Goal: Information Seeking & Learning: Compare options

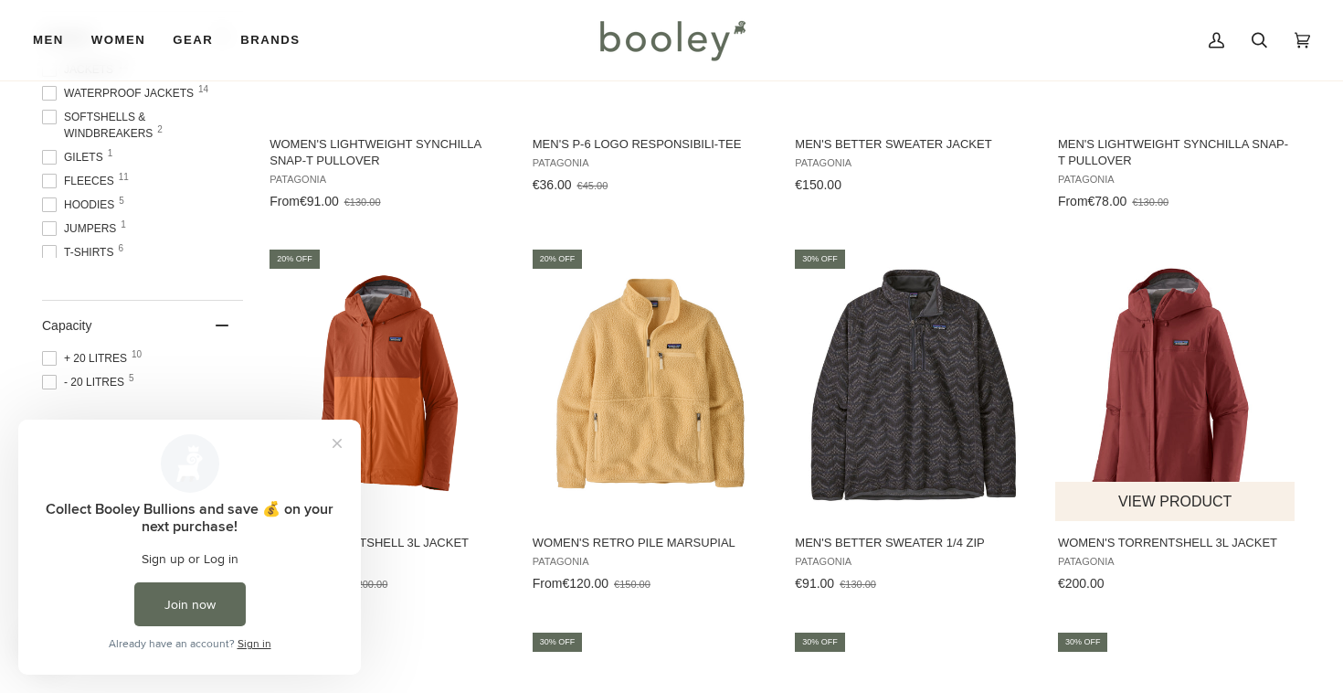
scroll to position [138, 0]
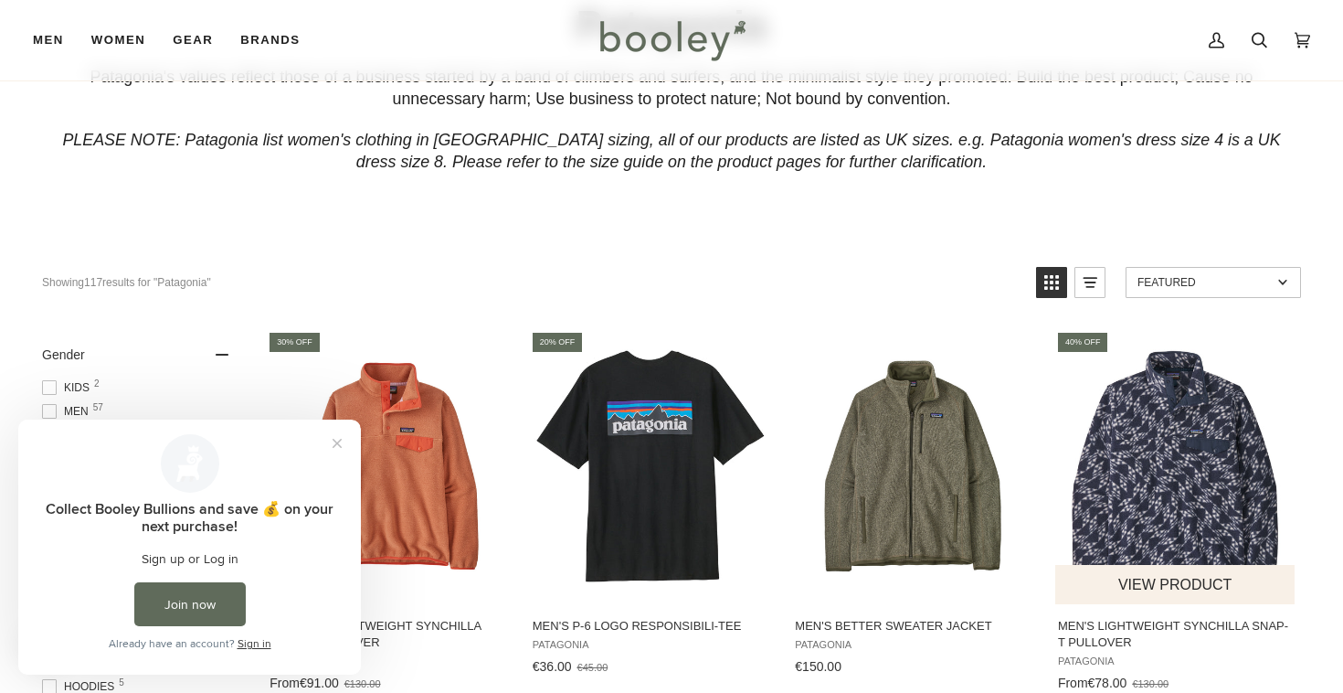
click at [1164, 436] on img "Men's Lightweight Synchilla Snap-T Pullover" at bounding box center [1176, 466] width 242 height 242
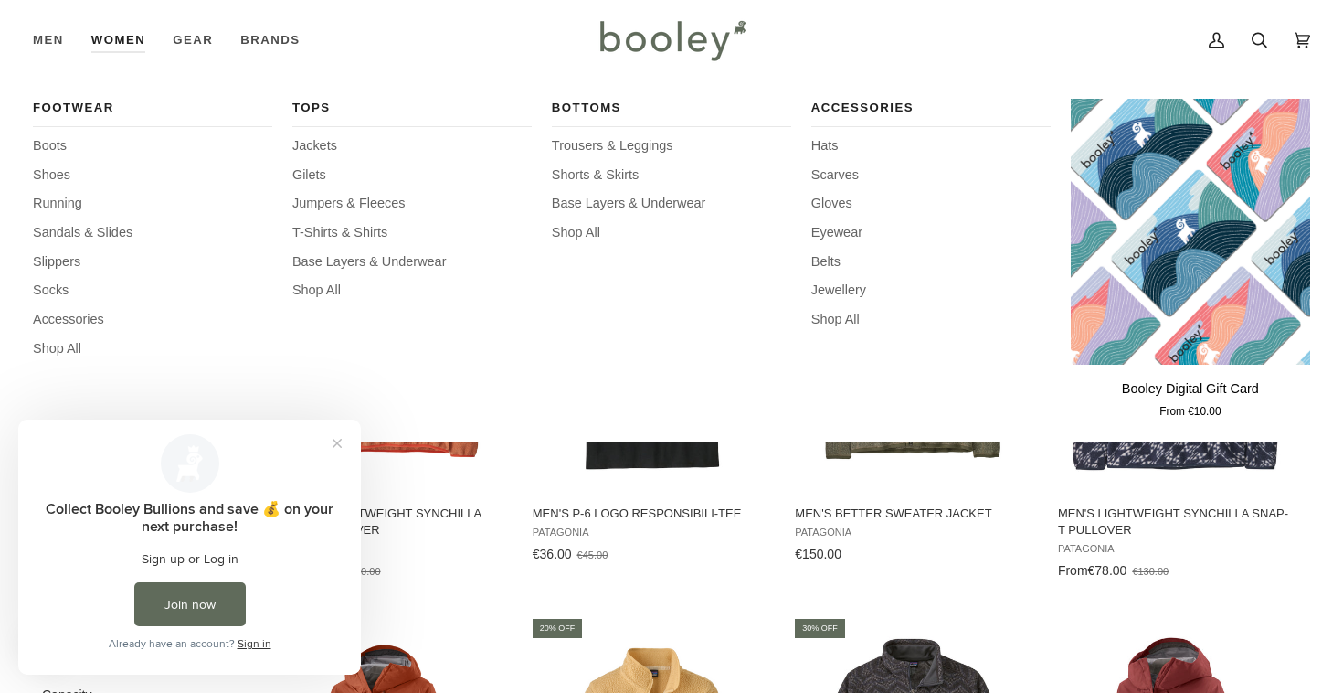
scroll to position [247, 0]
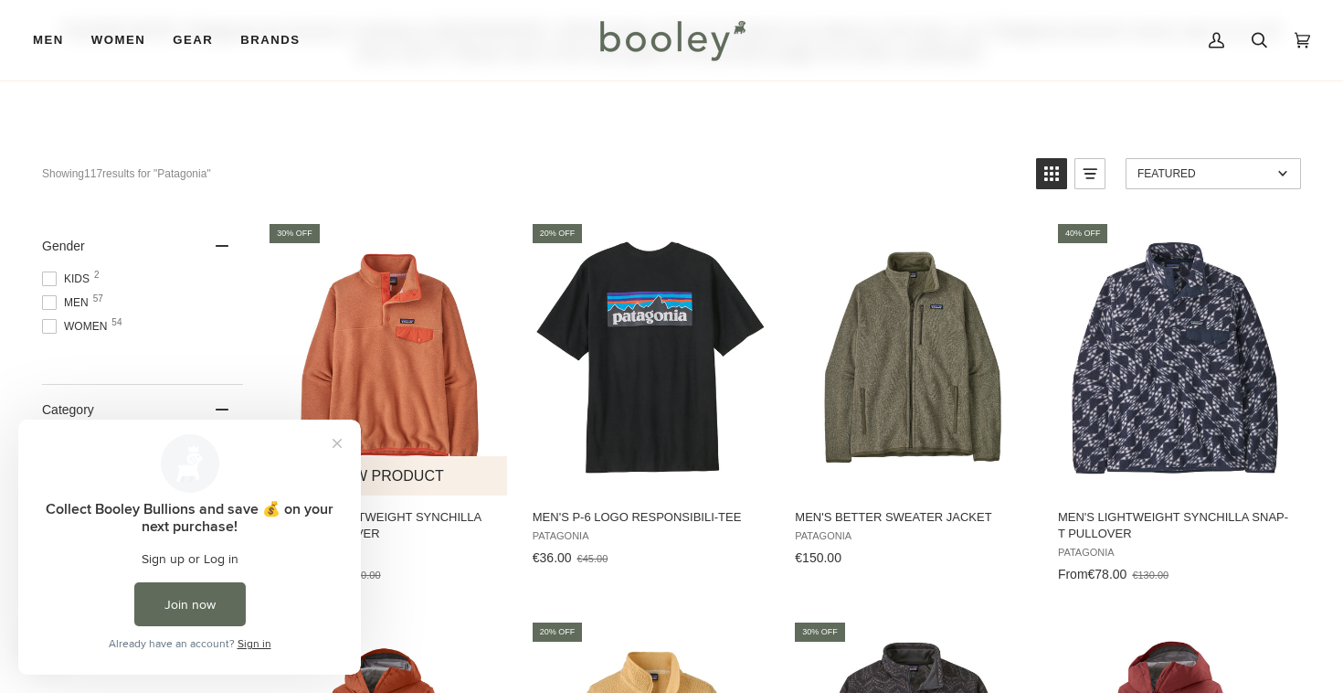
click at [422, 579] on div "From €91.00 €130.00" at bounding box center [388, 574] width 237 height 19
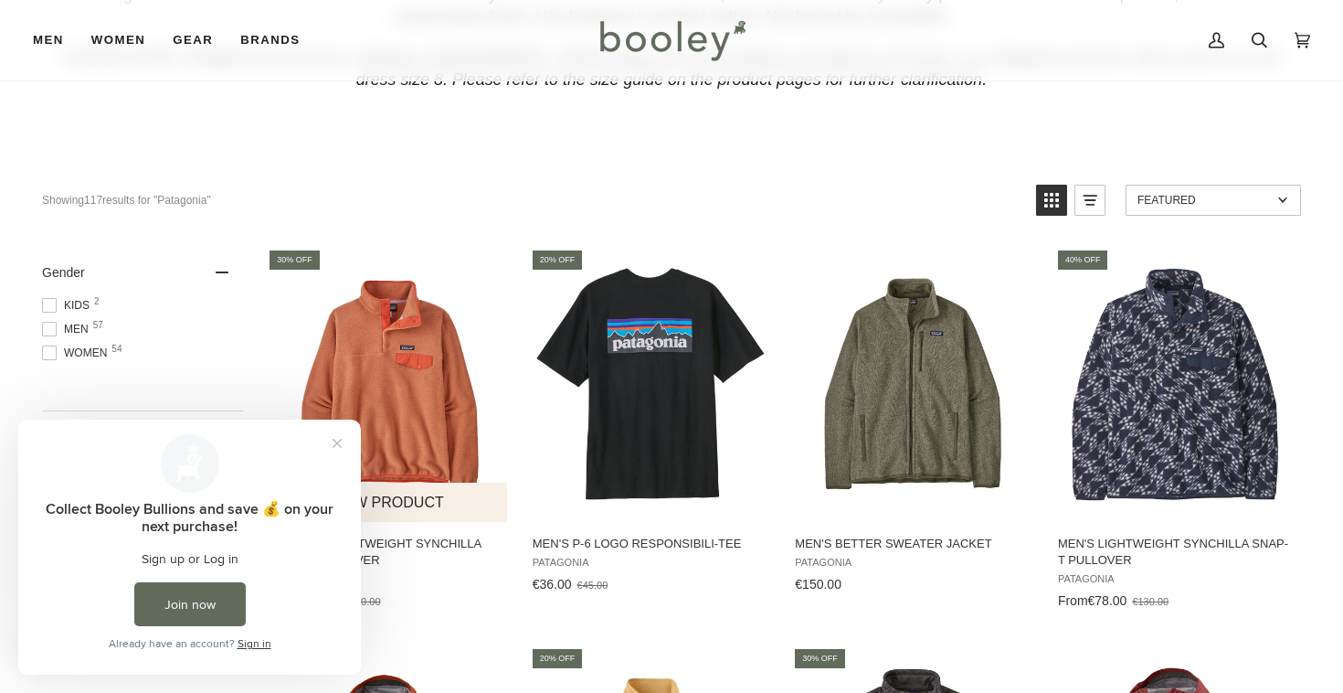
scroll to position [221, 0]
click at [403, 410] on img "Women's Lightweight Synchilla Snap-T Pullover" at bounding box center [388, 383] width 242 height 242
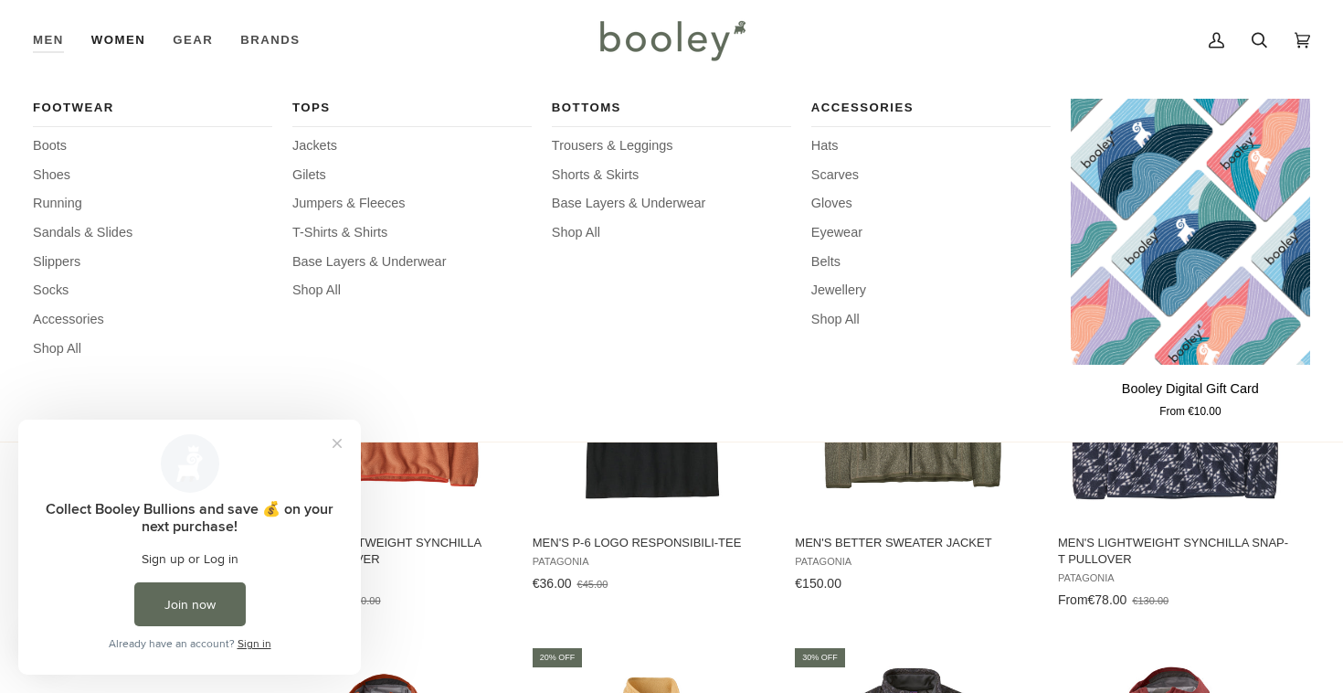
scroll to position [576, 0]
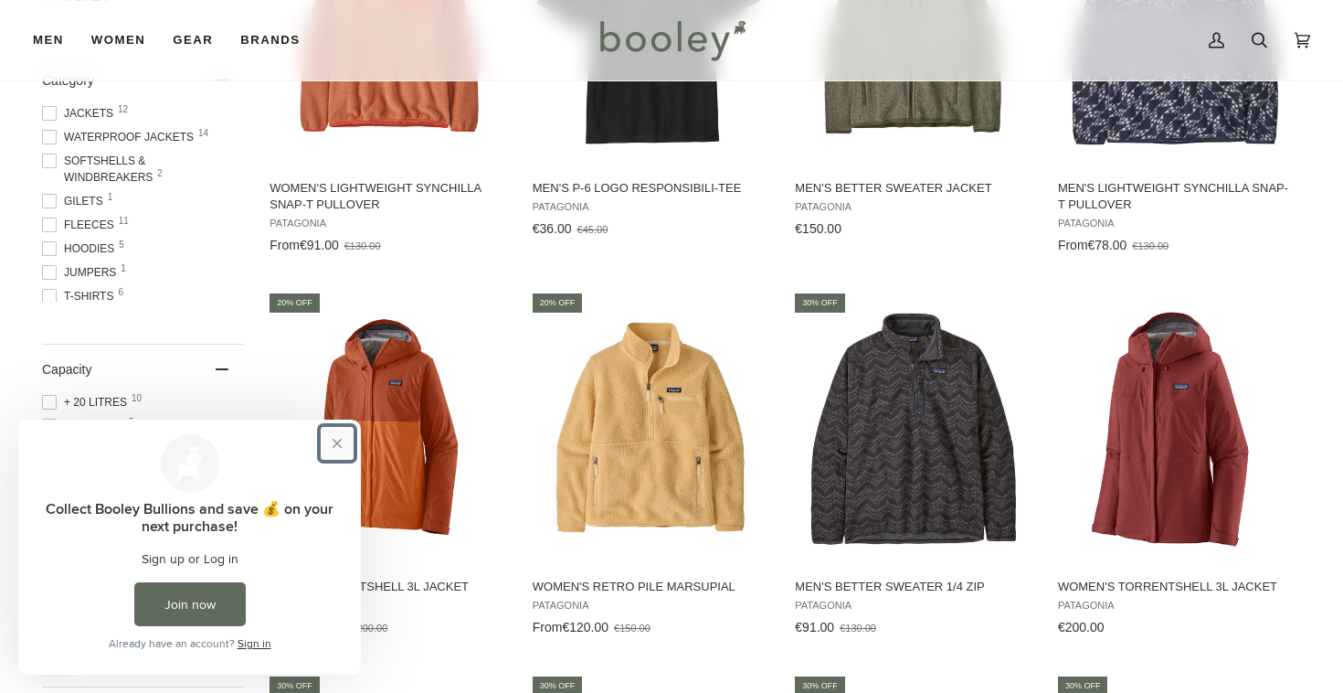
click at [348, 452] on button "Close prompt" at bounding box center [337, 443] width 33 height 33
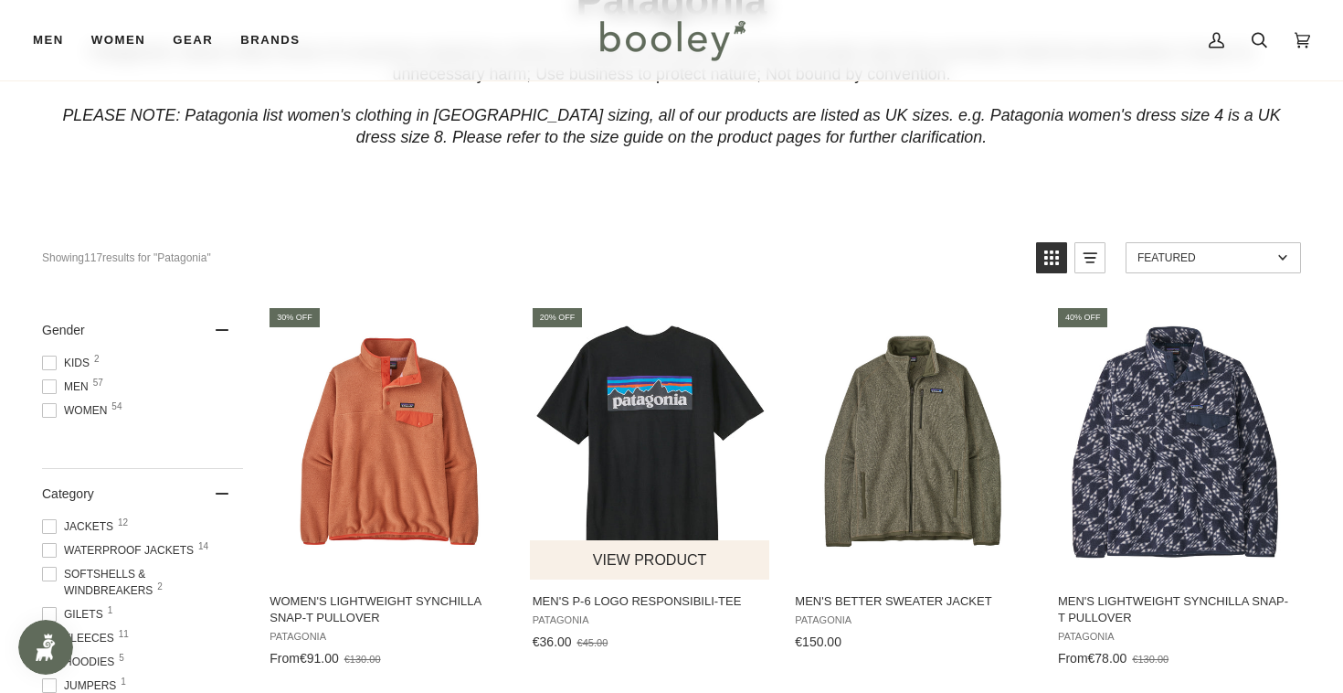
scroll to position [259, 0]
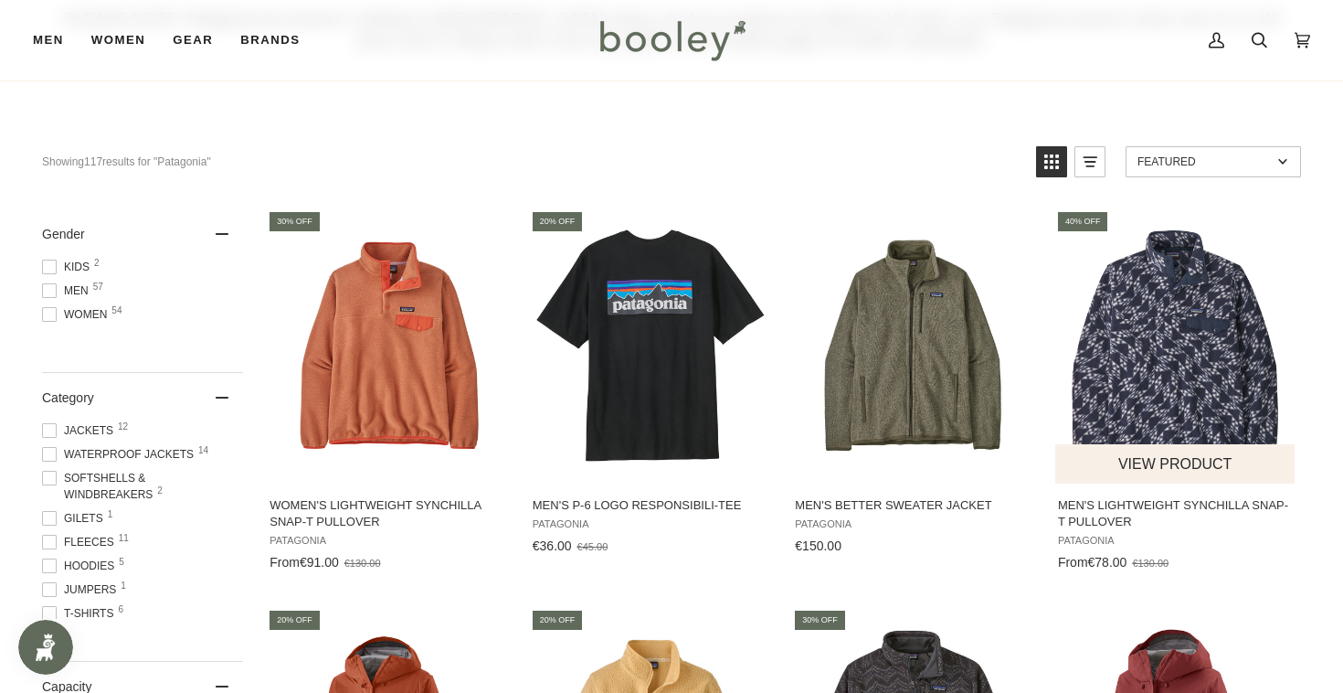
click at [1191, 375] on img "Men's Lightweight Synchilla Snap-T Pullover" at bounding box center [1176, 346] width 242 height 242
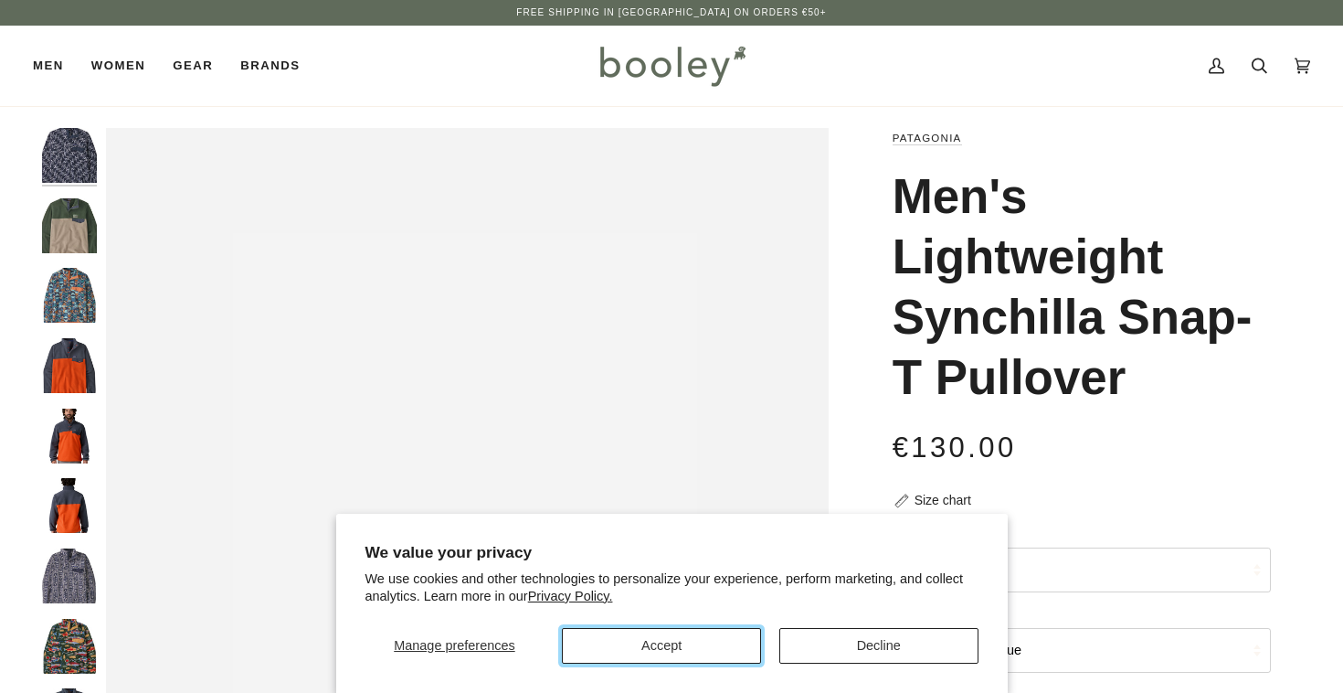
click at [699, 651] on button "Accept" at bounding box center [661, 646] width 199 height 36
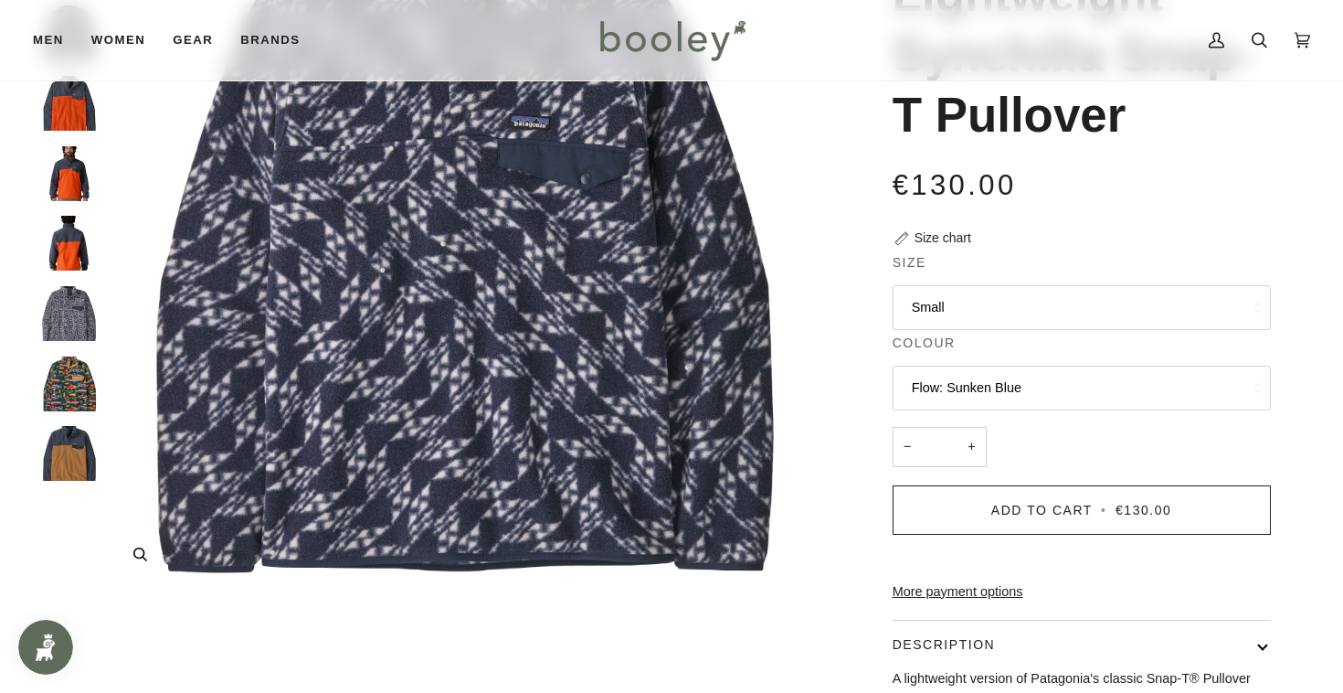
scroll to position [261, 0]
click at [996, 359] on legend "Colour" at bounding box center [1082, 348] width 378 height 28
click at [998, 391] on button "Flow: Sunken Blue" at bounding box center [1082, 388] width 378 height 45
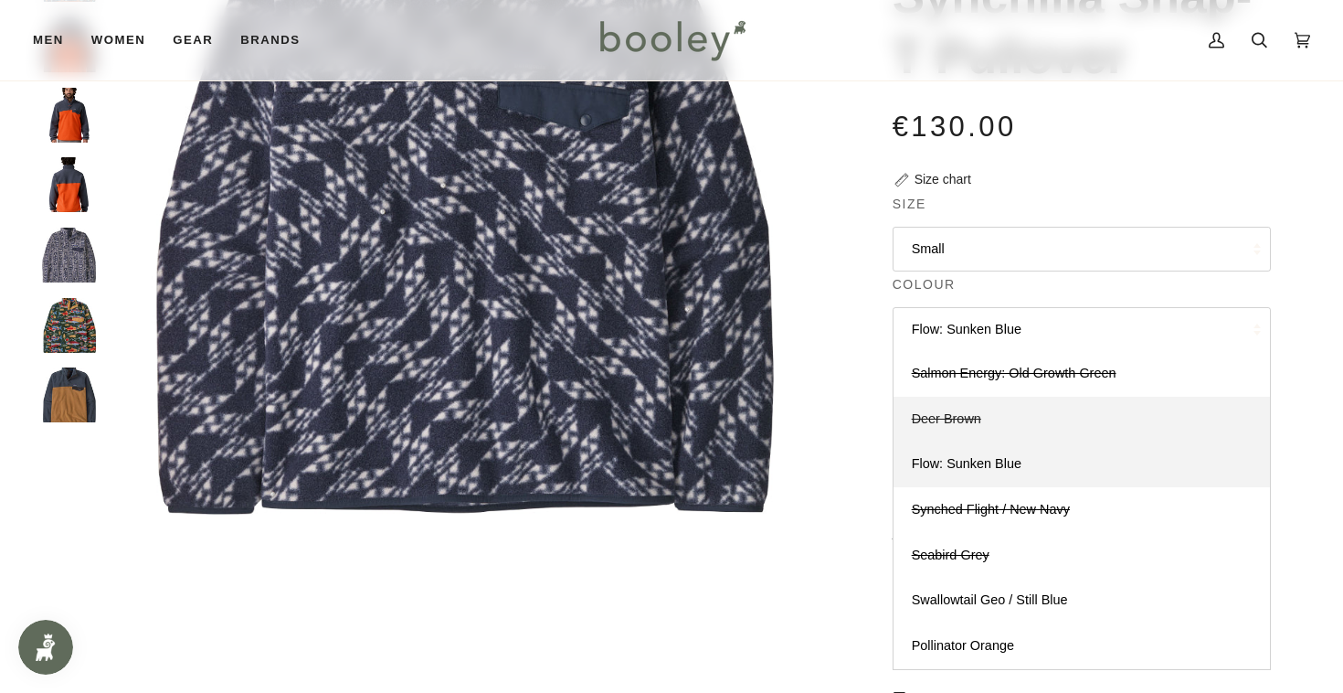
scroll to position [320, 0]
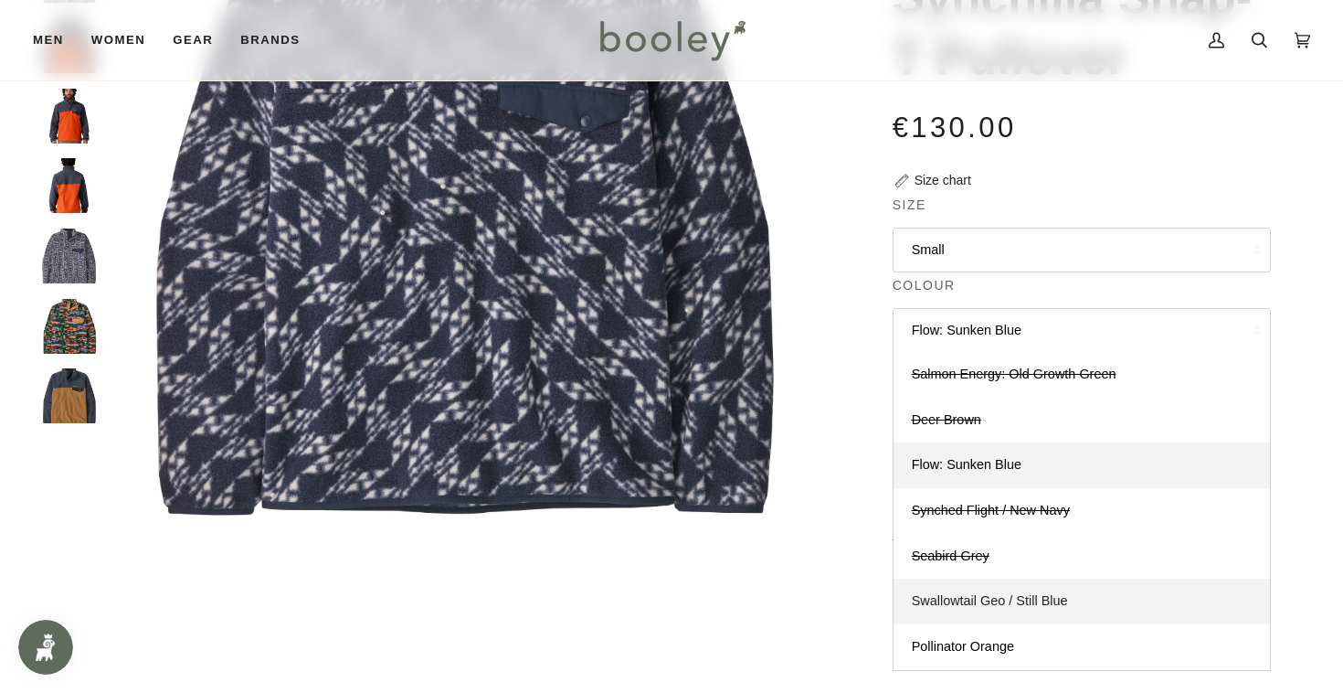
click at [996, 592] on link "Swallowtail Geo / Still Blue" at bounding box center [1082, 601] width 376 height 46
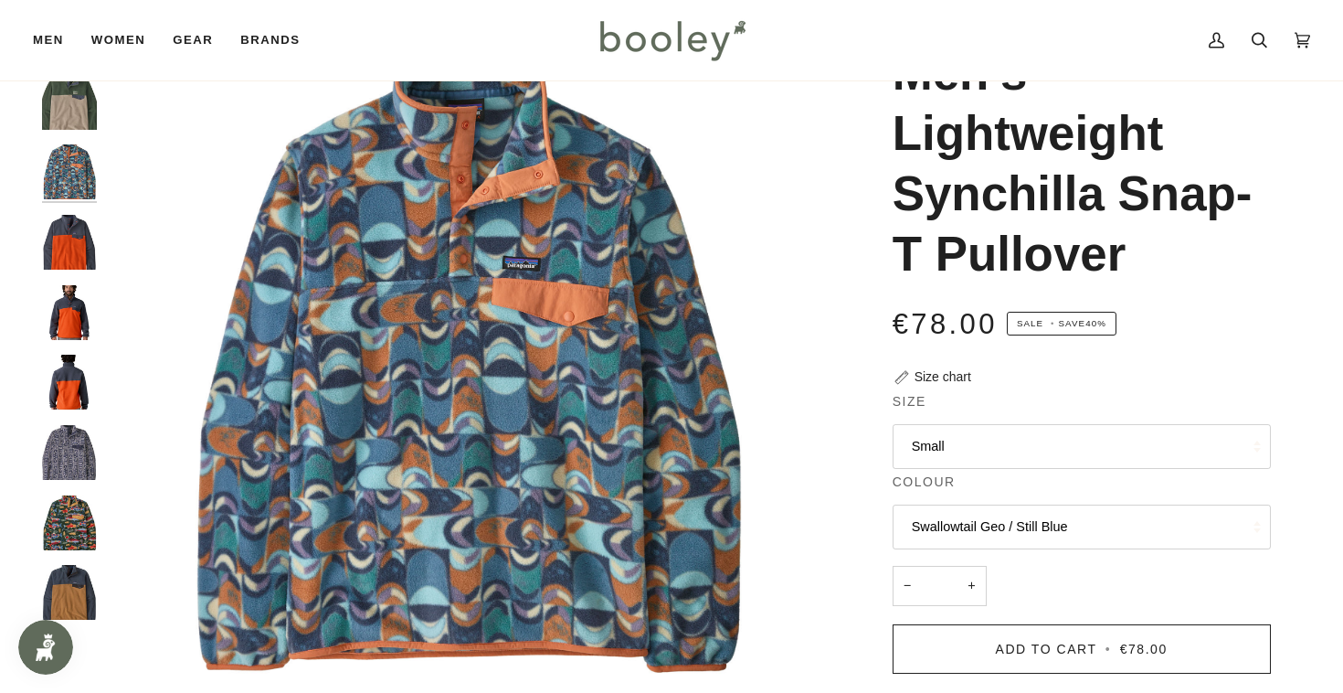
scroll to position [124, 0]
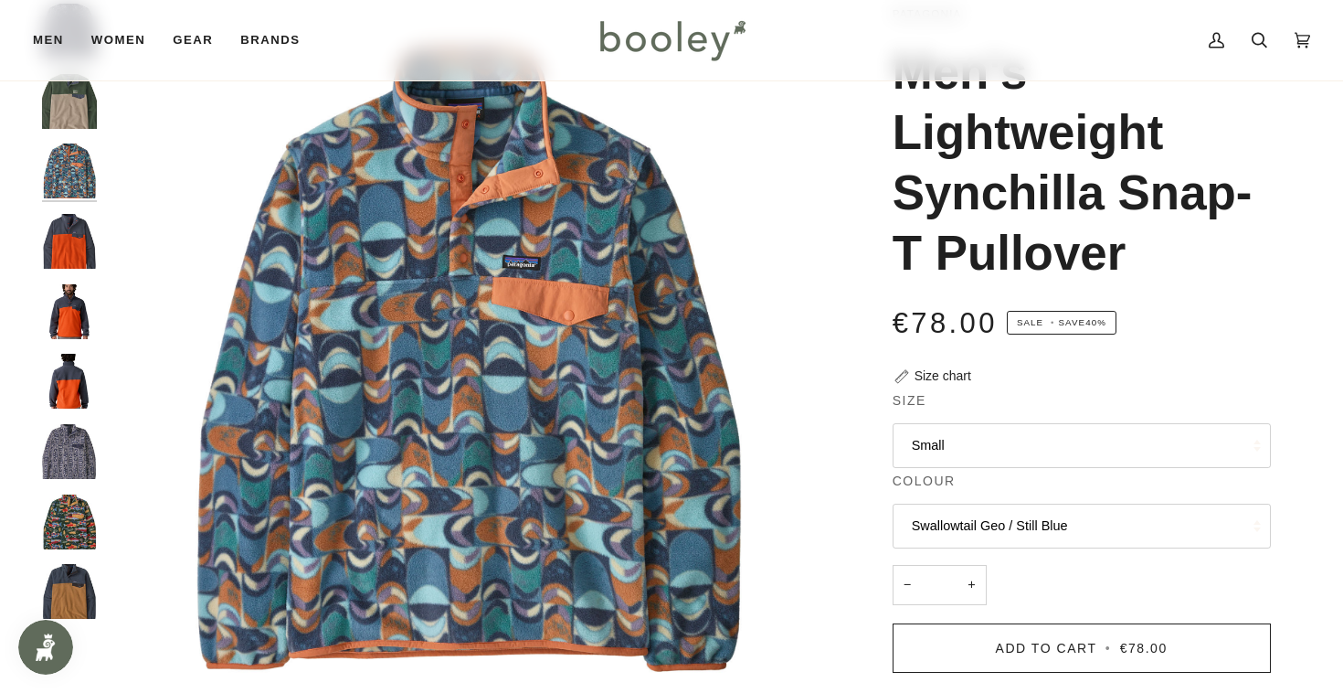
click at [1002, 518] on button "Swallowtail Geo / Still Blue" at bounding box center [1082, 525] width 378 height 45
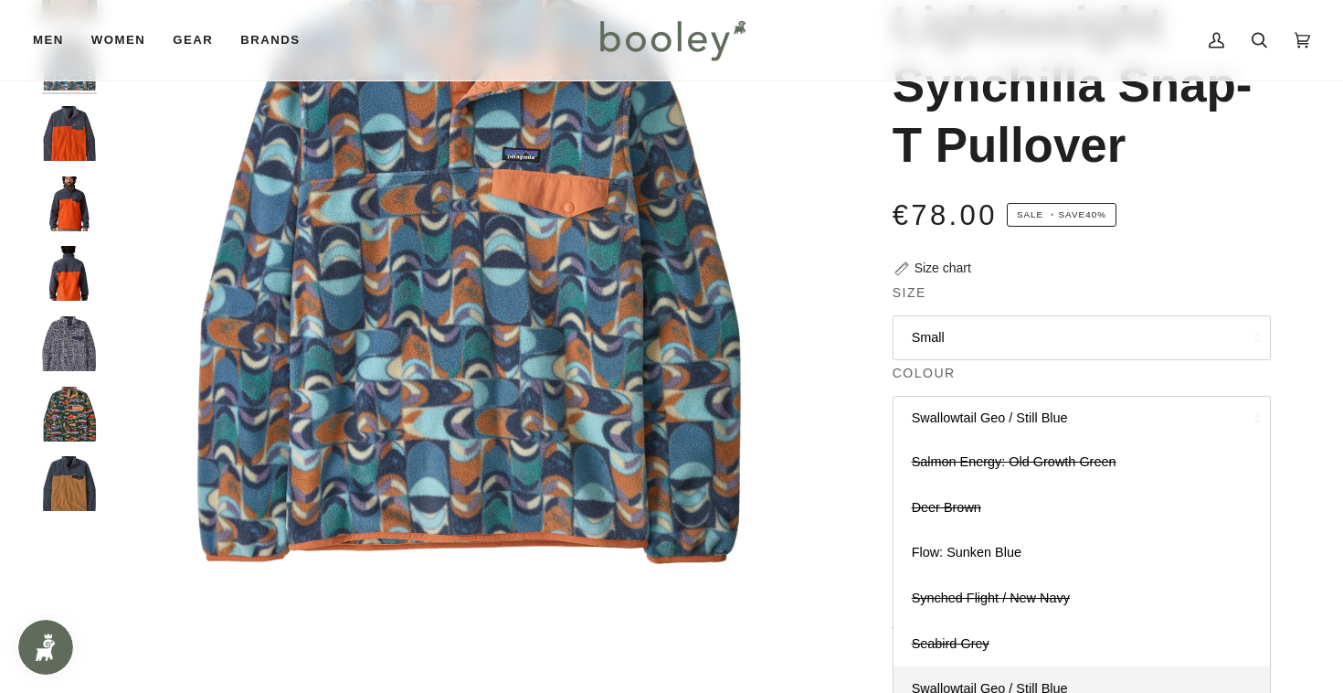
scroll to position [325, 0]
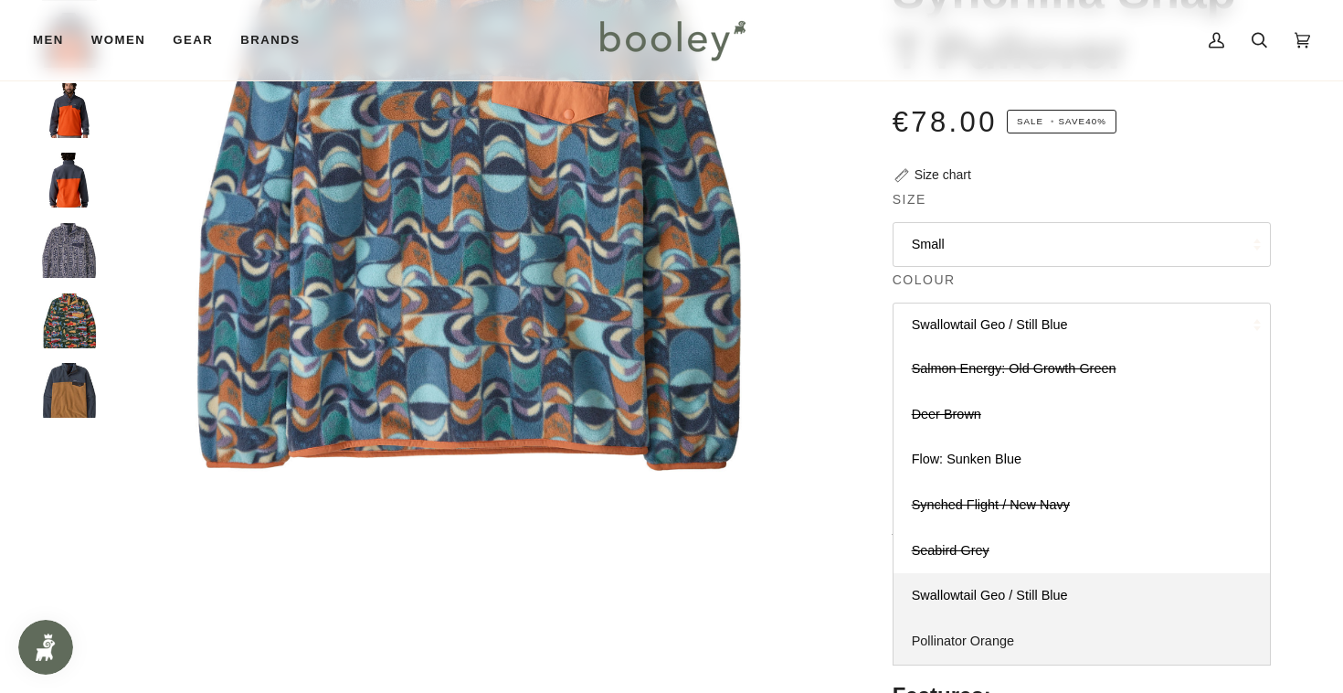
click at [1013, 629] on link "Pollinator Orange" at bounding box center [1082, 642] width 376 height 46
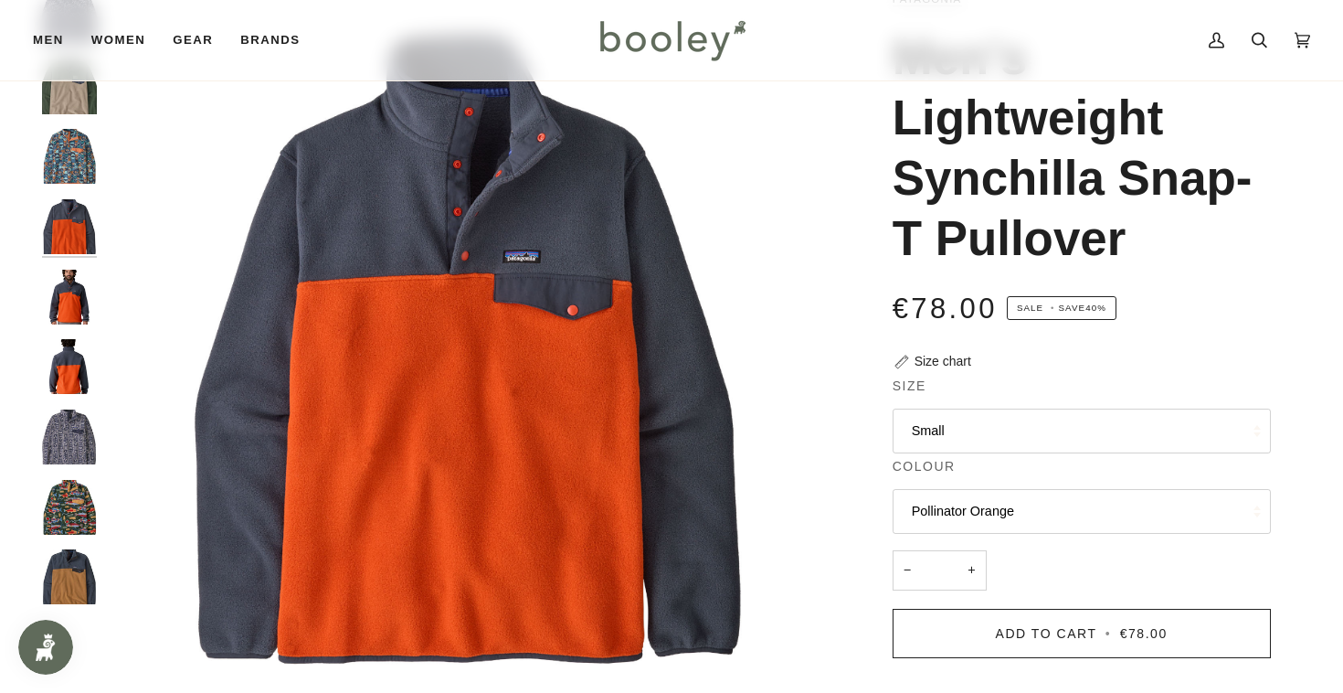
scroll to position [143, 0]
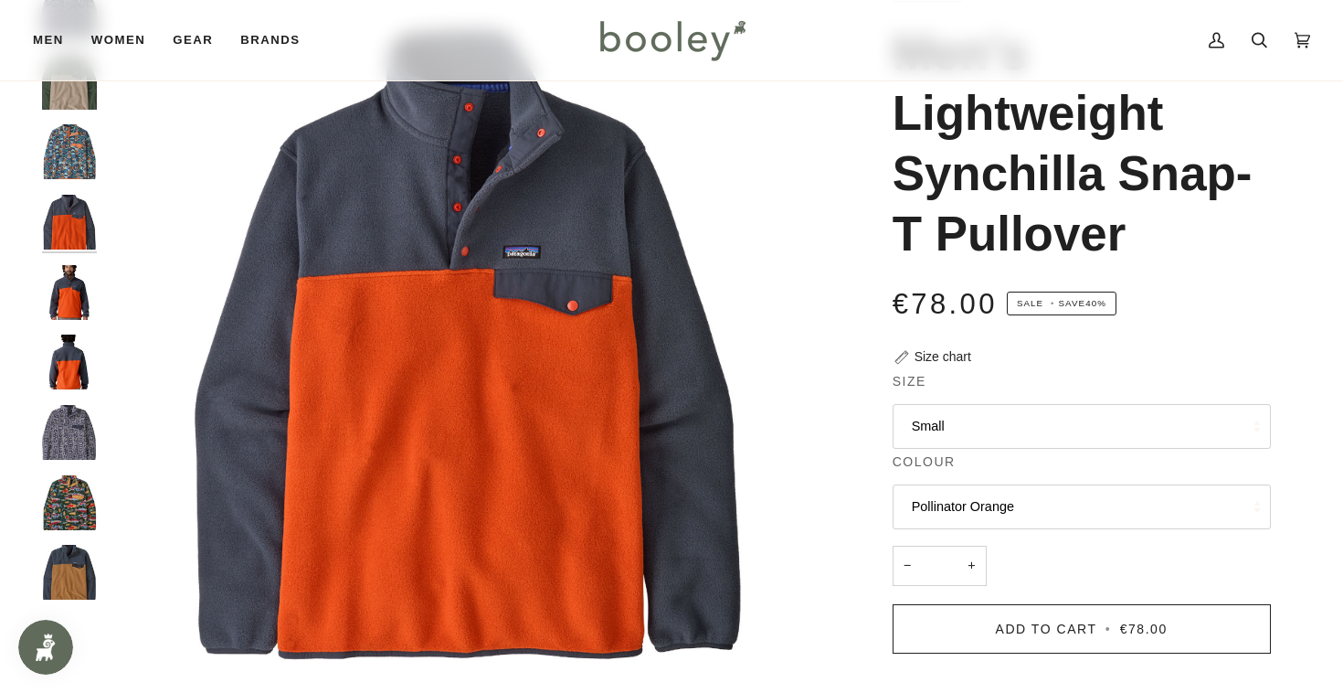
click at [1010, 511] on button "Pollinator Orange" at bounding box center [1082, 506] width 378 height 45
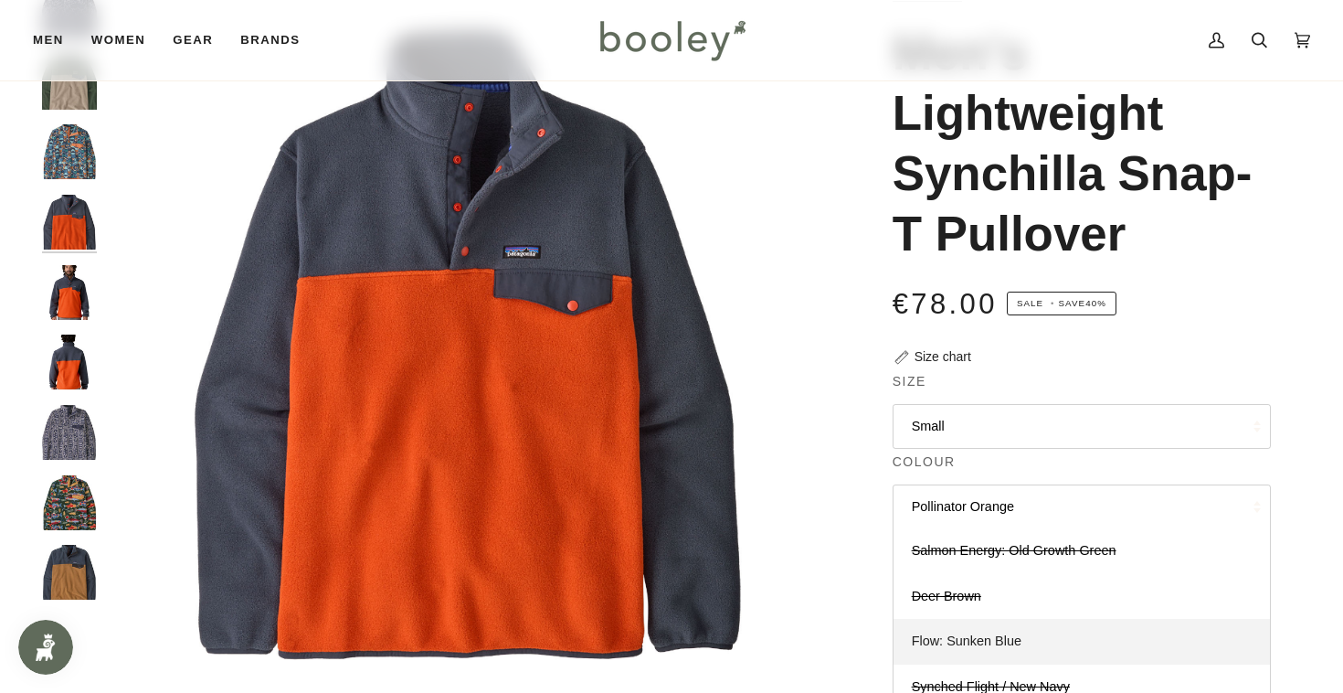
click at [1030, 643] on link "Flow: Sunken Blue" at bounding box center [1082, 642] width 376 height 46
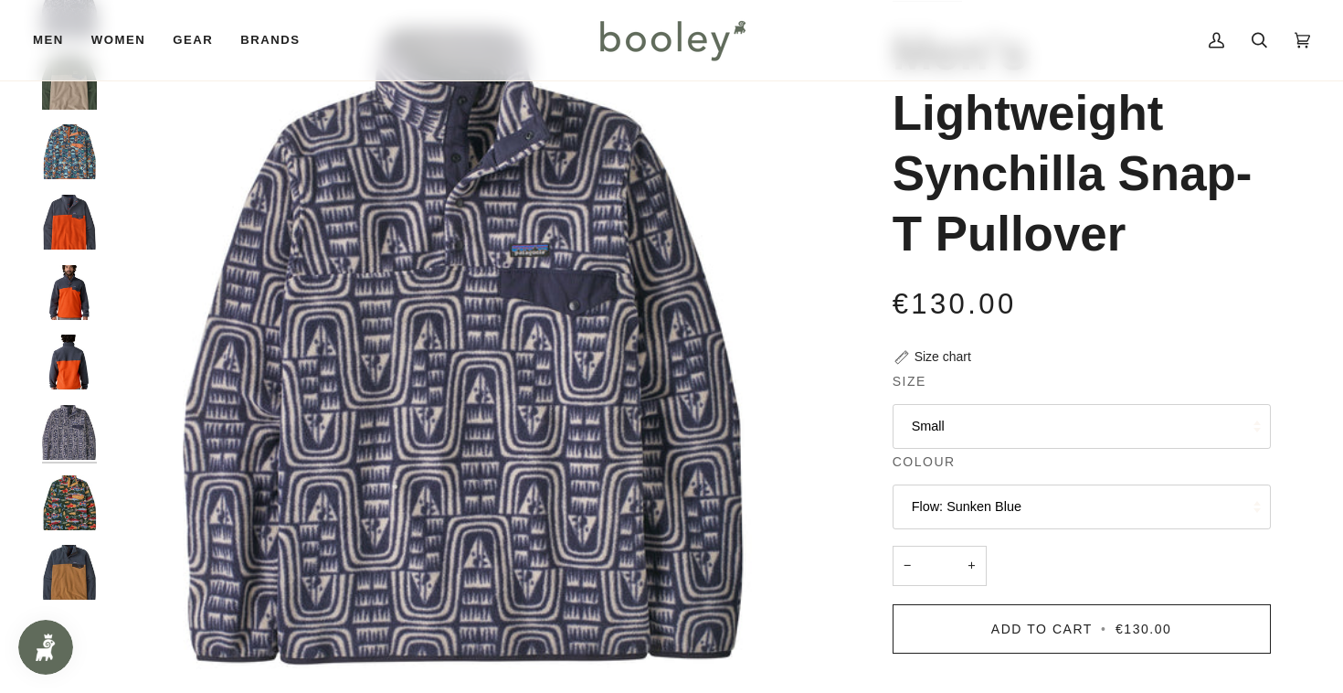
click at [991, 512] on button "Flow: Sunken Blue" at bounding box center [1082, 506] width 378 height 45
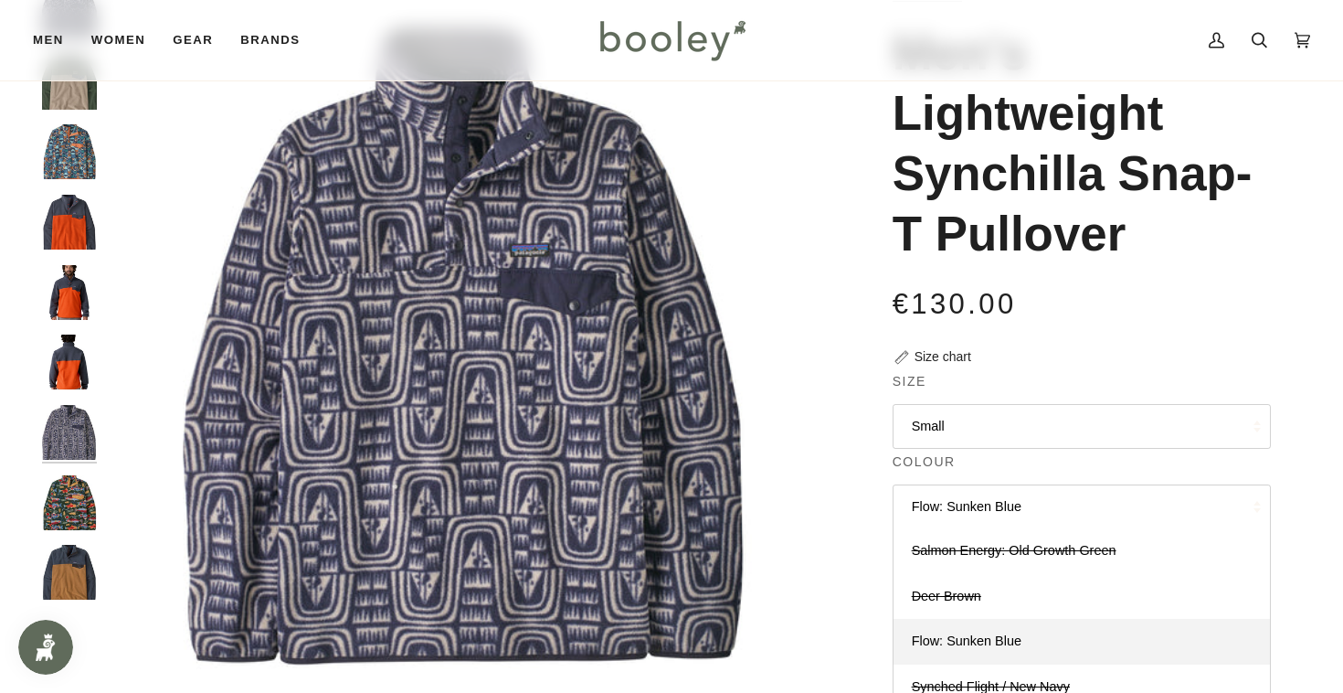
scroll to position [402, 0]
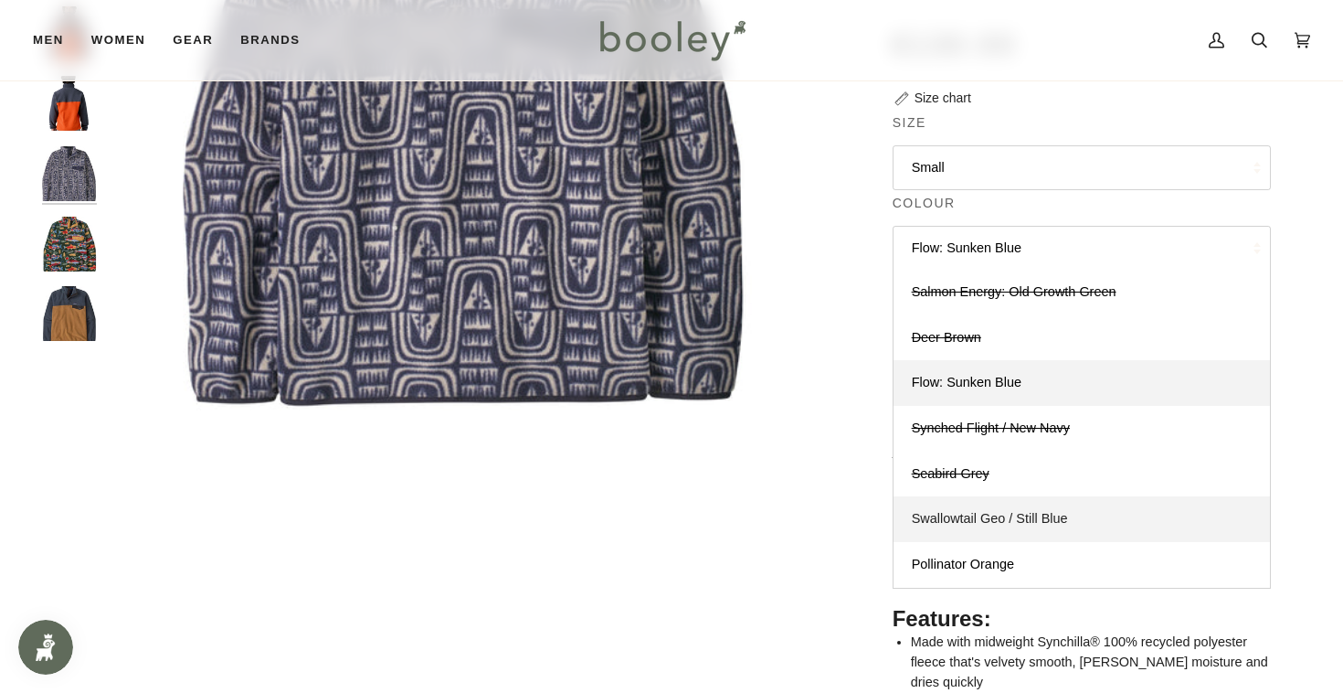
click at [1000, 534] on link "Swallowtail Geo / Still Blue" at bounding box center [1082, 519] width 376 height 46
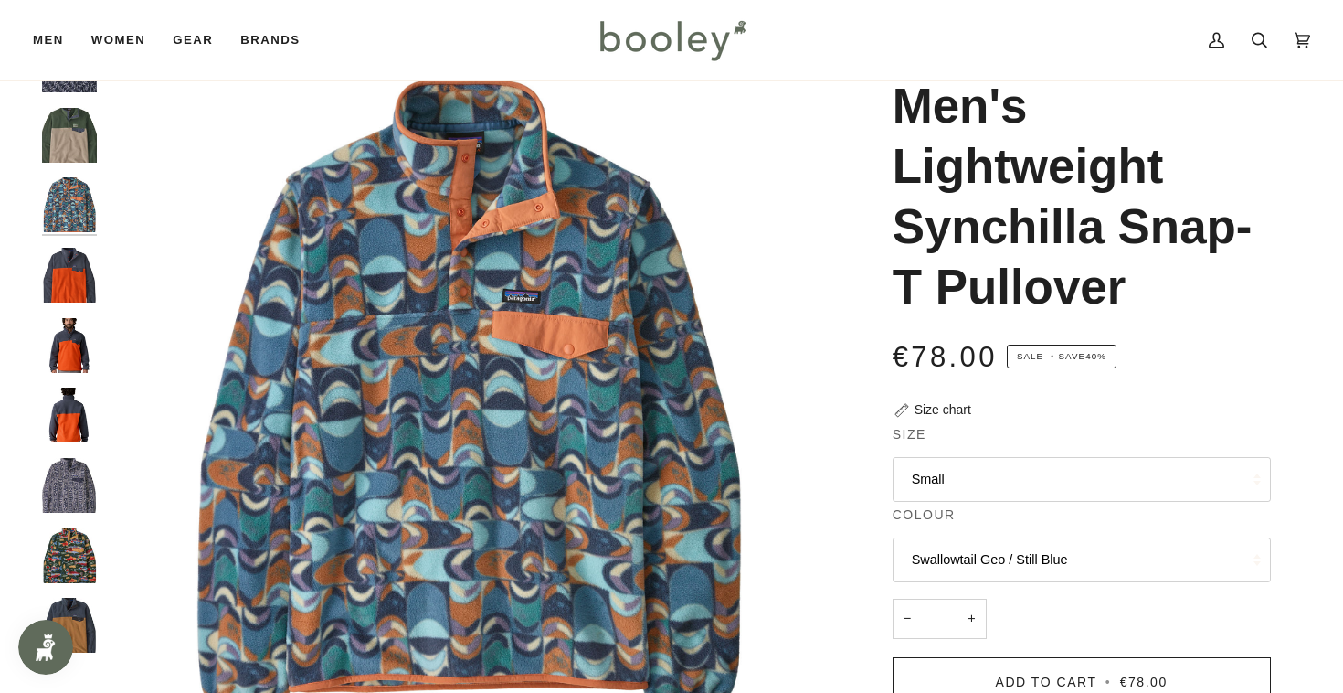
scroll to position [66, 0]
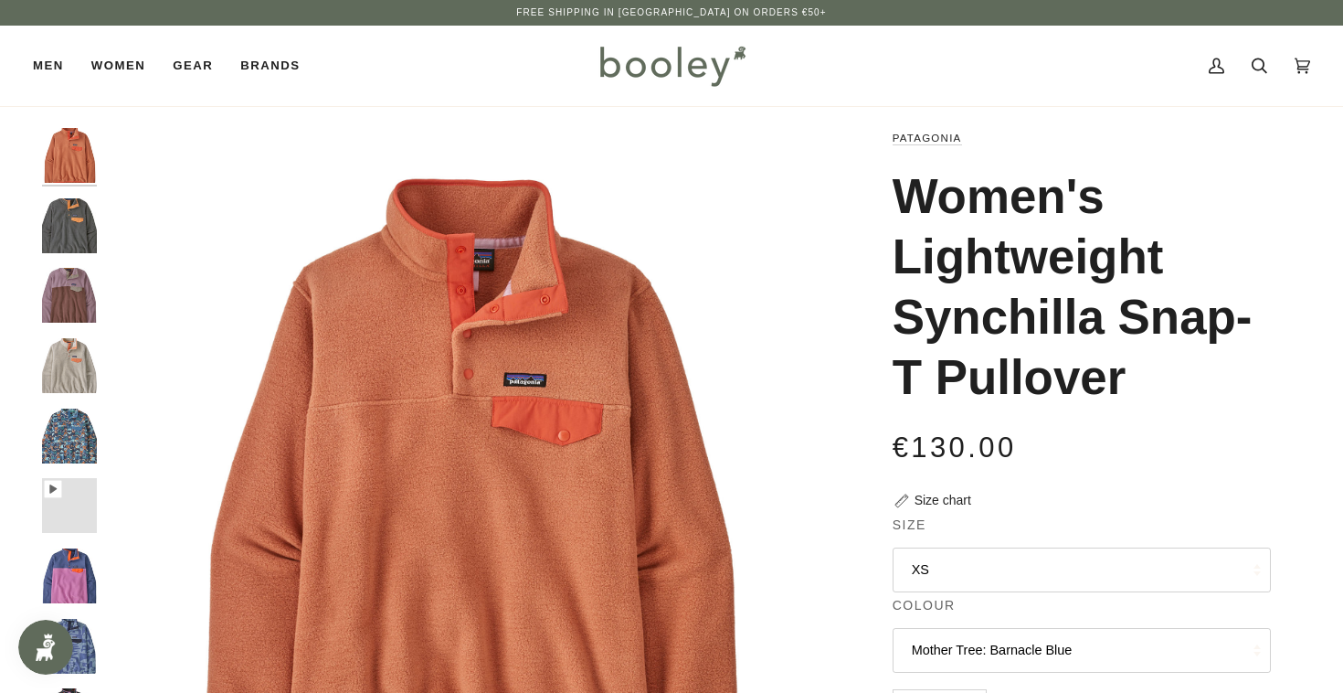
click at [1020, 651] on button "Mother Tree: Barnacle Blue" at bounding box center [1082, 650] width 378 height 45
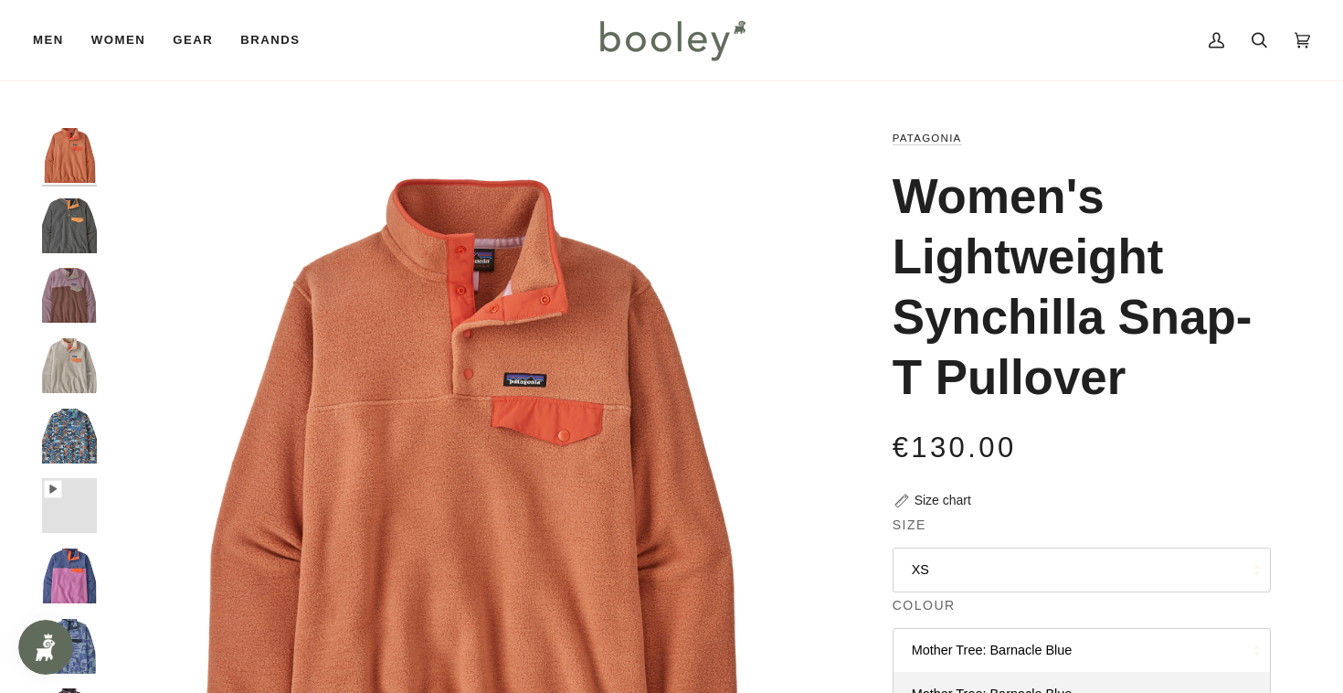
scroll to position [305, 0]
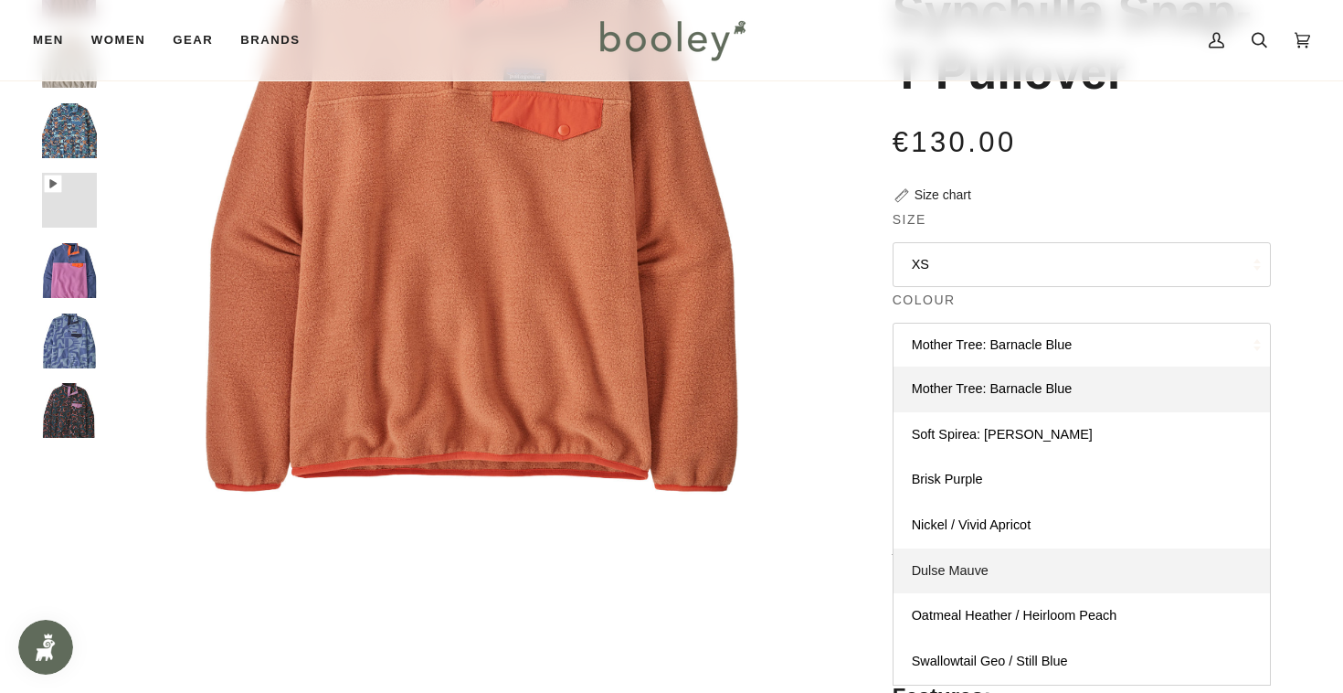
click at [970, 561] on link "Dulse Mauve" at bounding box center [1082, 571] width 376 height 46
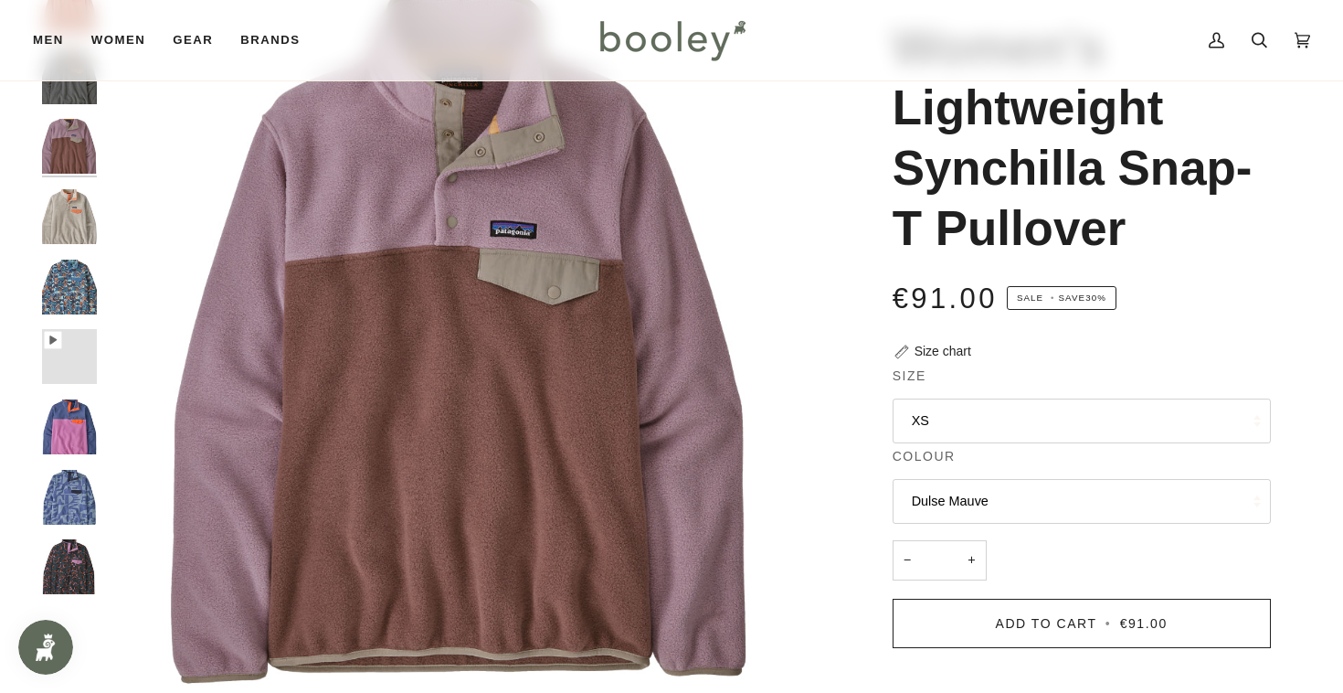
click at [969, 498] on button "Dulse Mauve" at bounding box center [1082, 501] width 378 height 45
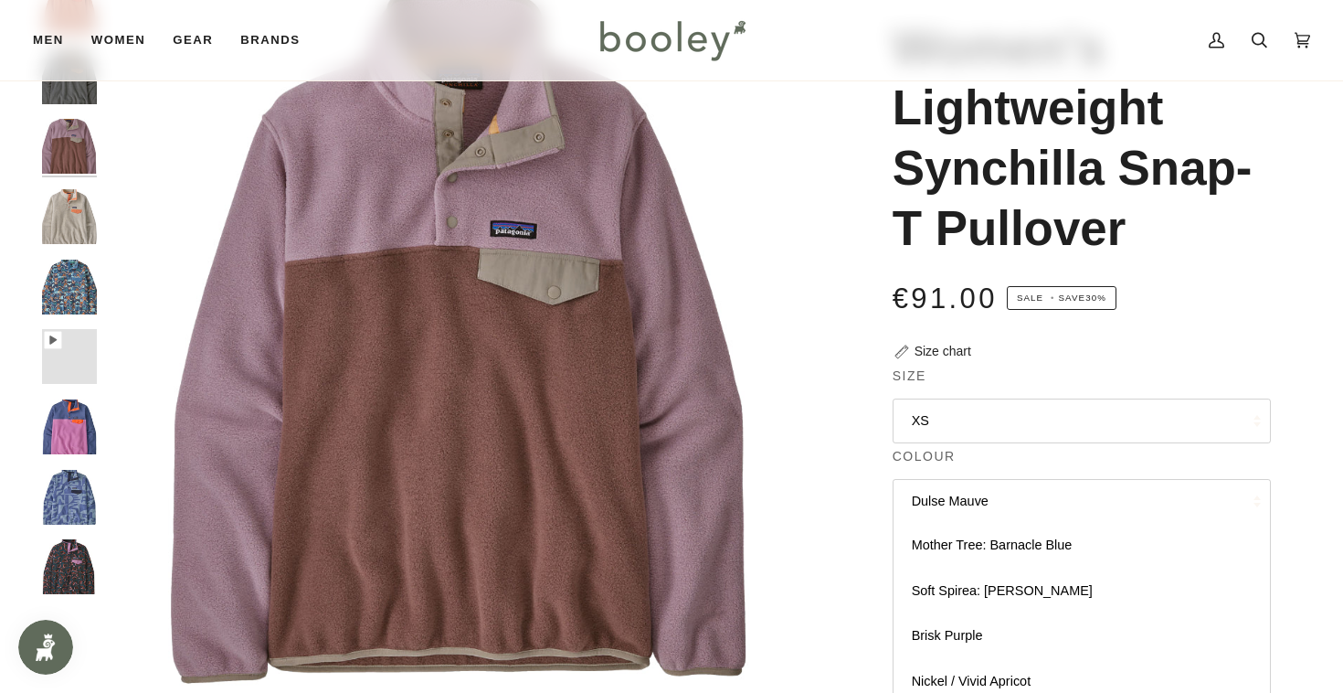
scroll to position [351, 0]
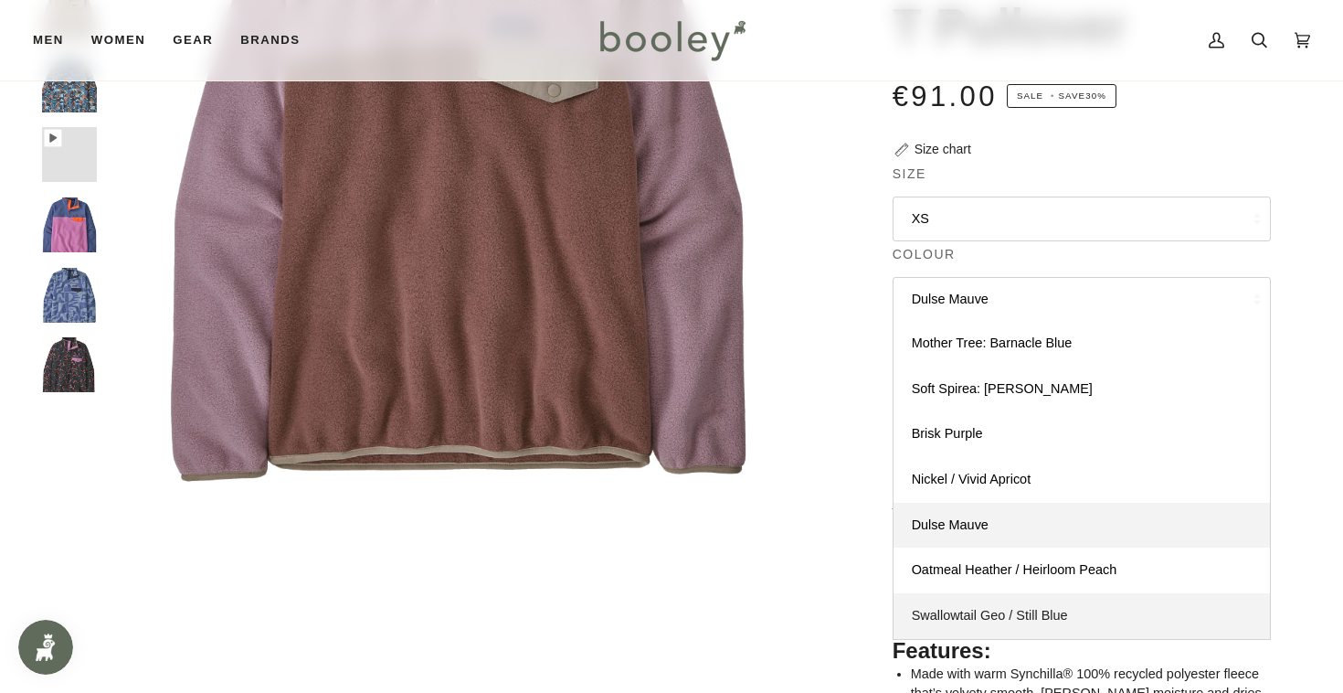
click at [1001, 603] on link "Swallowtail Geo / Still Blue" at bounding box center [1082, 616] width 376 height 46
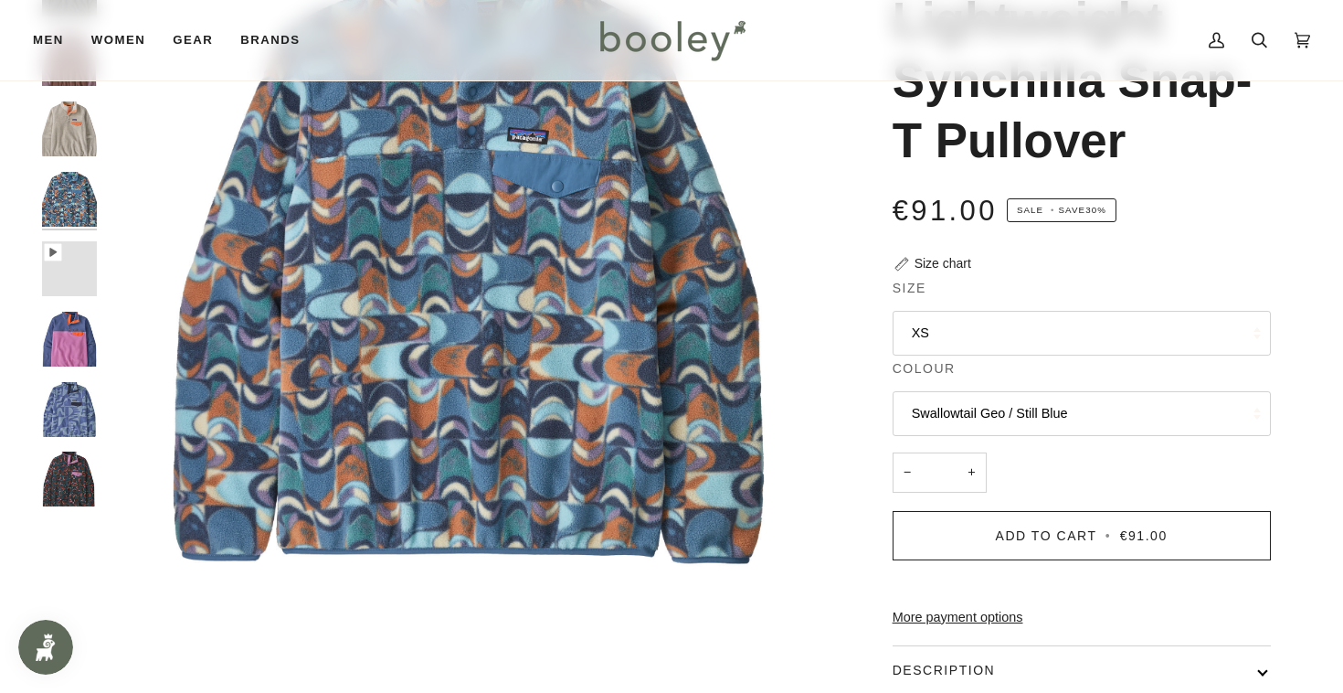
scroll to position [133, 0]
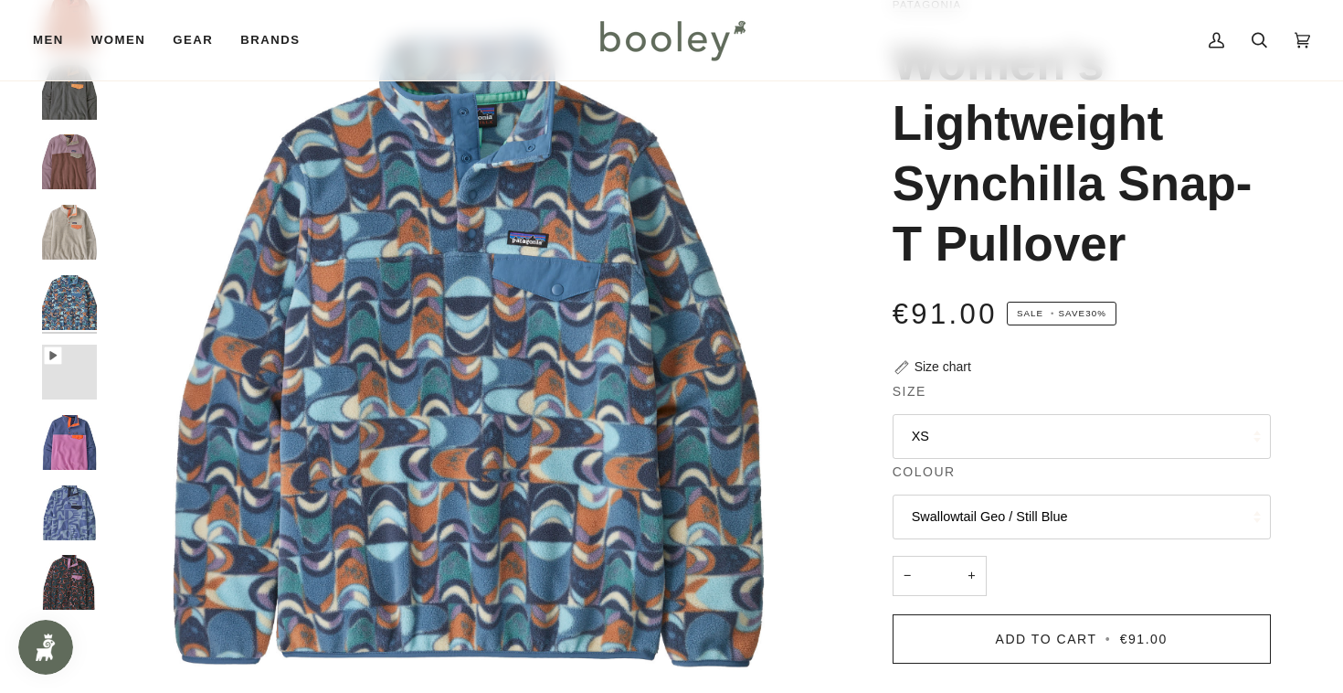
click at [1046, 514] on button "Swallowtail Geo / Still Blue" at bounding box center [1082, 516] width 378 height 45
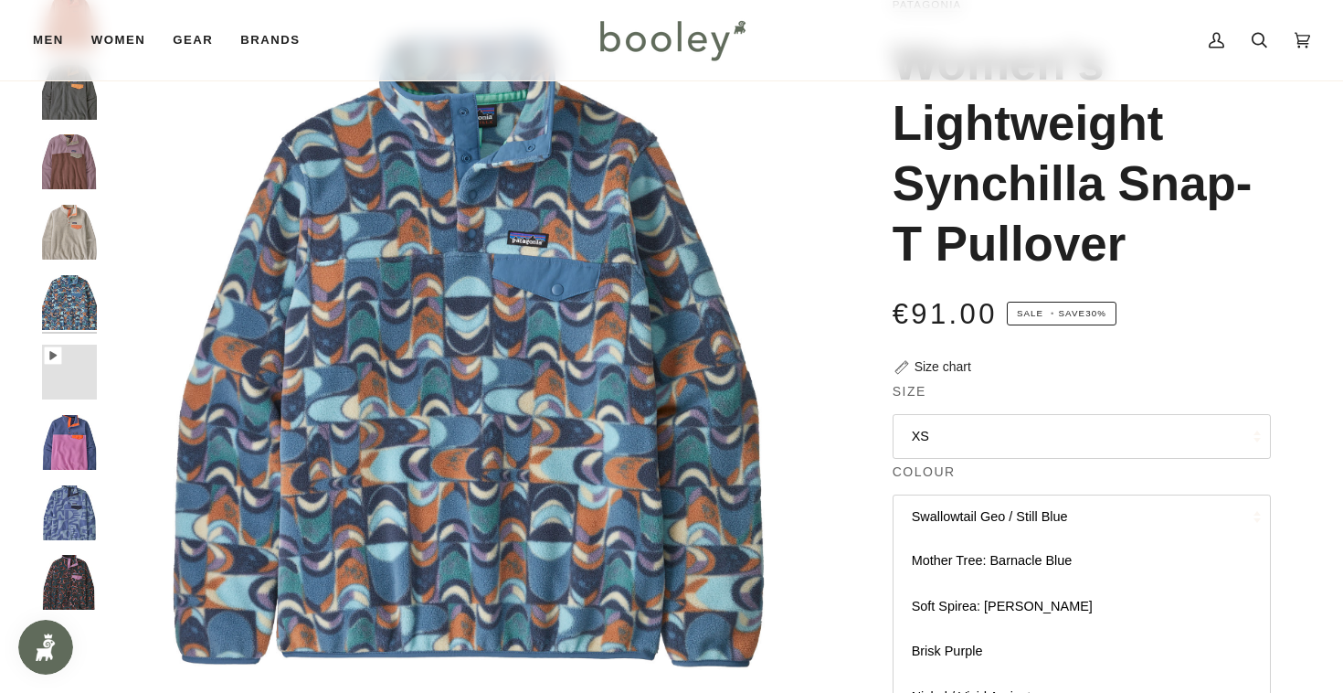
scroll to position [433, 0]
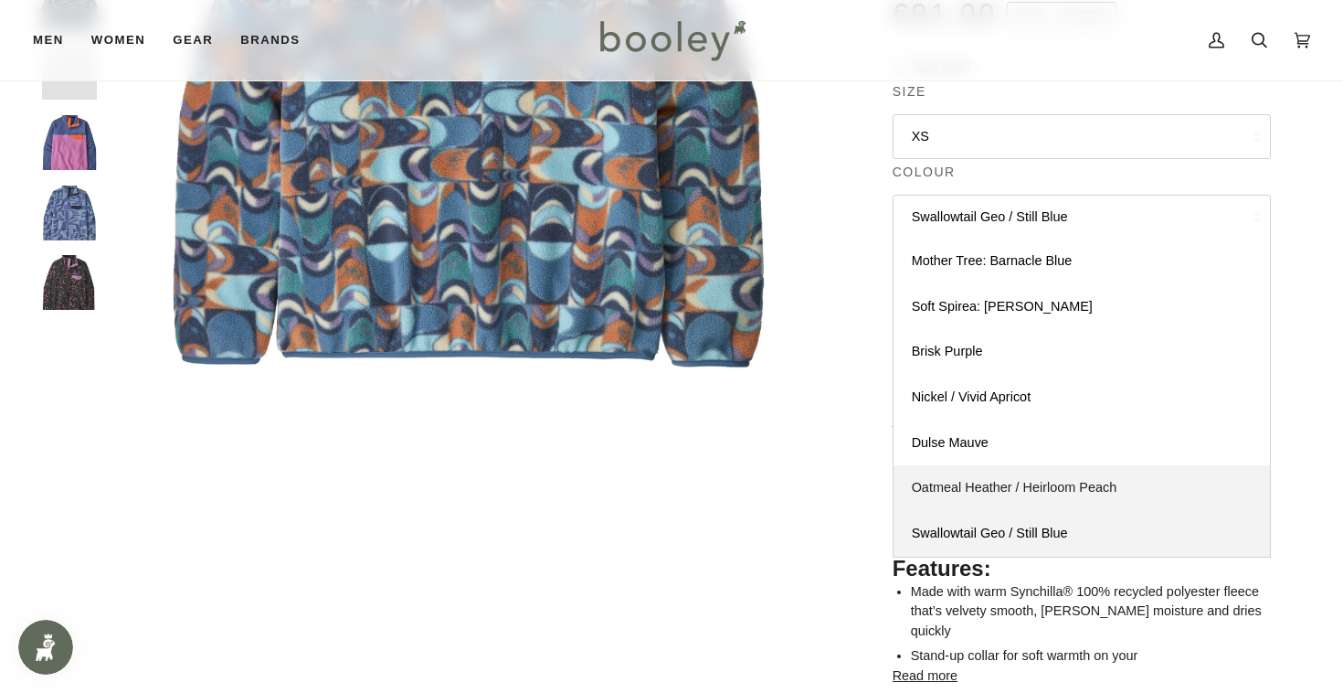
click at [1025, 489] on span "Oatmeal Heather / Heirloom Peach" at bounding box center [1015, 487] width 206 height 15
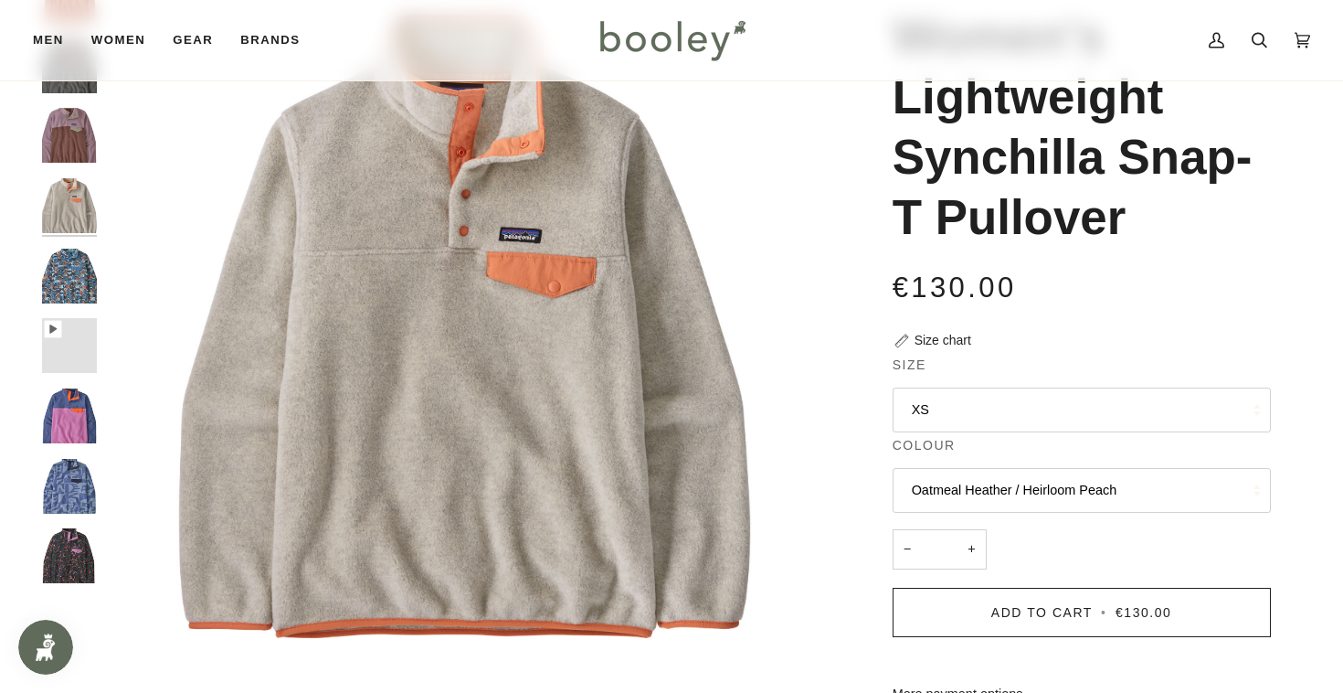
scroll to position [146, 0]
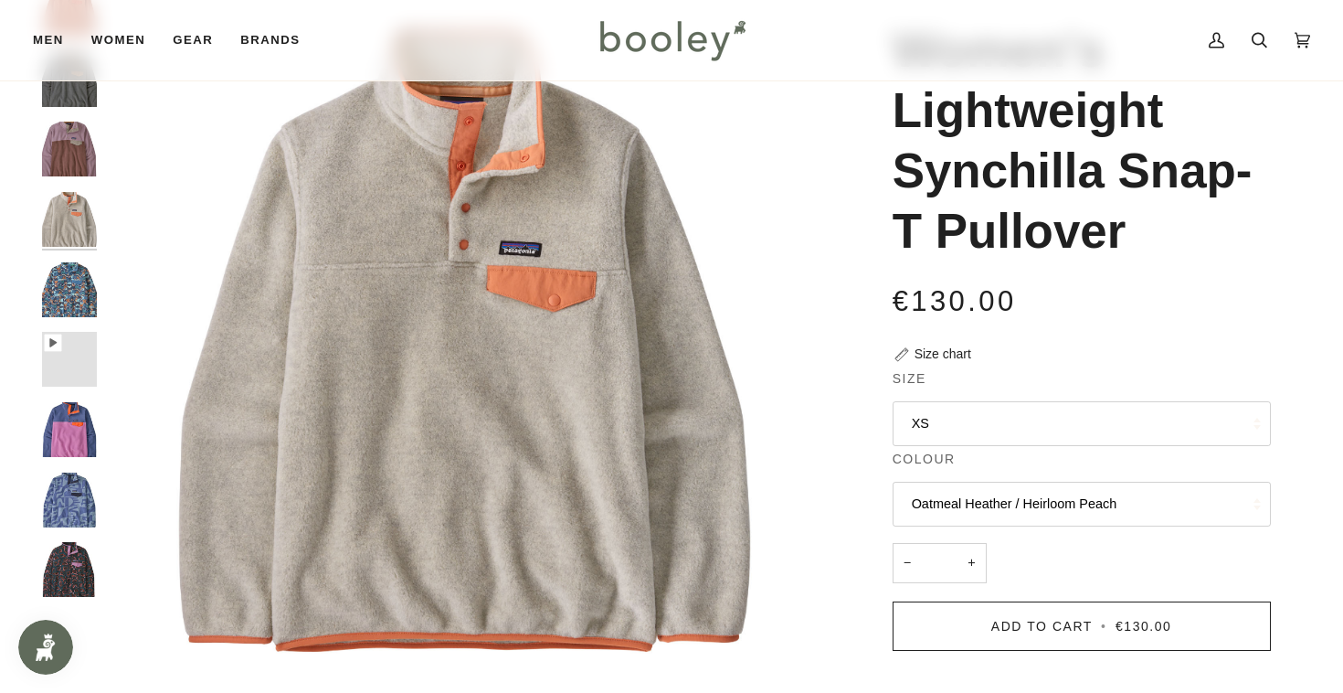
click at [1035, 510] on button "Oatmeal Heather / Heirloom Peach" at bounding box center [1082, 503] width 378 height 45
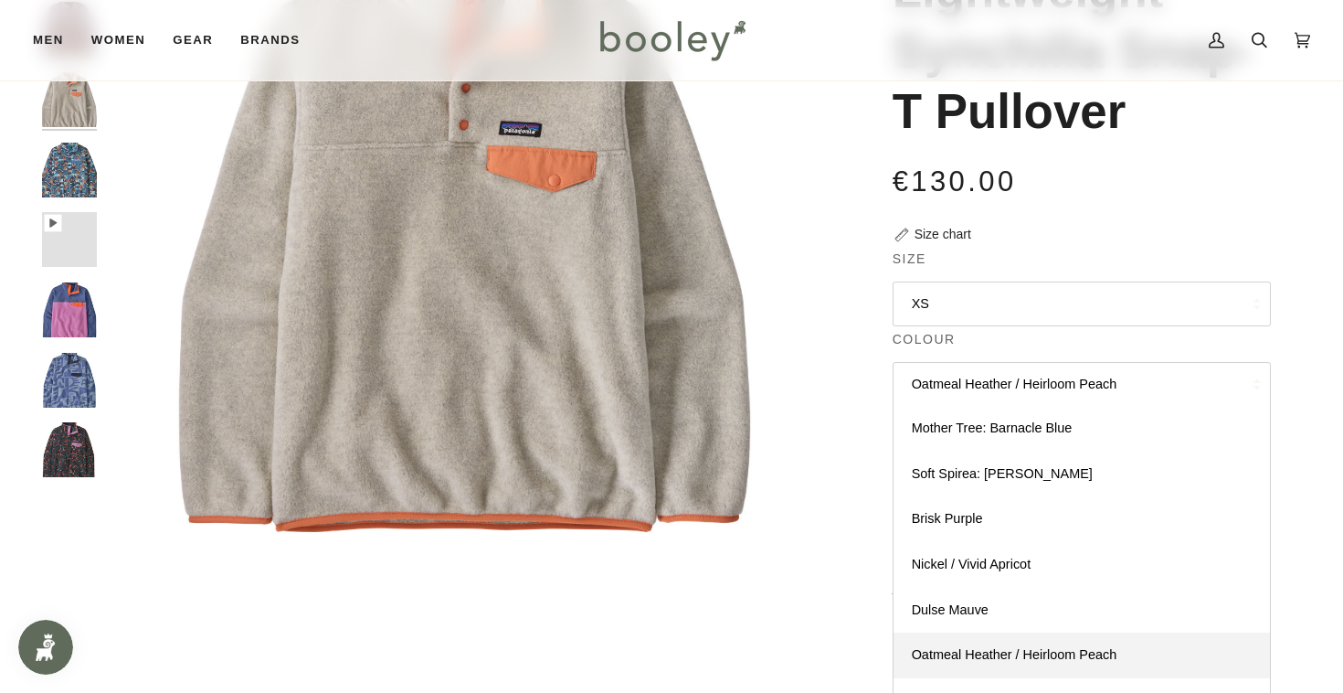
scroll to position [312, 0]
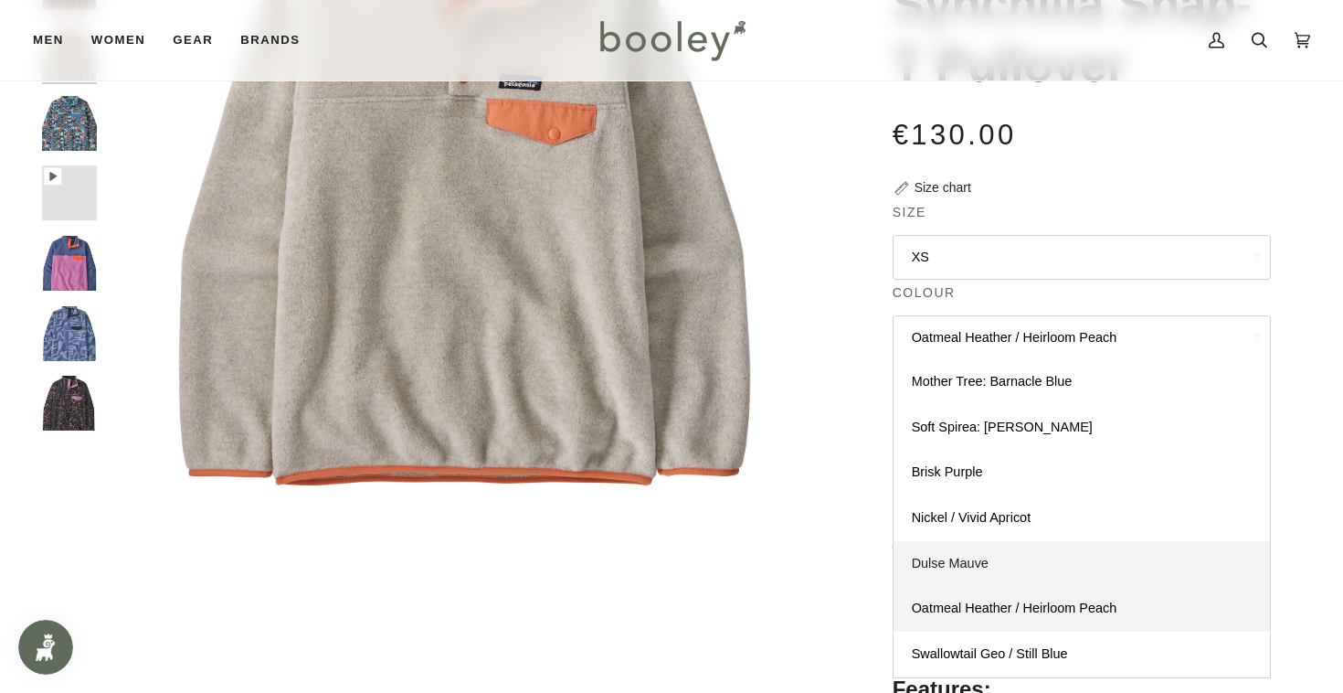
click at [1026, 572] on link "Dulse Mauve" at bounding box center [1082, 564] width 376 height 46
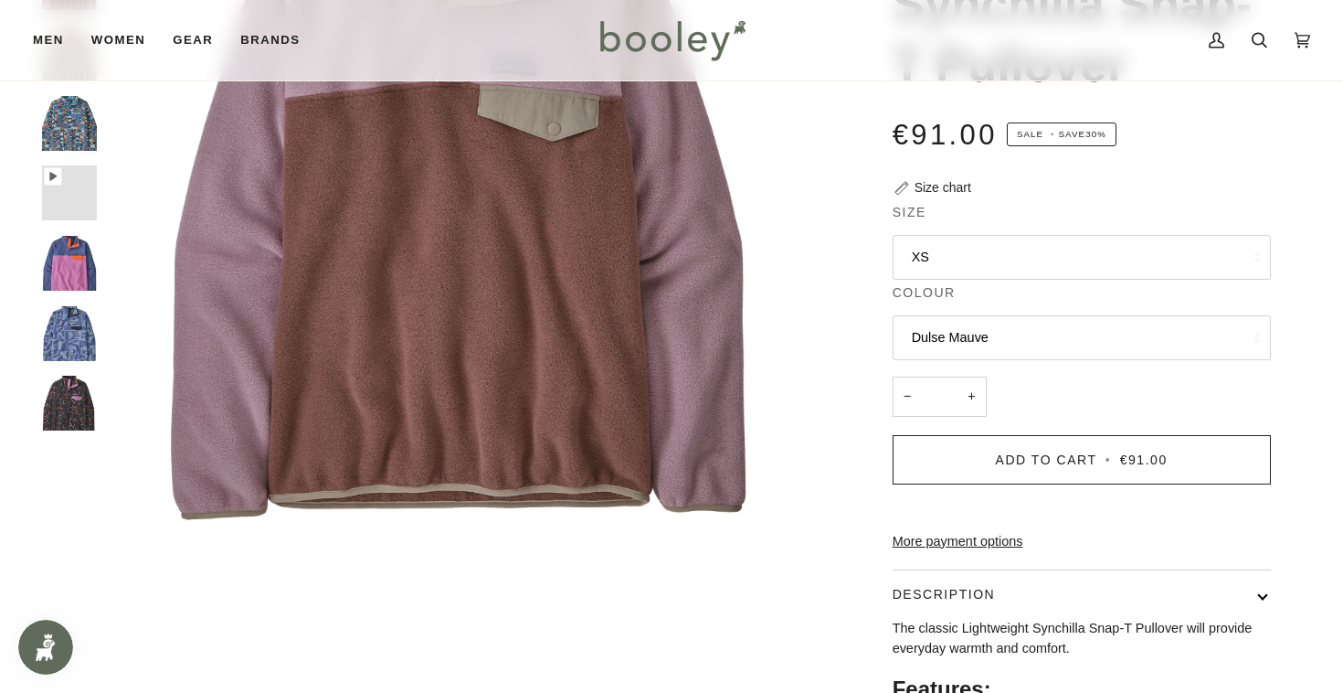
click at [1006, 369] on div "Size XS XS Small Medium Large XL" at bounding box center [1082, 290] width 378 height 174
click at [1006, 331] on button "Dulse Mauve" at bounding box center [1082, 337] width 378 height 45
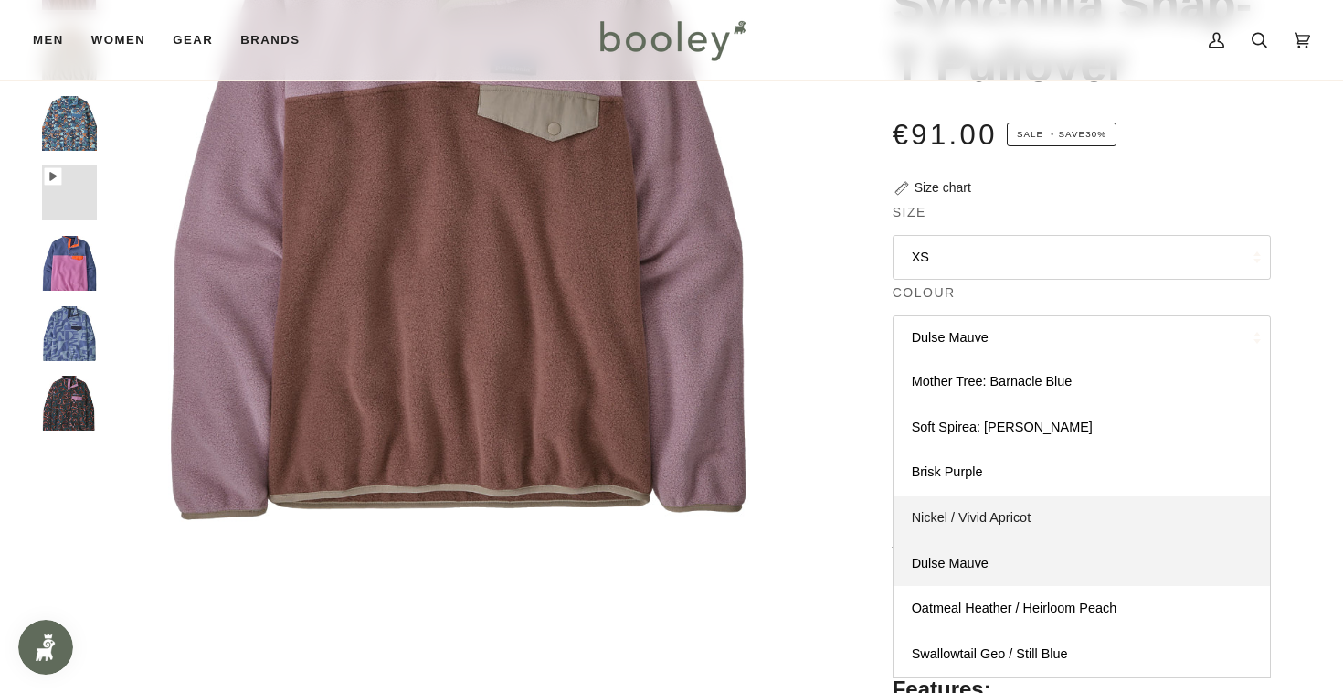
click at [994, 507] on link "Nickel / Vivid Apricot" at bounding box center [1082, 518] width 376 height 46
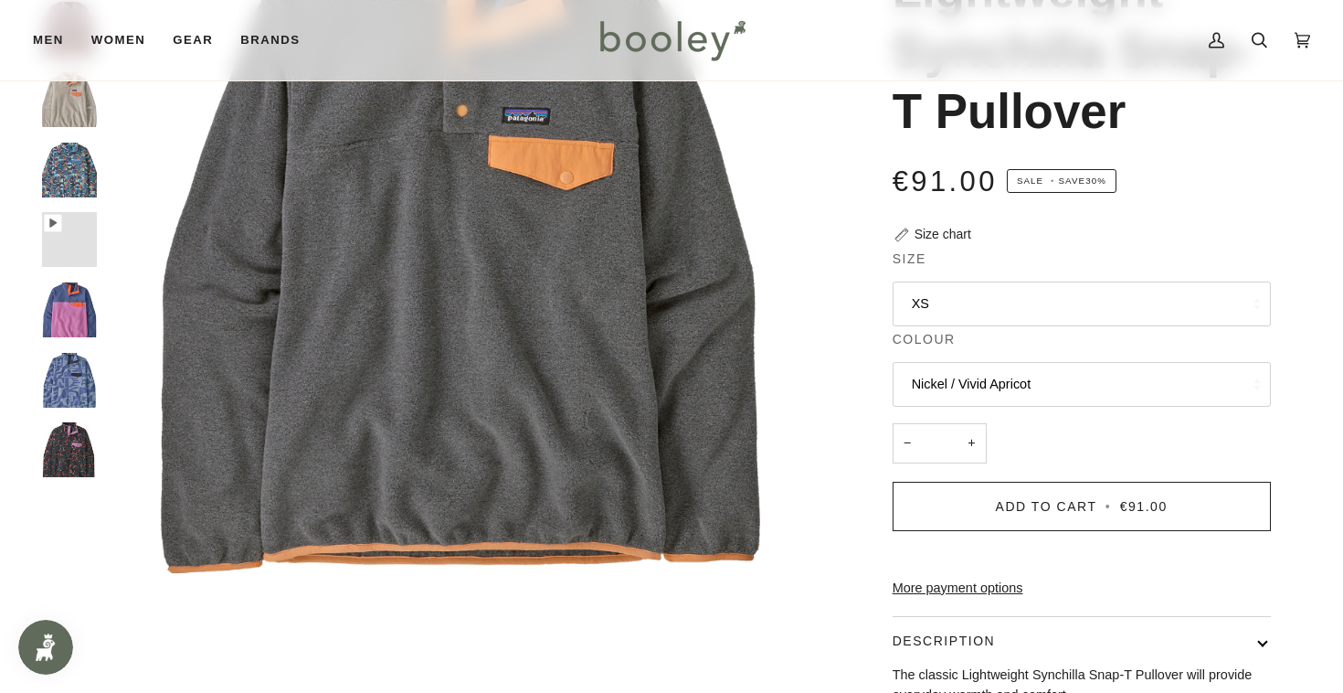
scroll to position [267, 0]
click at [982, 395] on button "Nickel / Vivid Apricot" at bounding box center [1082, 383] width 378 height 45
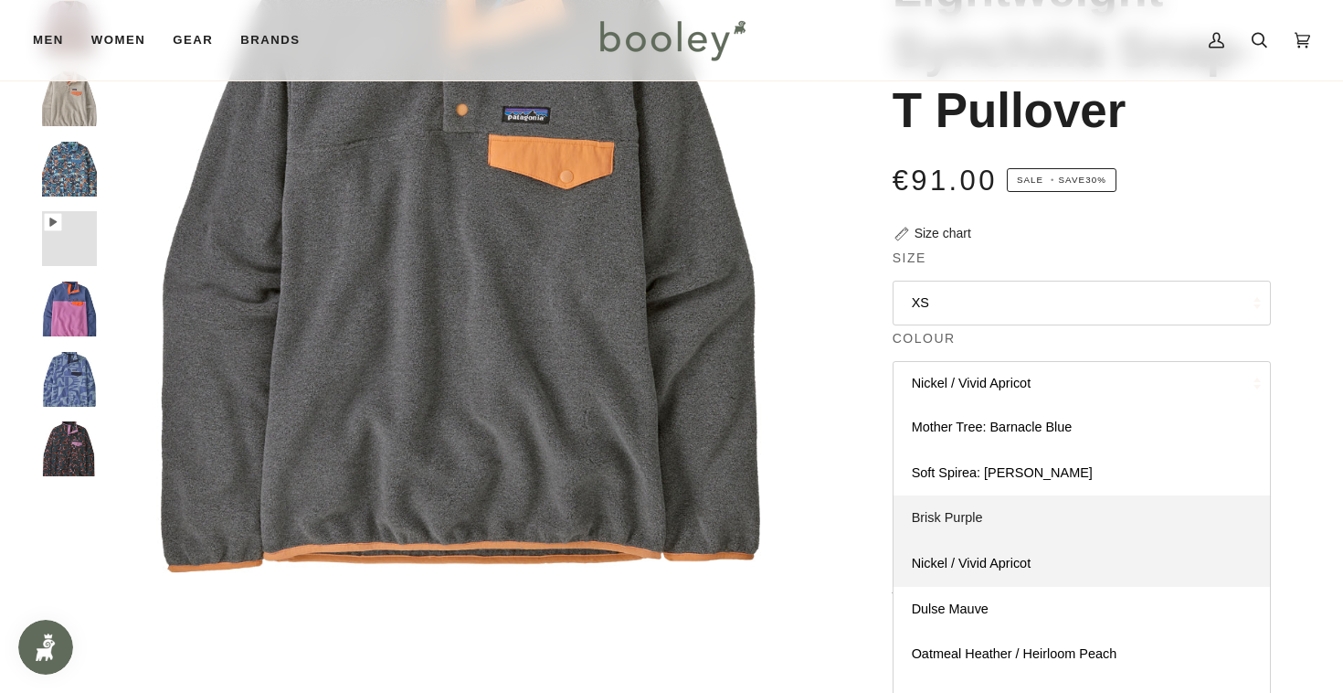
click at [1016, 518] on link "Brisk Purple" at bounding box center [1082, 518] width 376 height 46
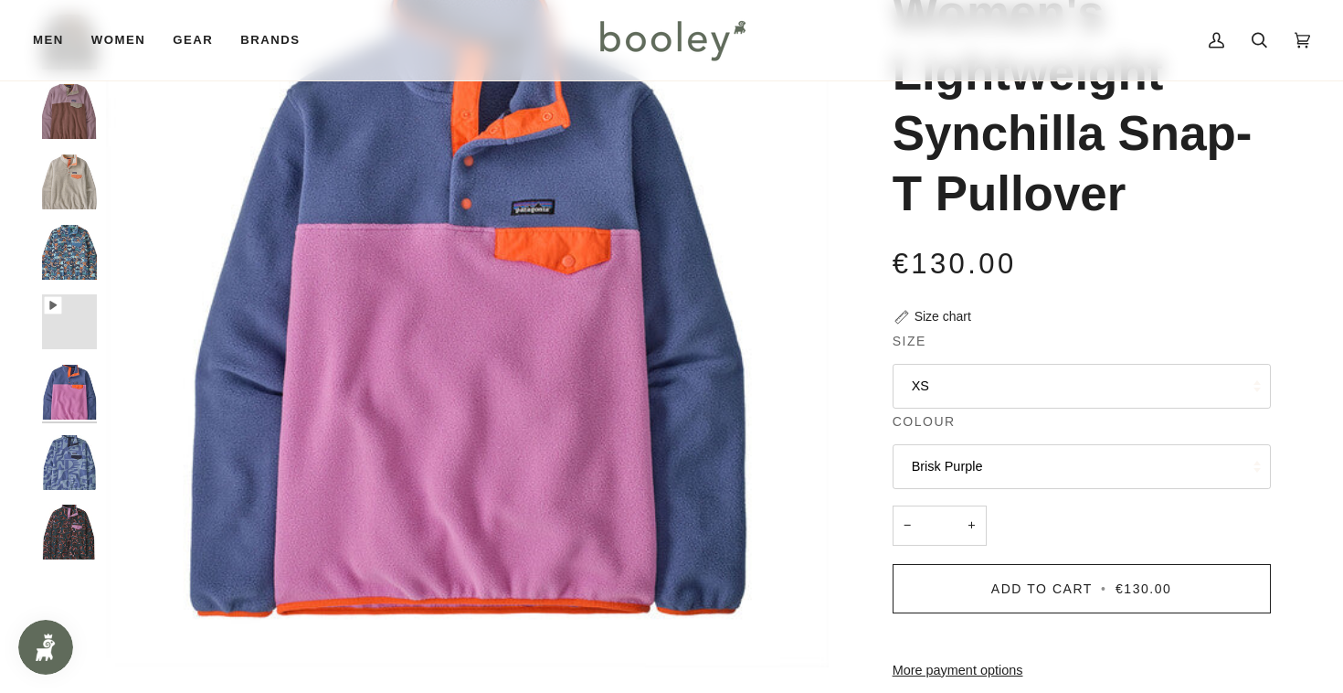
scroll to position [109, 0]
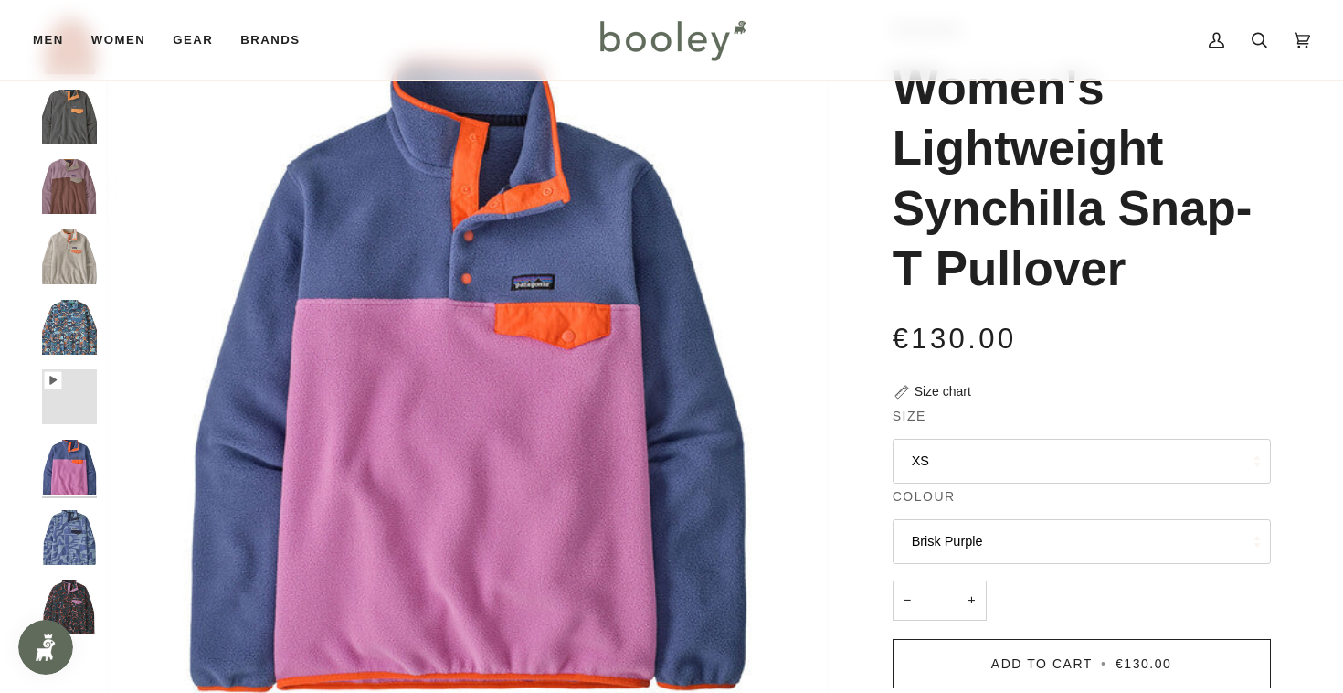
click at [1019, 541] on button "Brisk Purple" at bounding box center [1082, 541] width 378 height 45
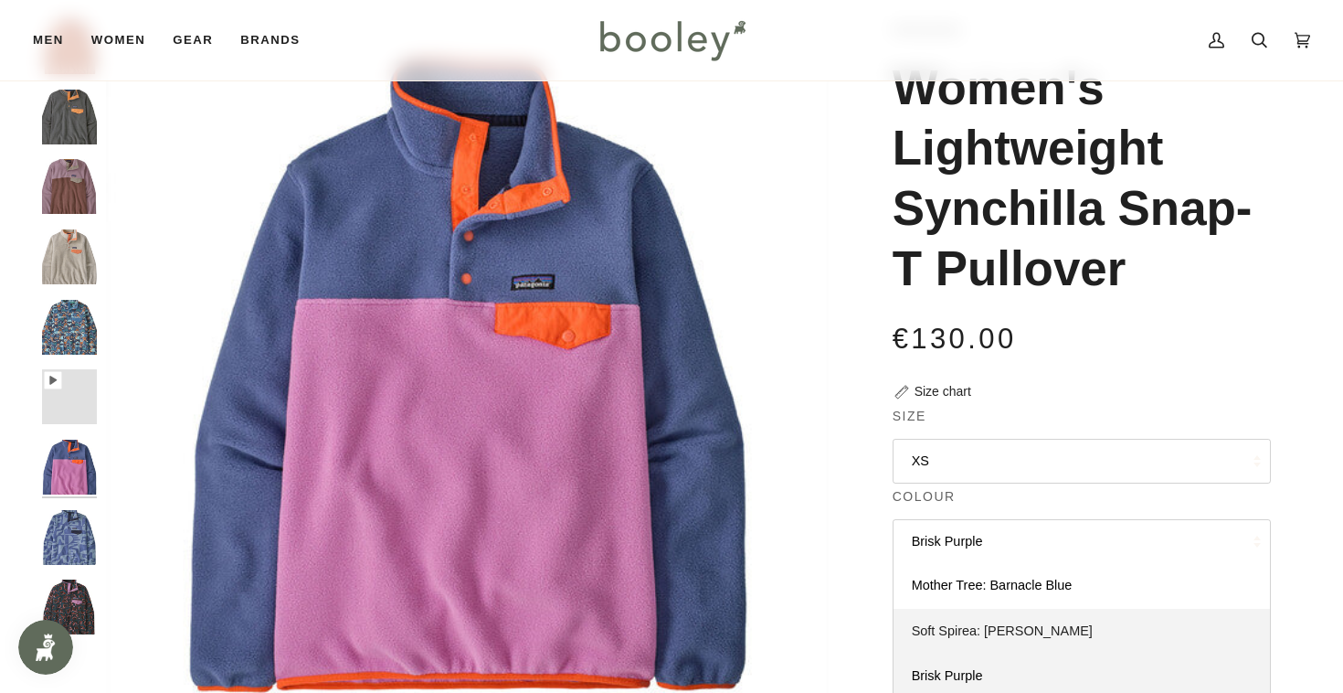
click at [1031, 624] on span "Soft Spirea: Dried Vanilla" at bounding box center [1002, 630] width 181 height 15
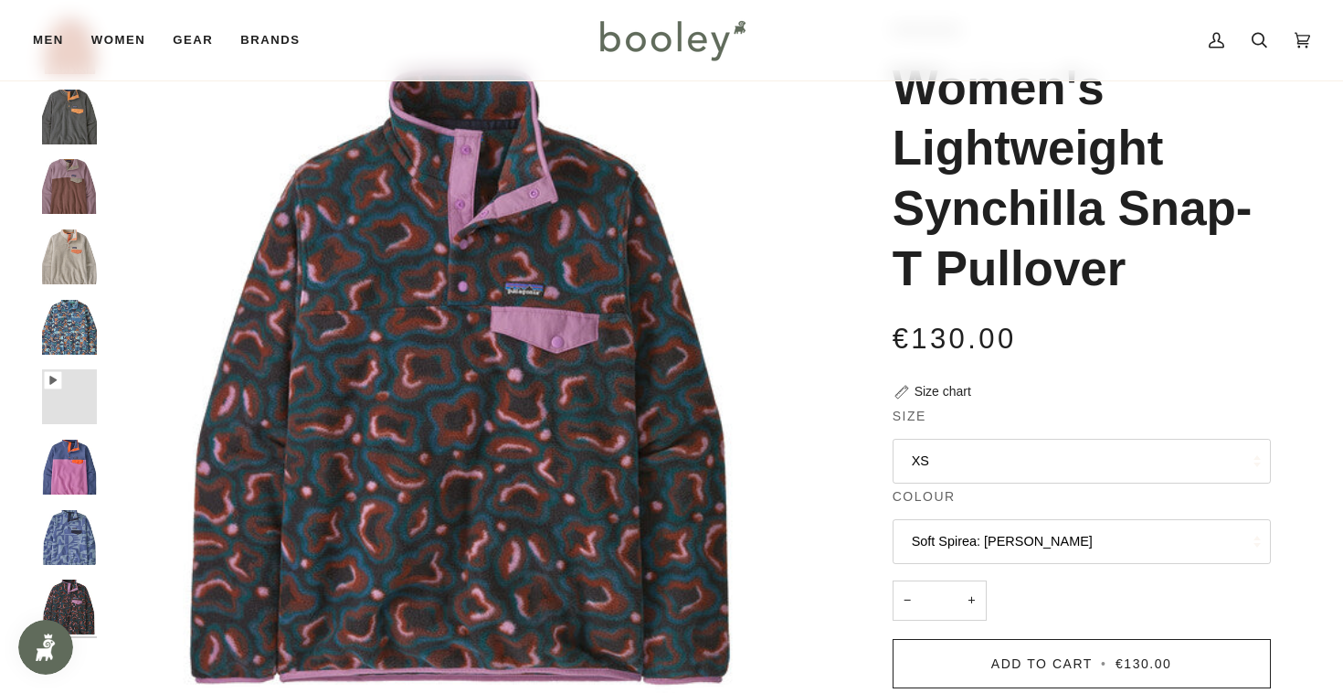
click at [999, 534] on button "Soft Spirea: Dried Vanilla" at bounding box center [1082, 541] width 378 height 45
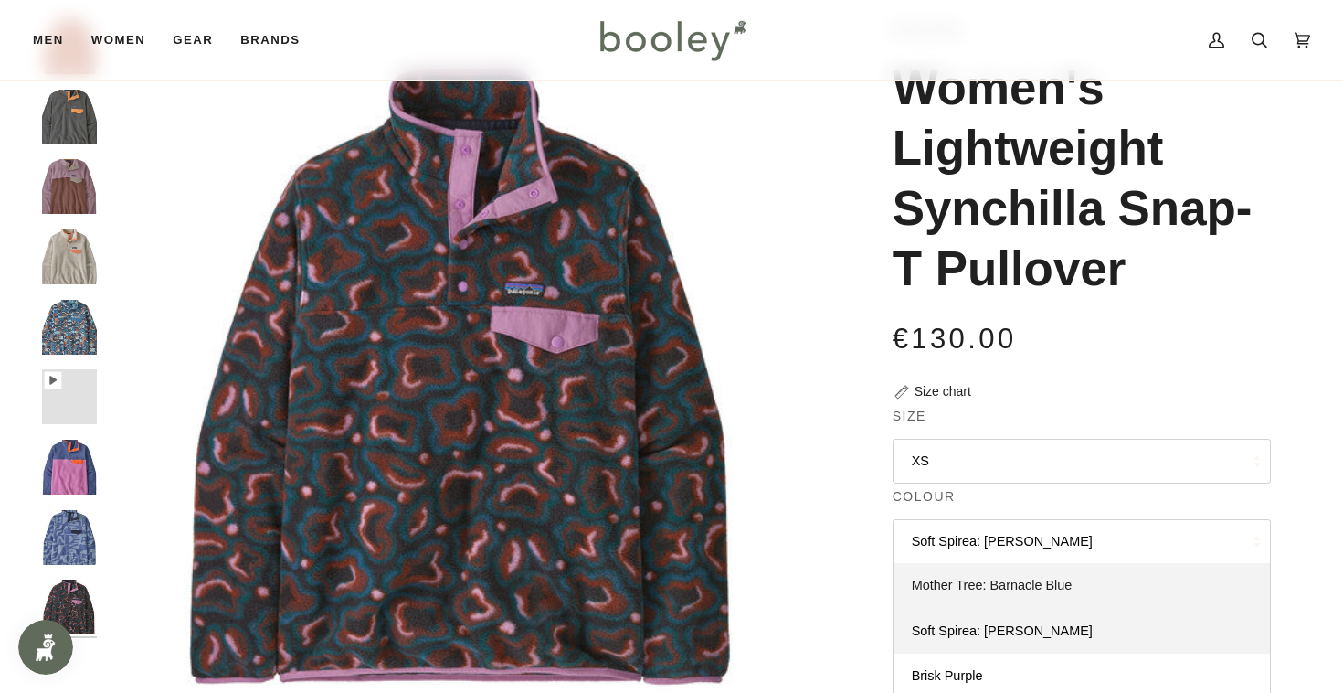
click at [1009, 583] on span "Mother Tree: Barnacle Blue" at bounding box center [992, 584] width 161 height 15
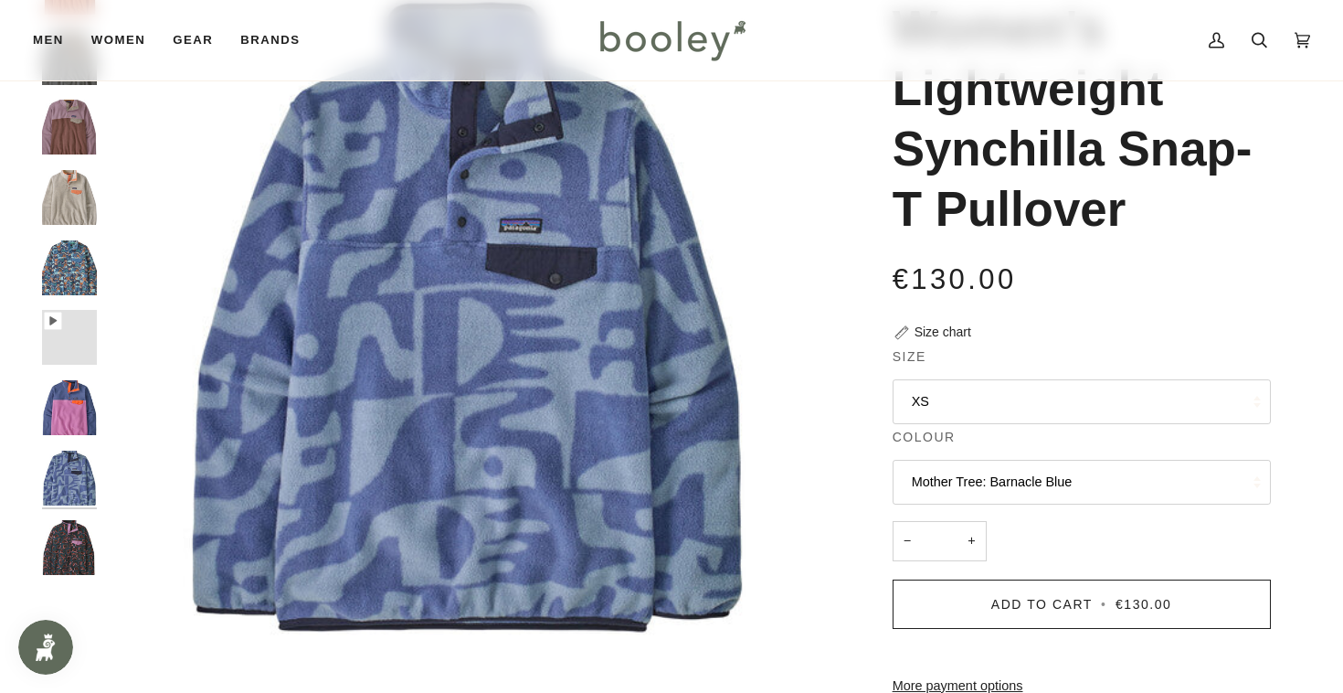
scroll to position [170, 0]
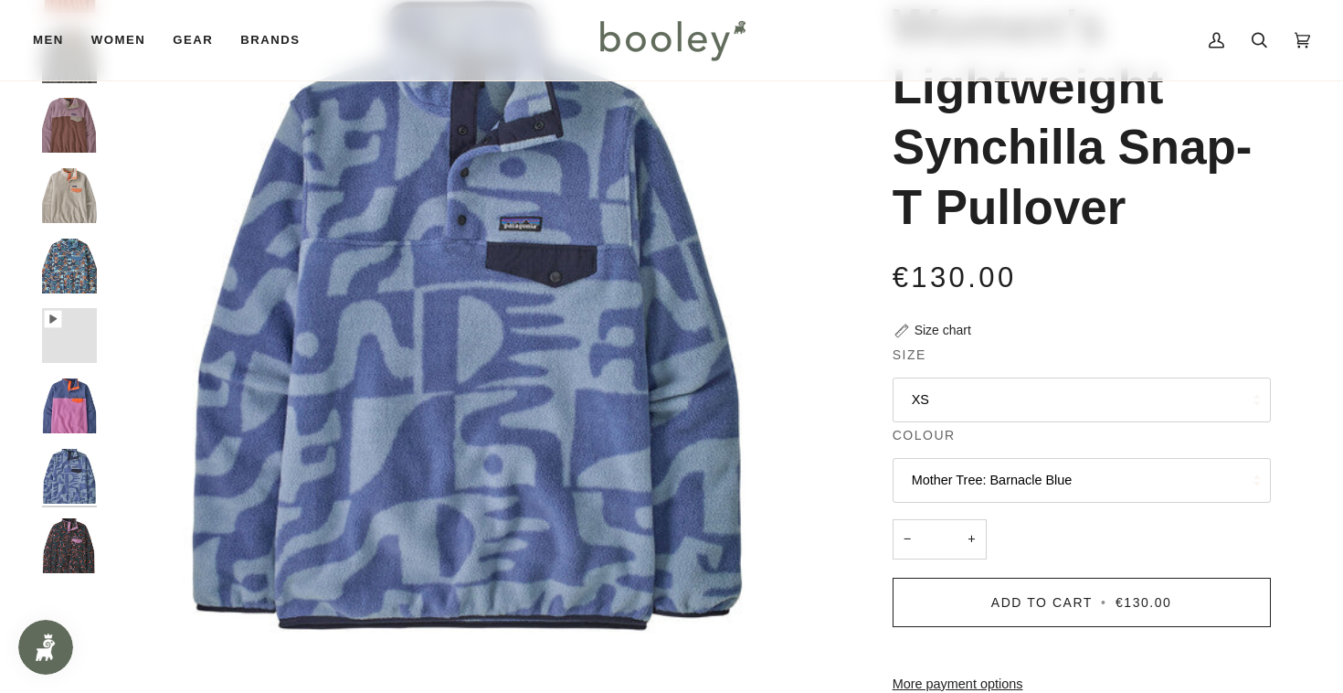
click at [968, 407] on button "XS" at bounding box center [1082, 399] width 378 height 45
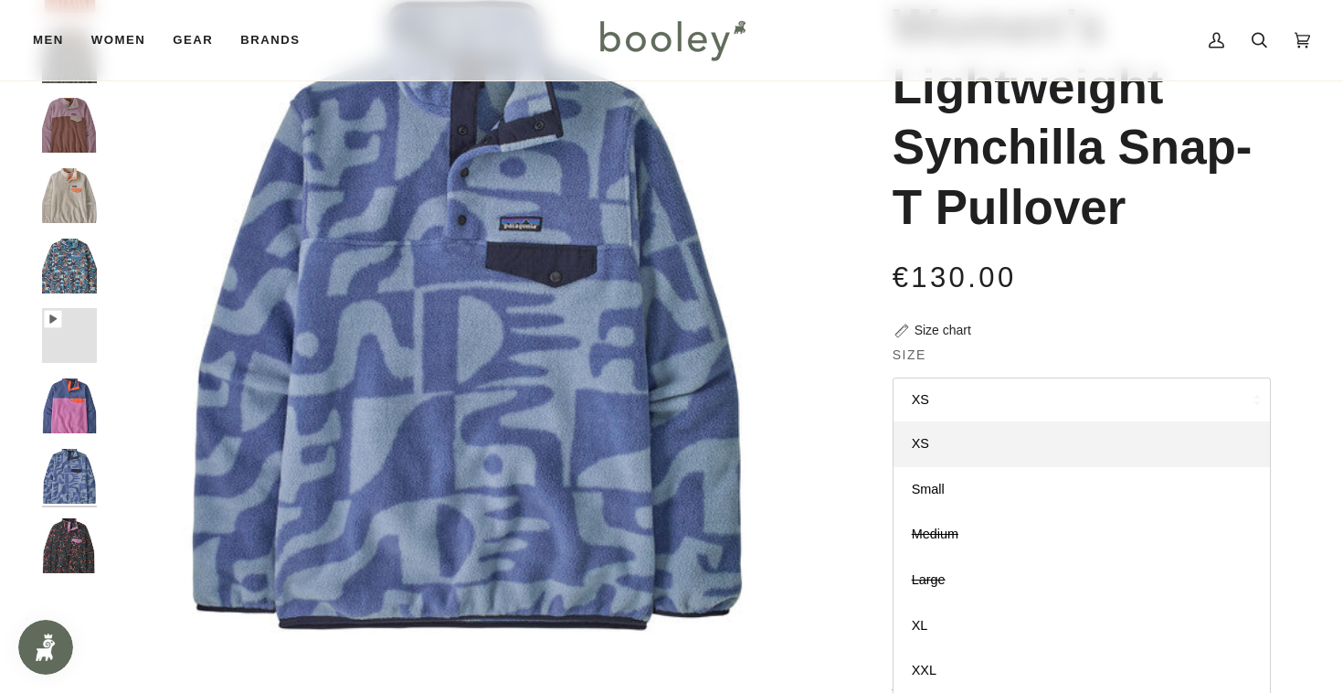
click at [993, 340] on div "Patagonia Women's Lightweight Synchilla Snap-T Pullover €130.00 Sale • Save 30%…" at bounding box center [1065, 512] width 411 height 1108
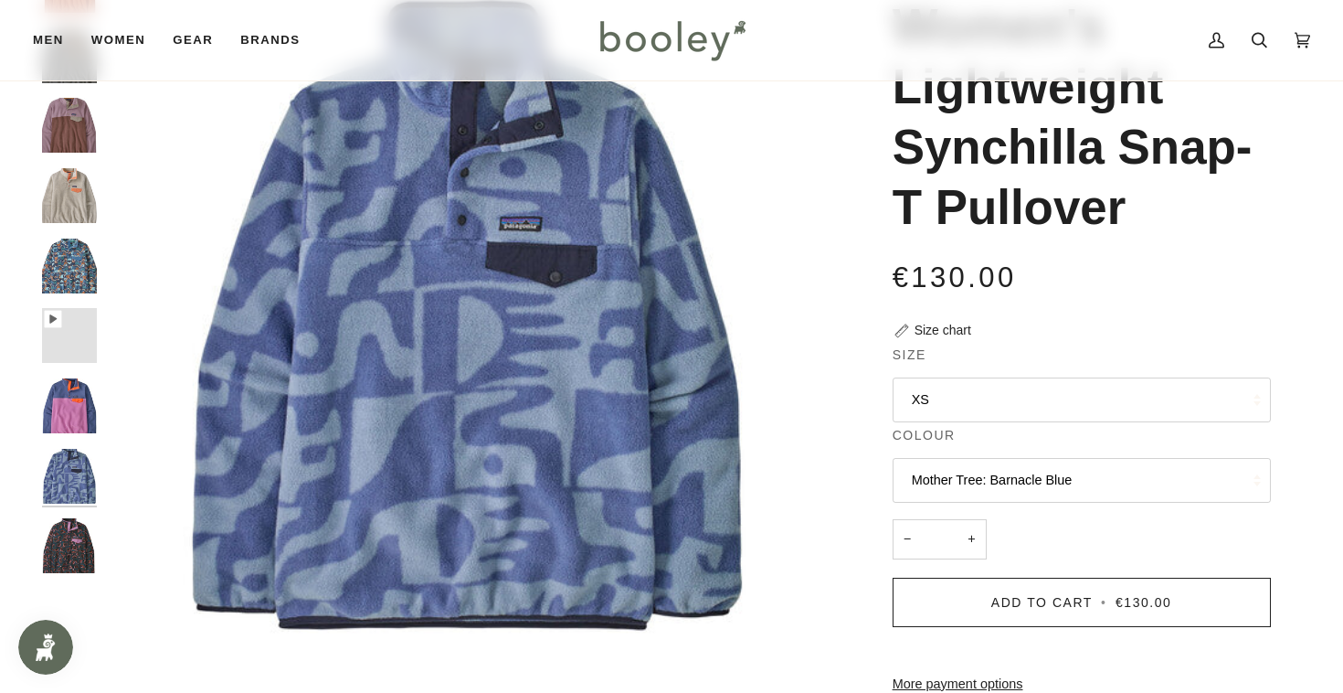
click at [1000, 498] on button "Mother Tree: Barnacle Blue" at bounding box center [1082, 480] width 378 height 45
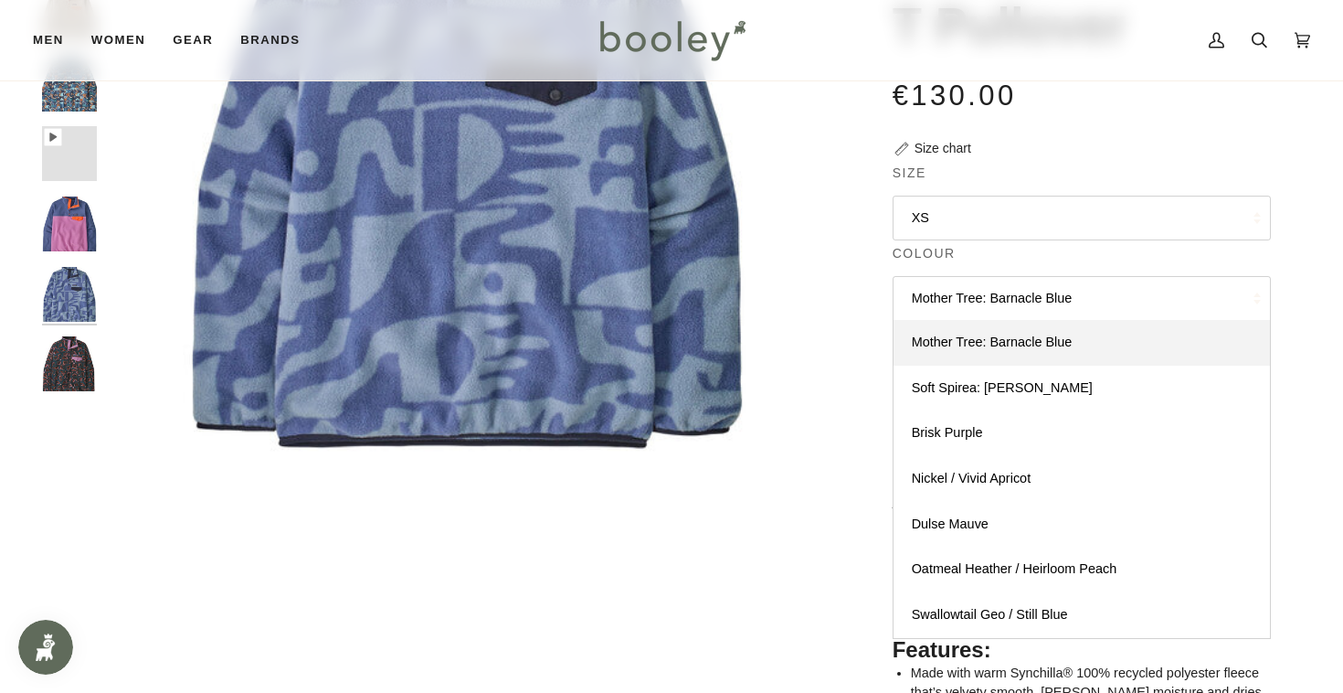
scroll to position [538, 0]
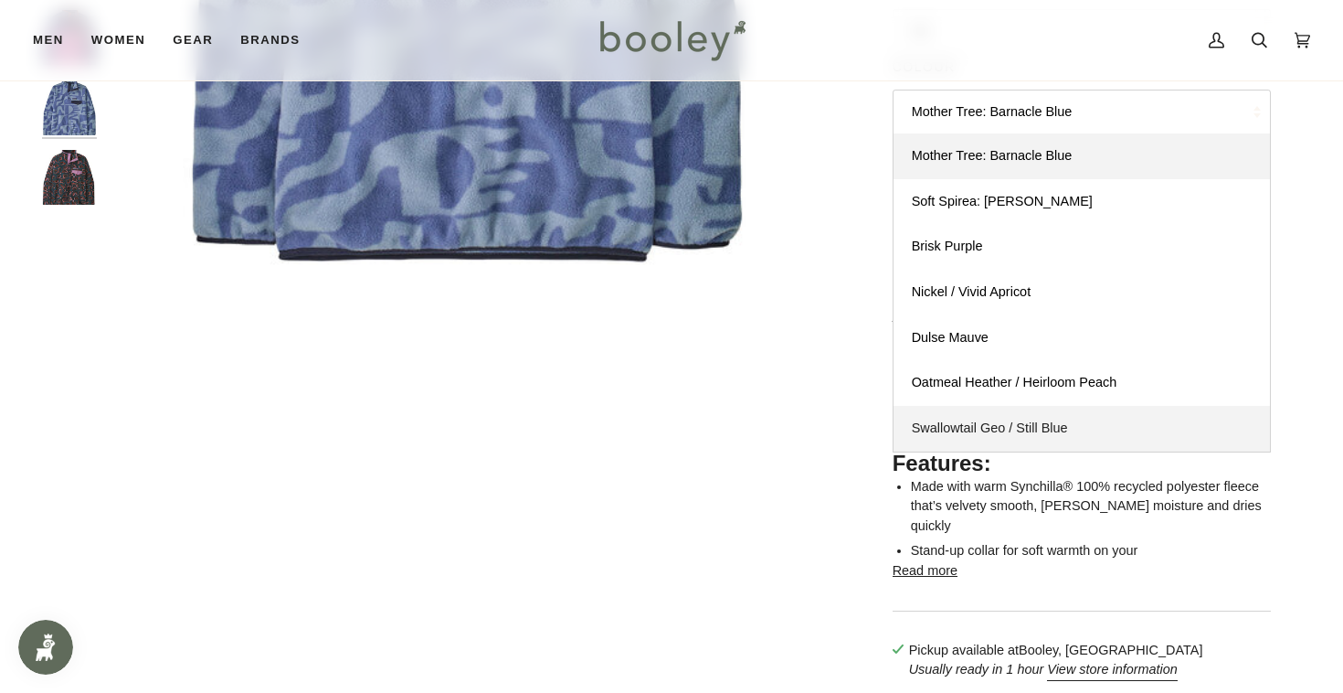
click at [956, 426] on span "Swallowtail Geo / Still Blue" at bounding box center [990, 427] width 156 height 15
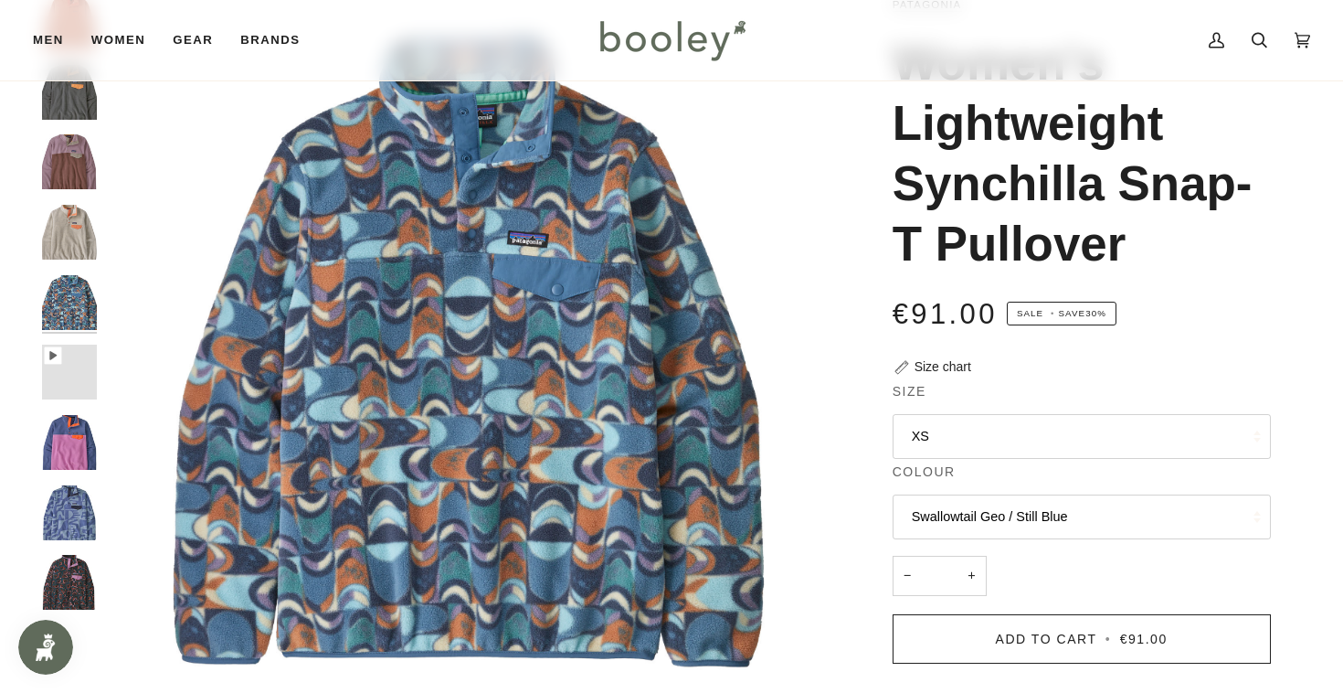
scroll to position [100, 0]
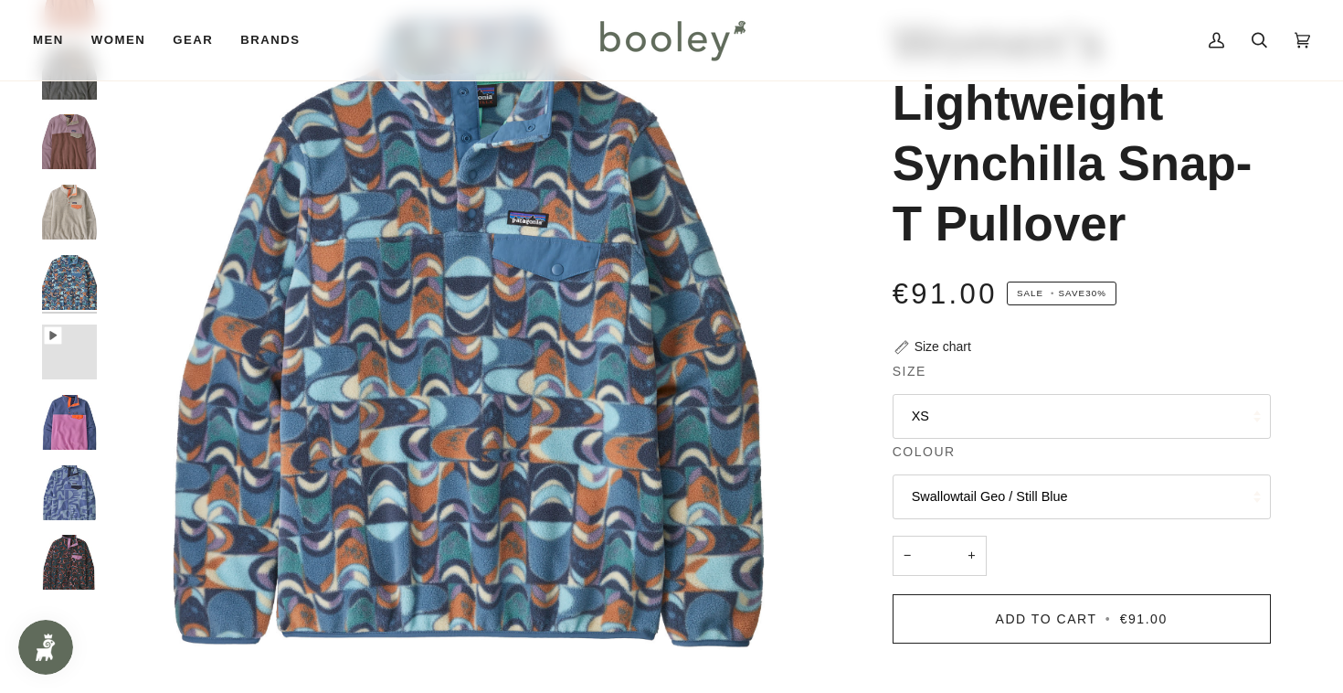
click at [1004, 500] on button "Swallowtail Geo / Still Blue" at bounding box center [1082, 496] width 378 height 45
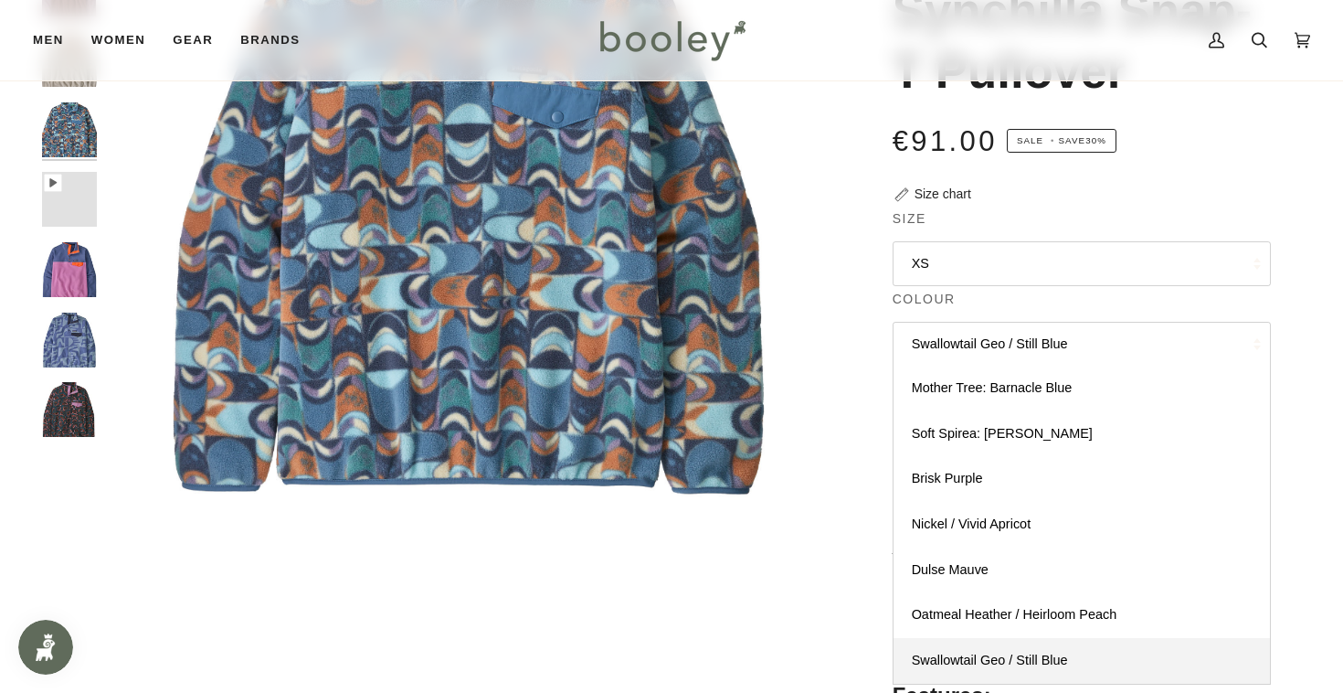
scroll to position [415, 0]
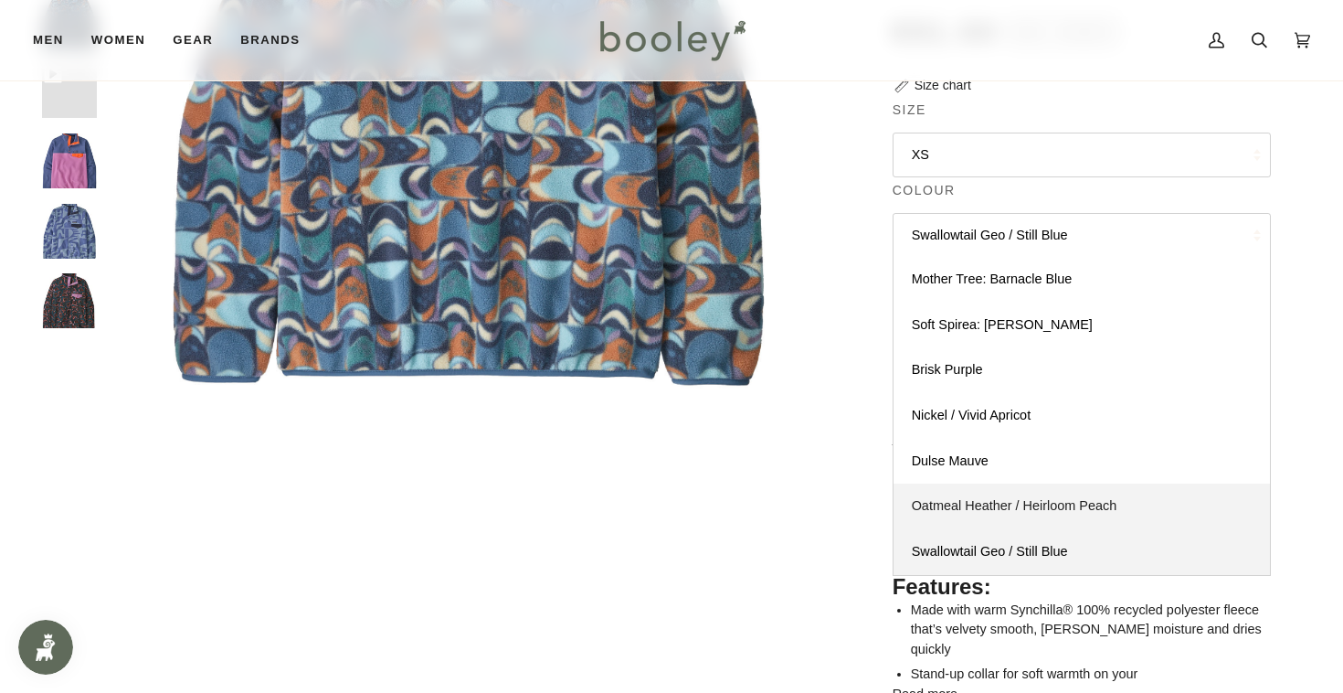
click at [979, 509] on span "Oatmeal Heather / Heirloom Peach" at bounding box center [1015, 505] width 206 height 15
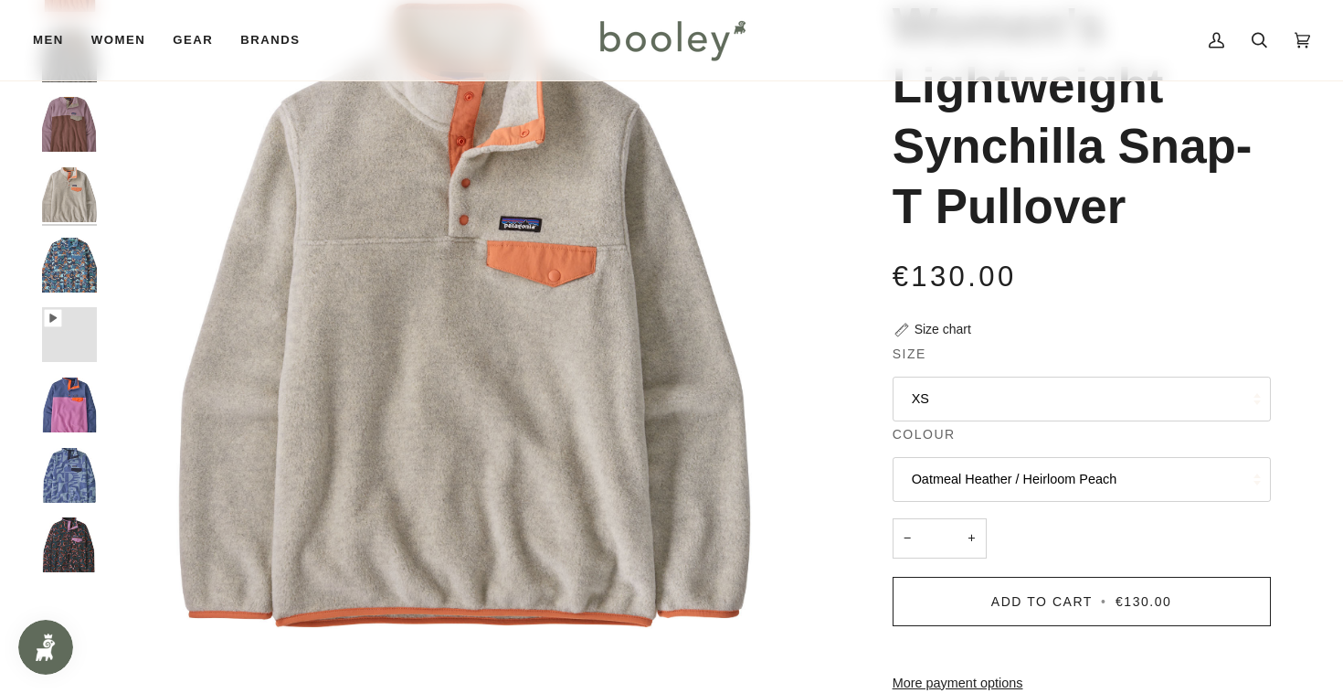
scroll to position [152, 0]
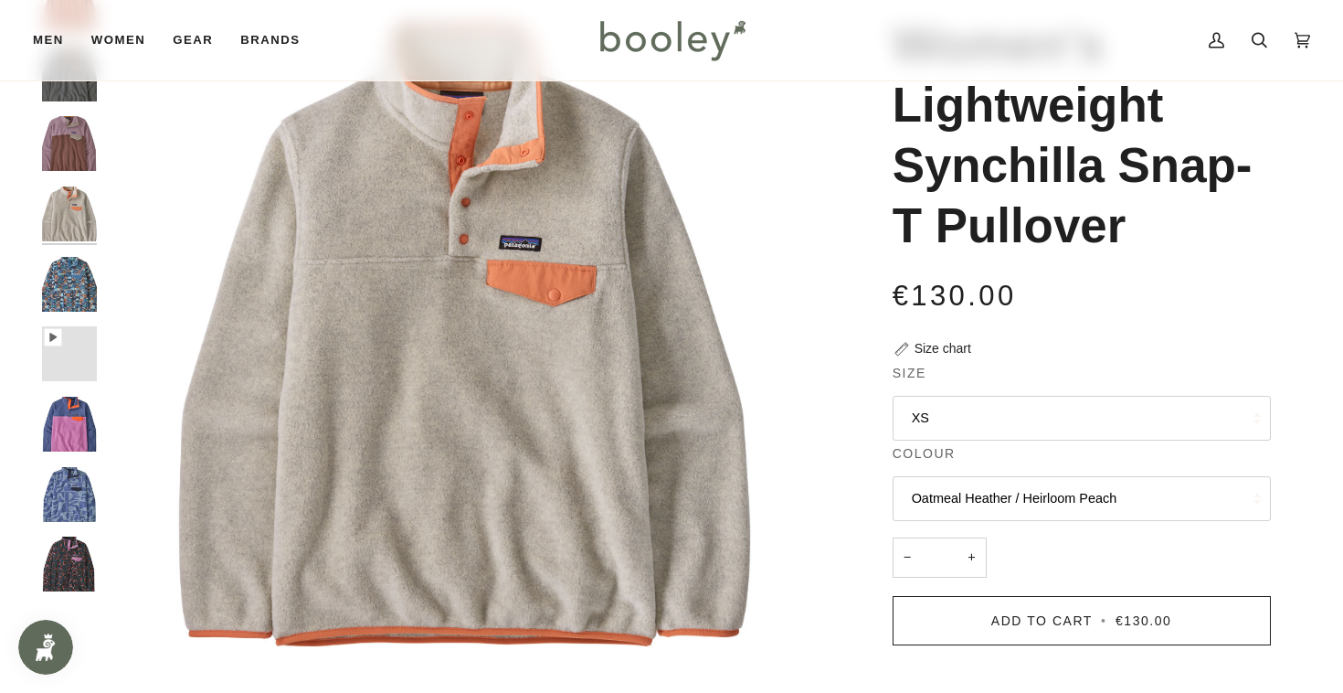
click at [999, 503] on button "Oatmeal Heather / Heirloom Peach" at bounding box center [1082, 498] width 378 height 45
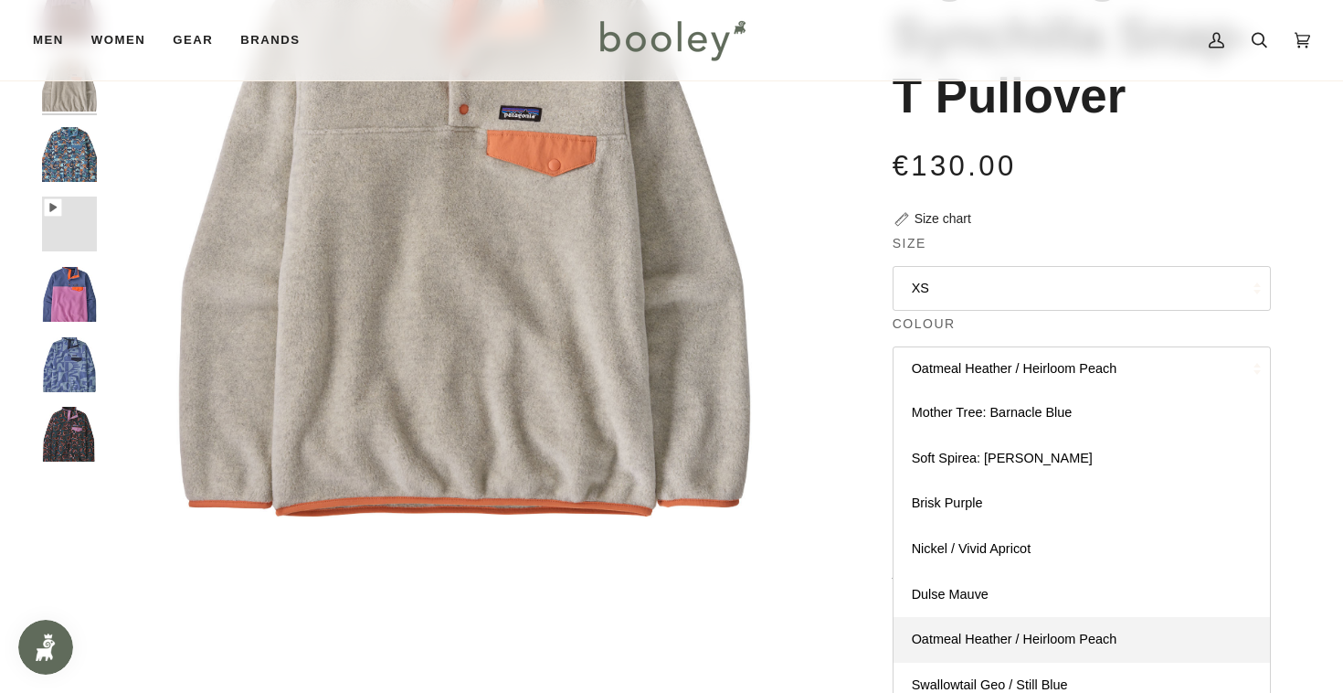
scroll to position [399, 0]
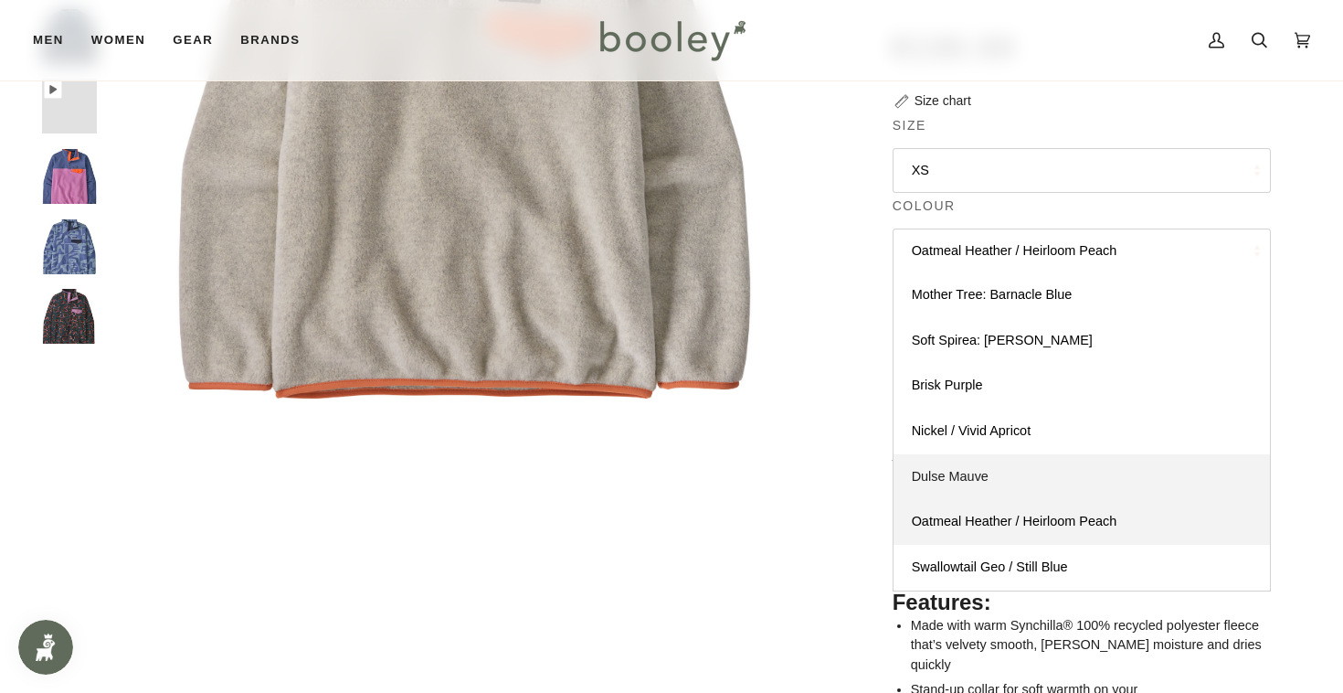
click at [988, 472] on span "Dulse Mauve" at bounding box center [950, 476] width 77 height 15
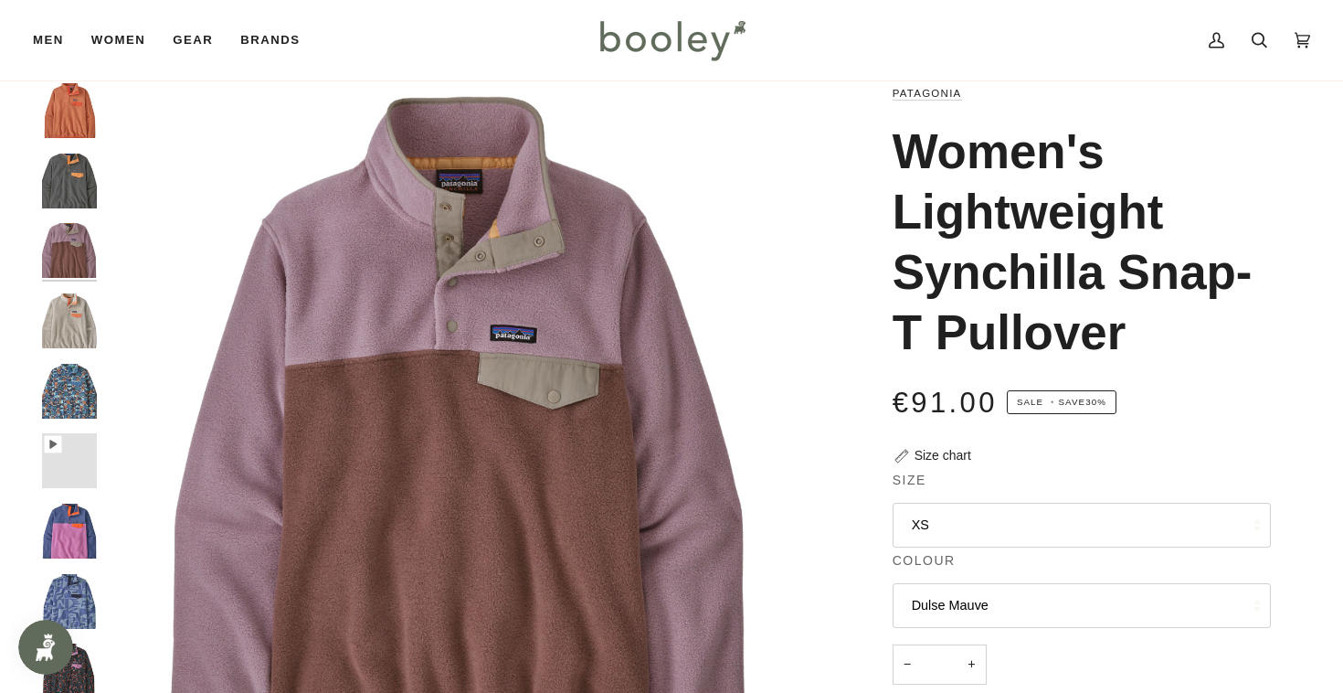
scroll to position [86, 0]
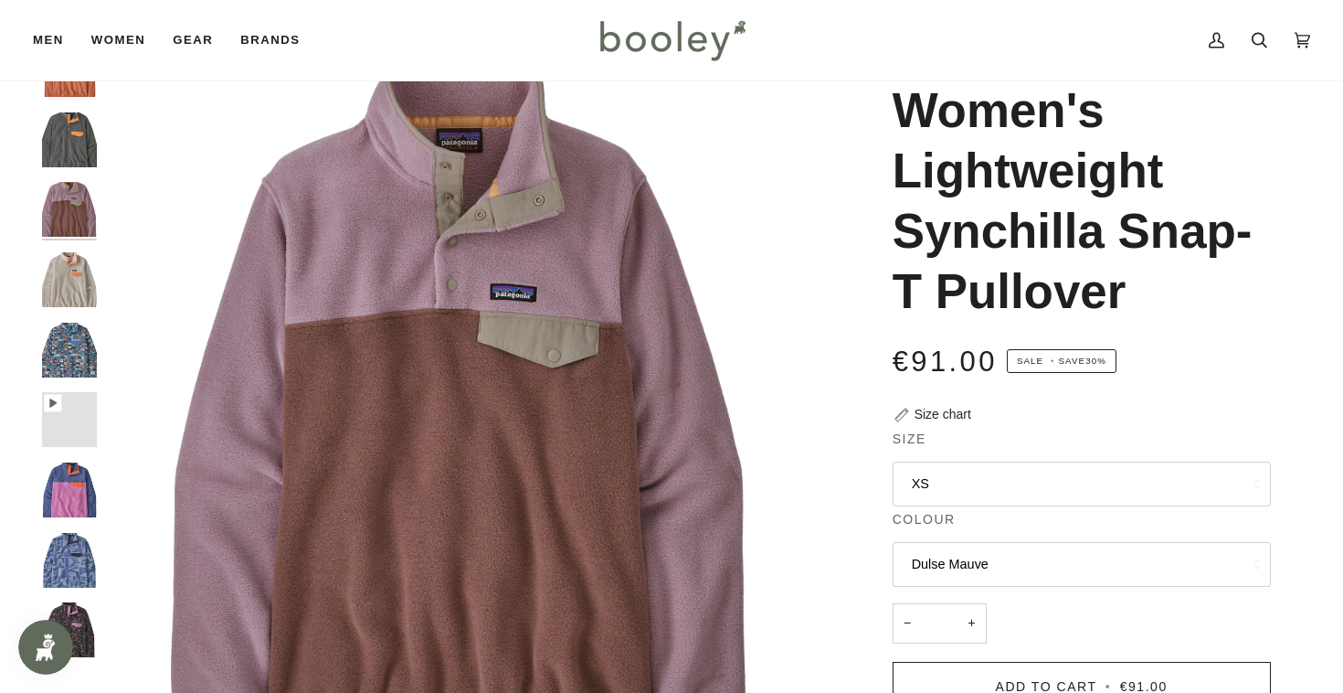
click at [1003, 555] on button "Dulse Mauve" at bounding box center [1082, 564] width 378 height 45
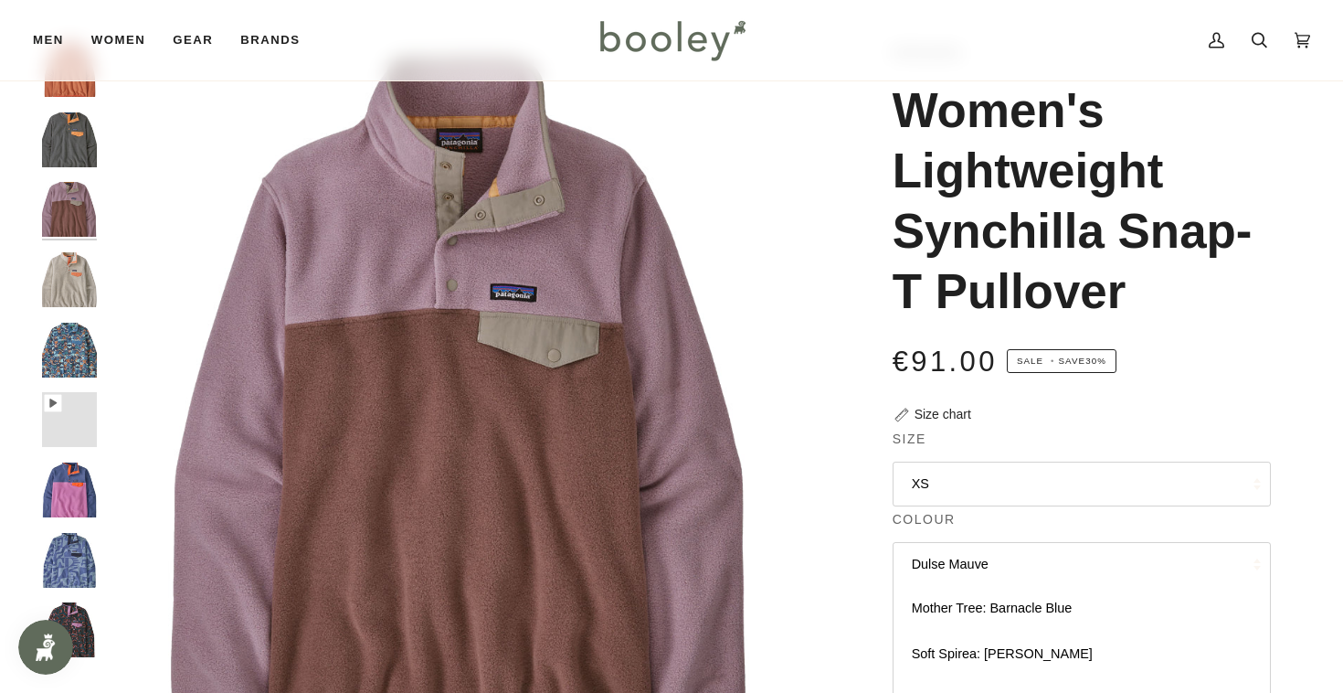
scroll to position [402, 0]
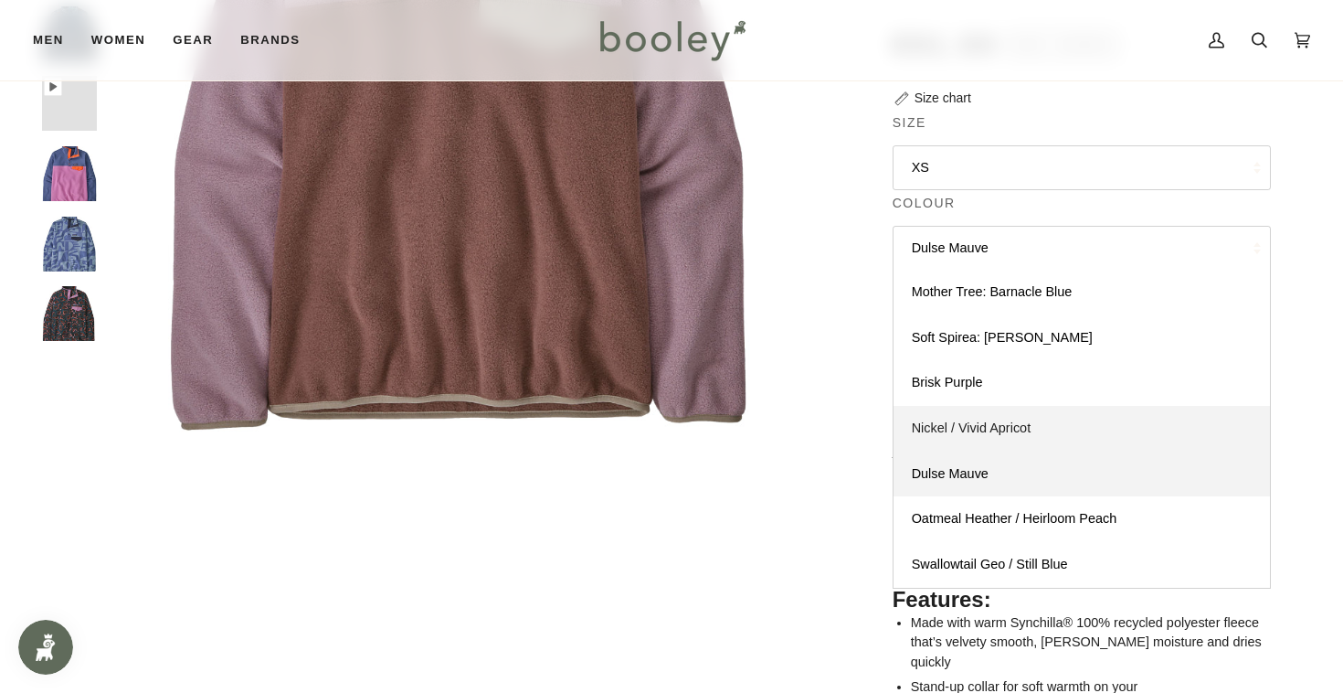
click at [985, 437] on link "Nickel / Vivid Apricot" at bounding box center [1082, 429] width 376 height 46
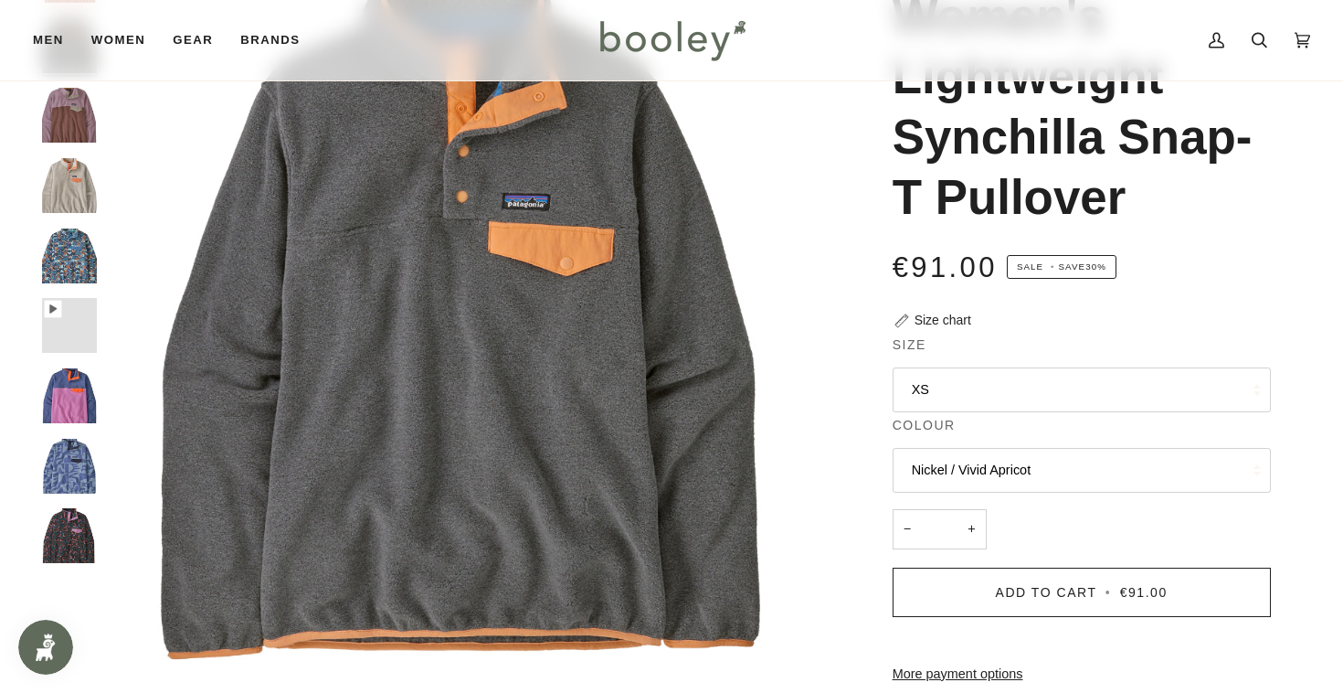
scroll to position [227, 0]
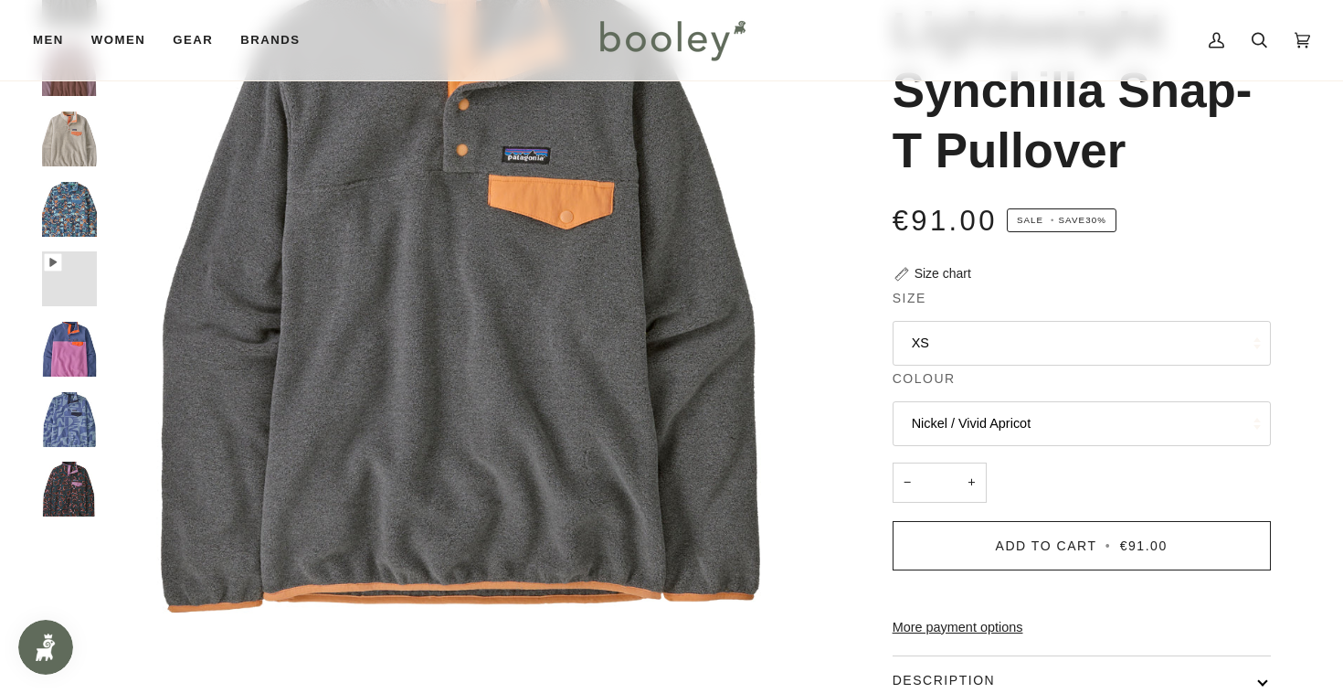
click at [958, 342] on button "XS" at bounding box center [1082, 343] width 378 height 45
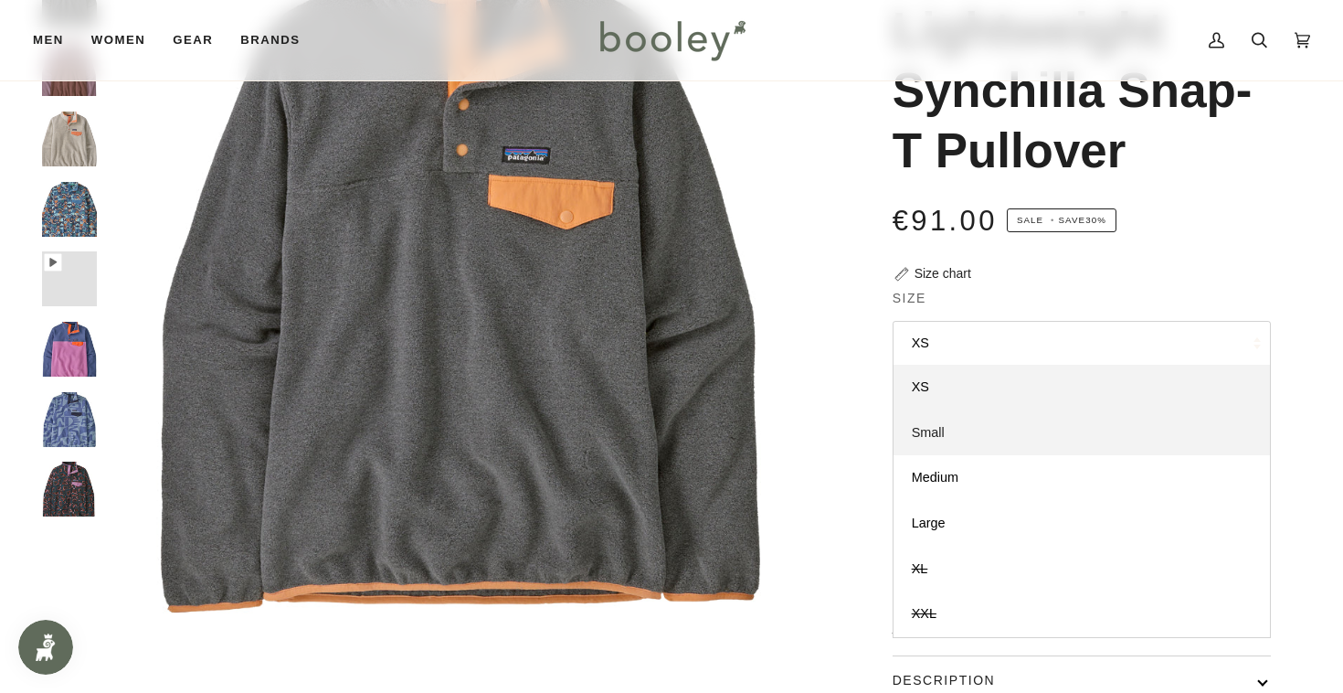
click at [976, 435] on link "Small" at bounding box center [1082, 433] width 376 height 46
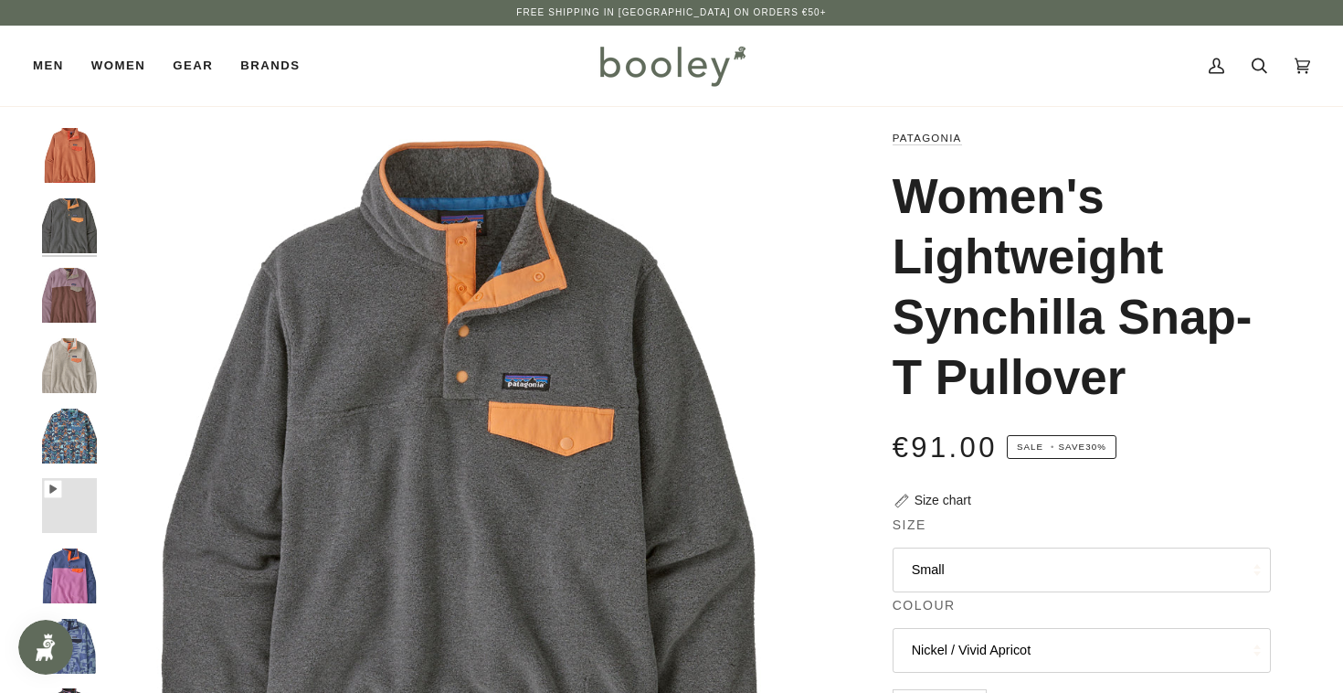
scroll to position [86, 0]
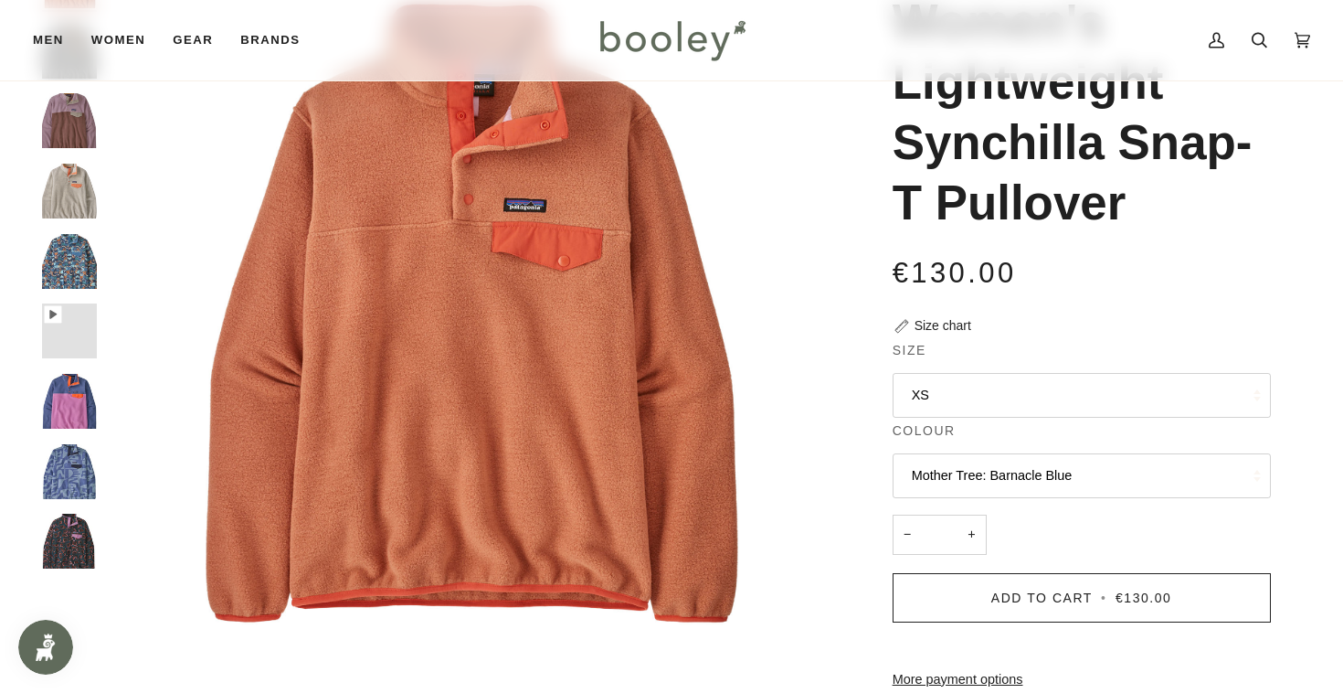
click at [986, 461] on button "Mother Tree: Barnacle Blue" at bounding box center [1082, 475] width 378 height 45
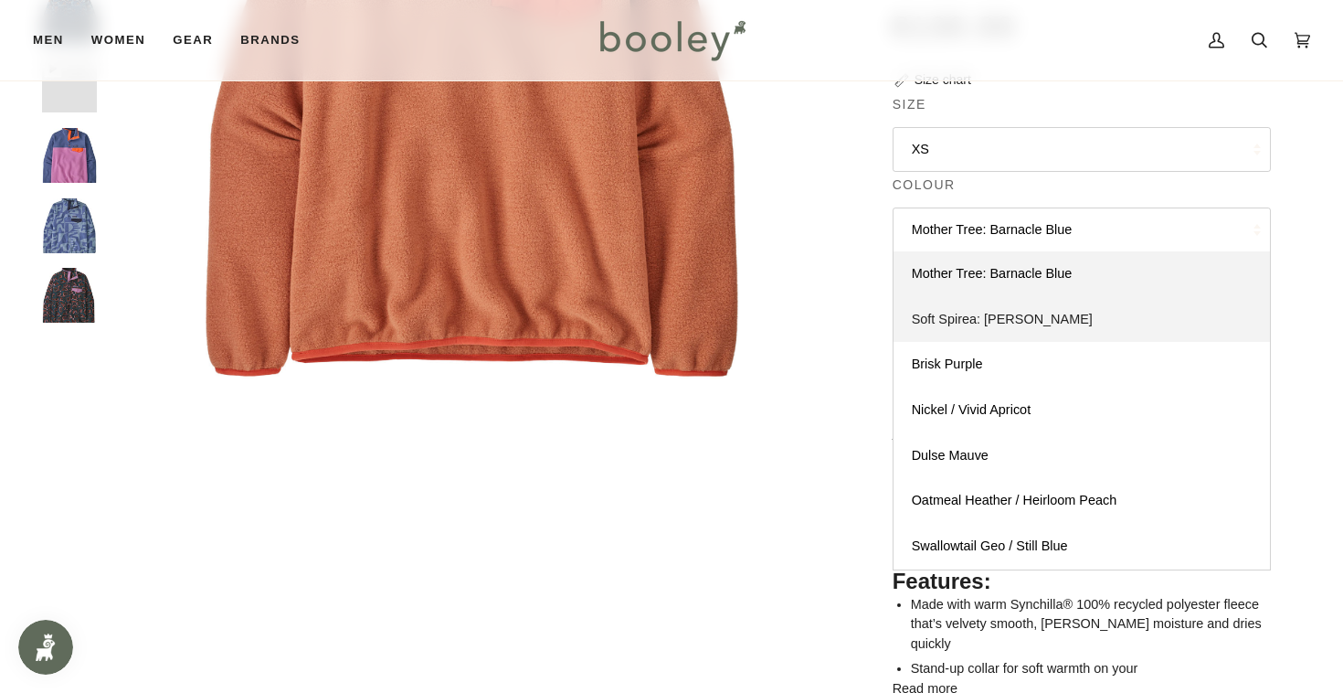
scroll to position [418, 0]
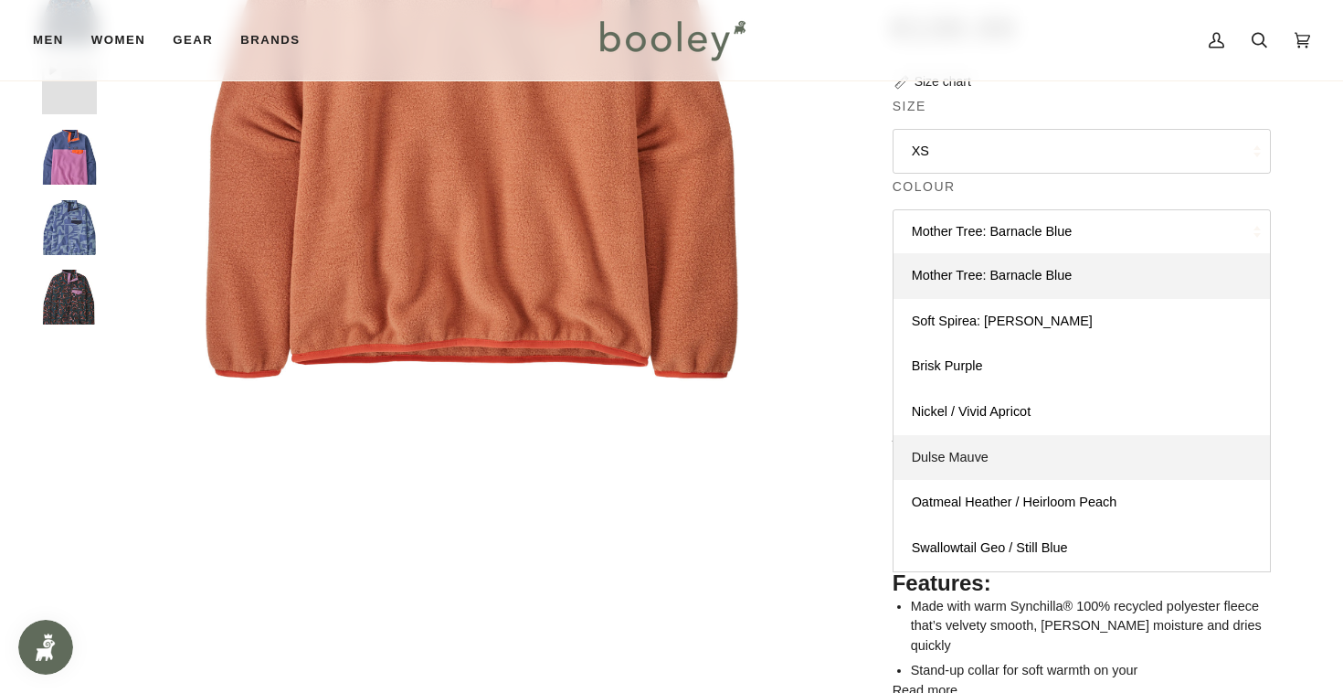
click at [980, 477] on link "Dulse Mauve" at bounding box center [1082, 458] width 376 height 46
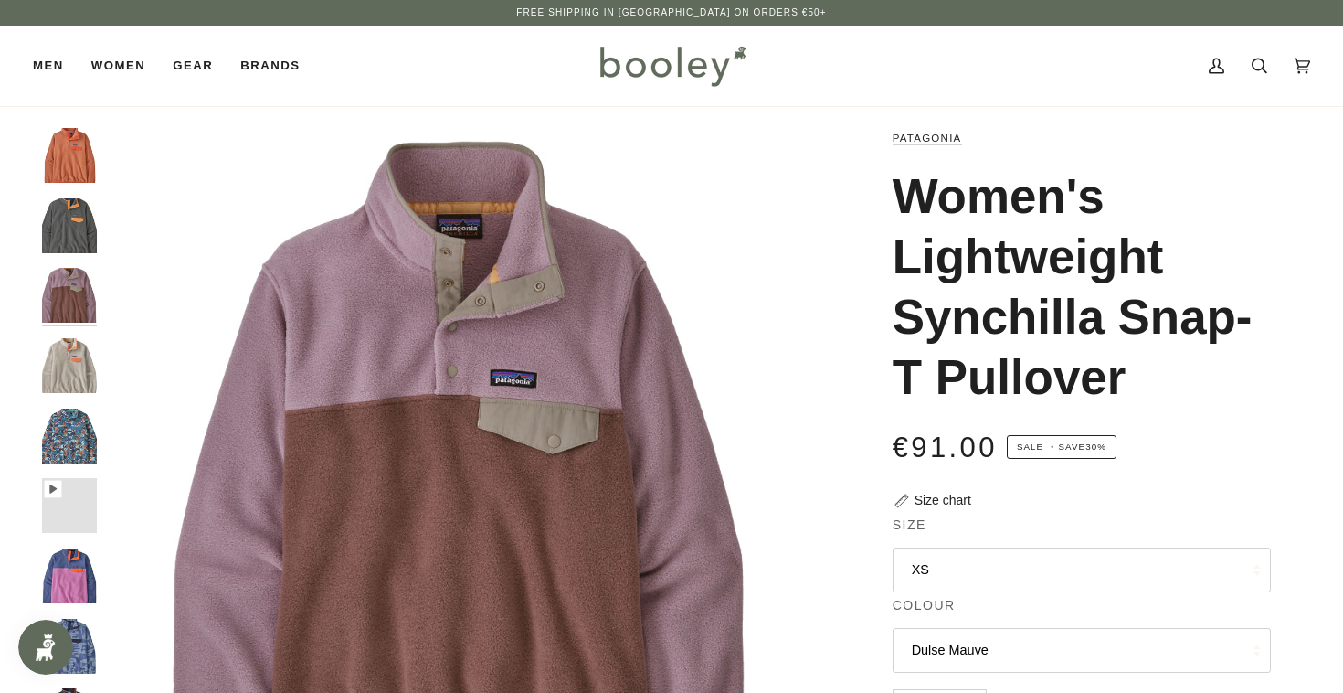
click at [1038, 652] on button "Dulse Mauve" at bounding box center [1082, 650] width 378 height 45
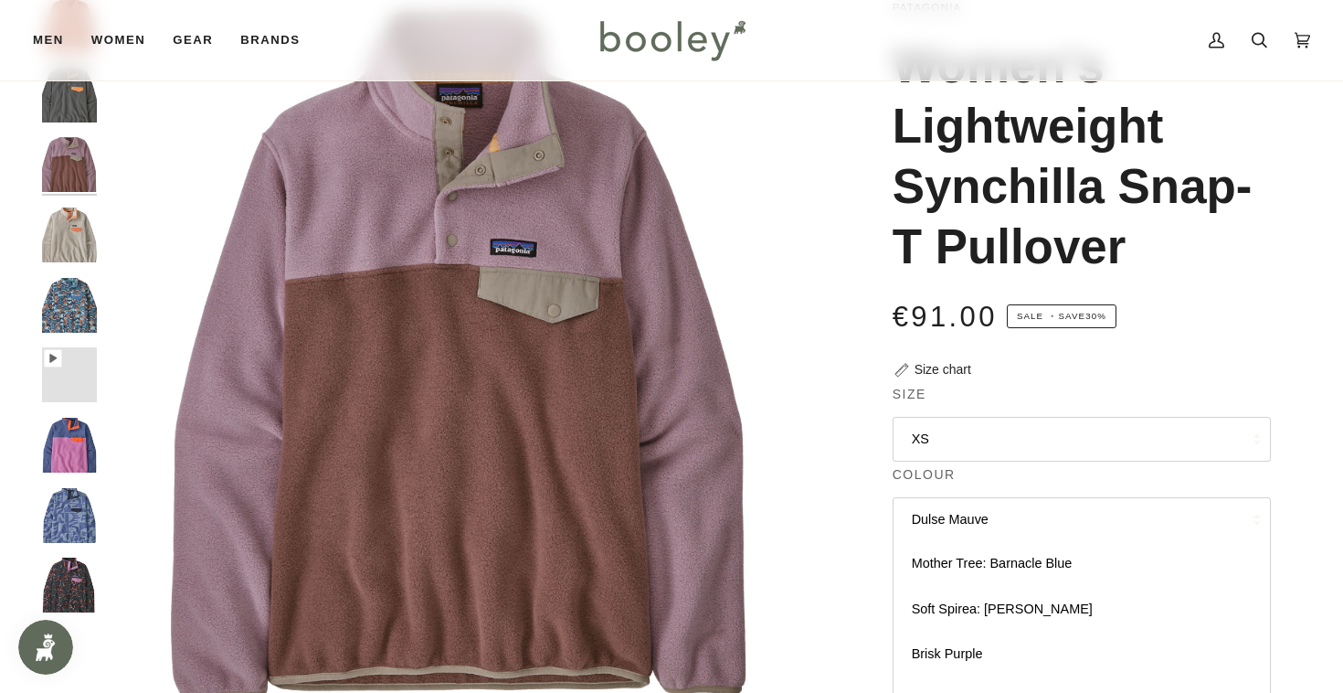
scroll to position [286, 0]
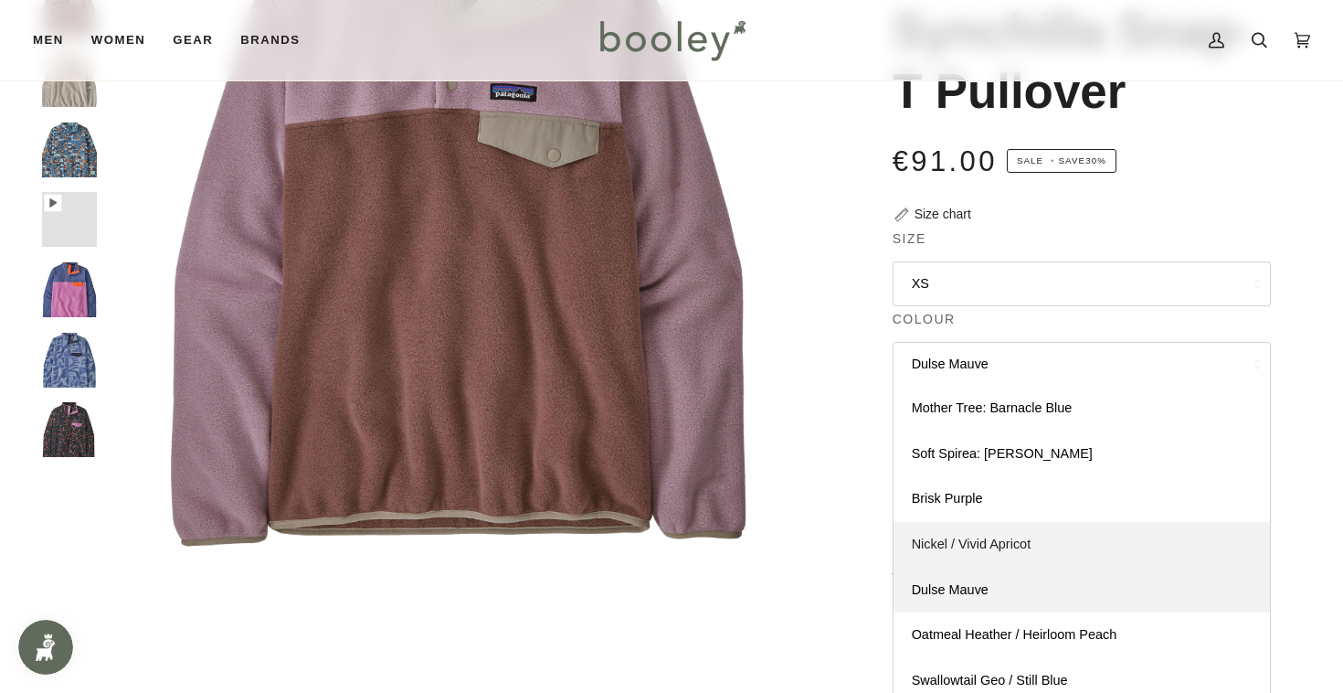
click at [994, 554] on link "Nickel / Vivid Apricot" at bounding box center [1082, 545] width 376 height 46
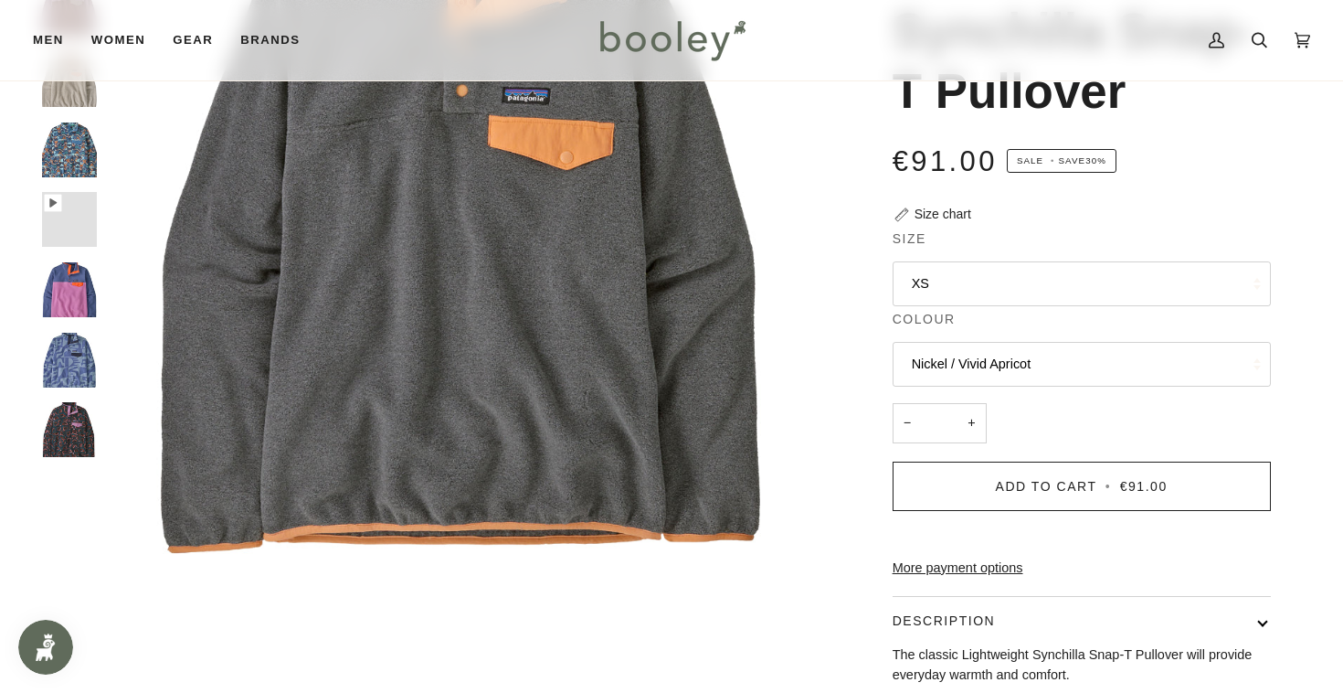
scroll to position [46, 0]
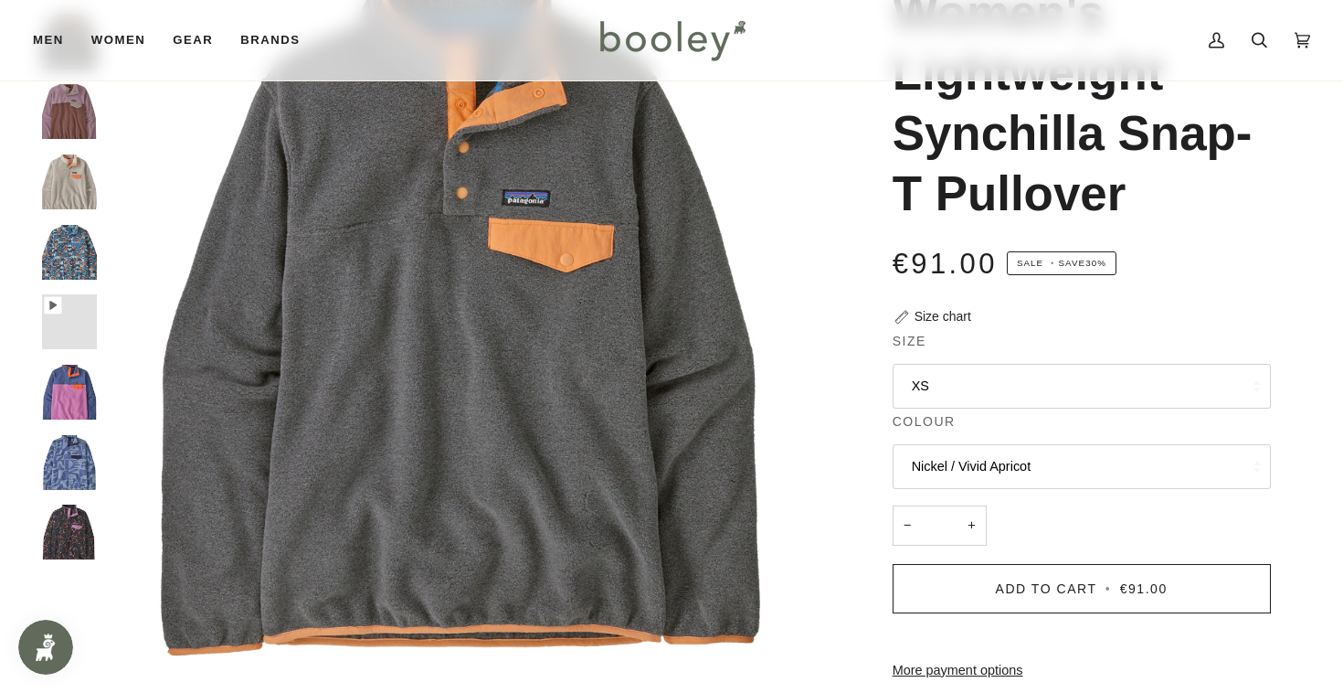
click at [983, 475] on button "Nickel / Vivid Apricot" at bounding box center [1082, 466] width 378 height 45
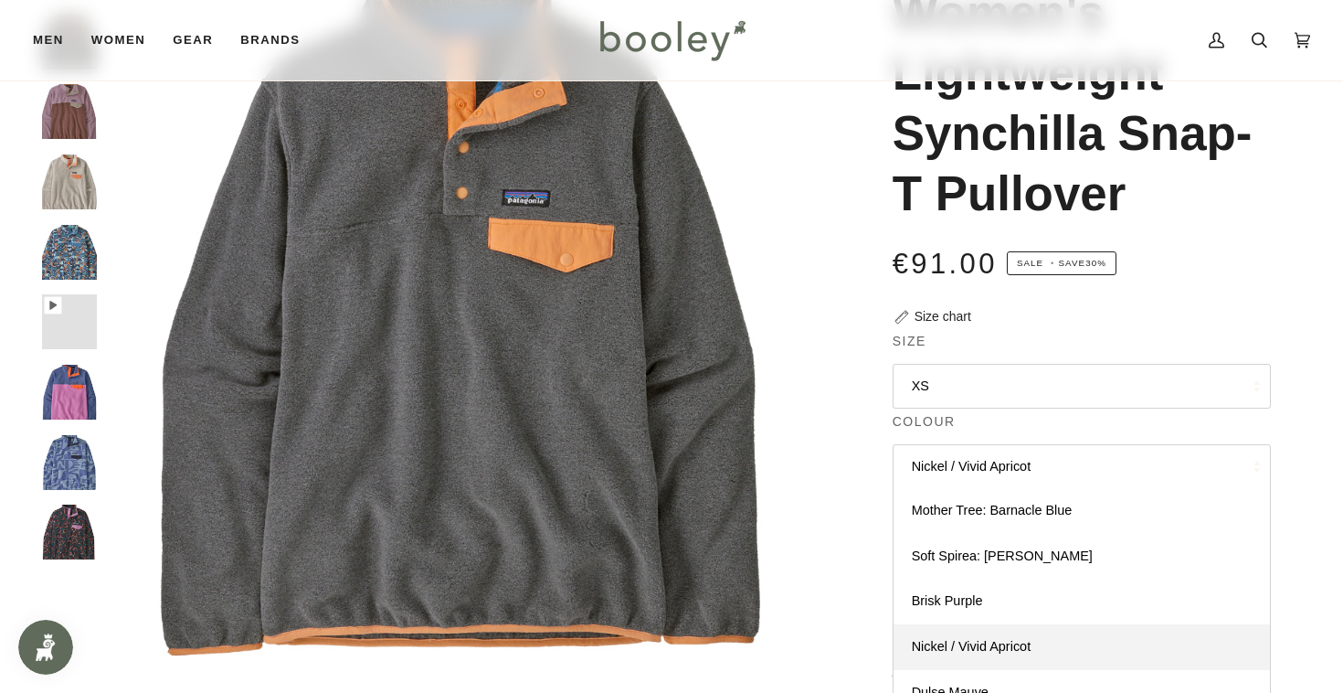
scroll to position [535, 0]
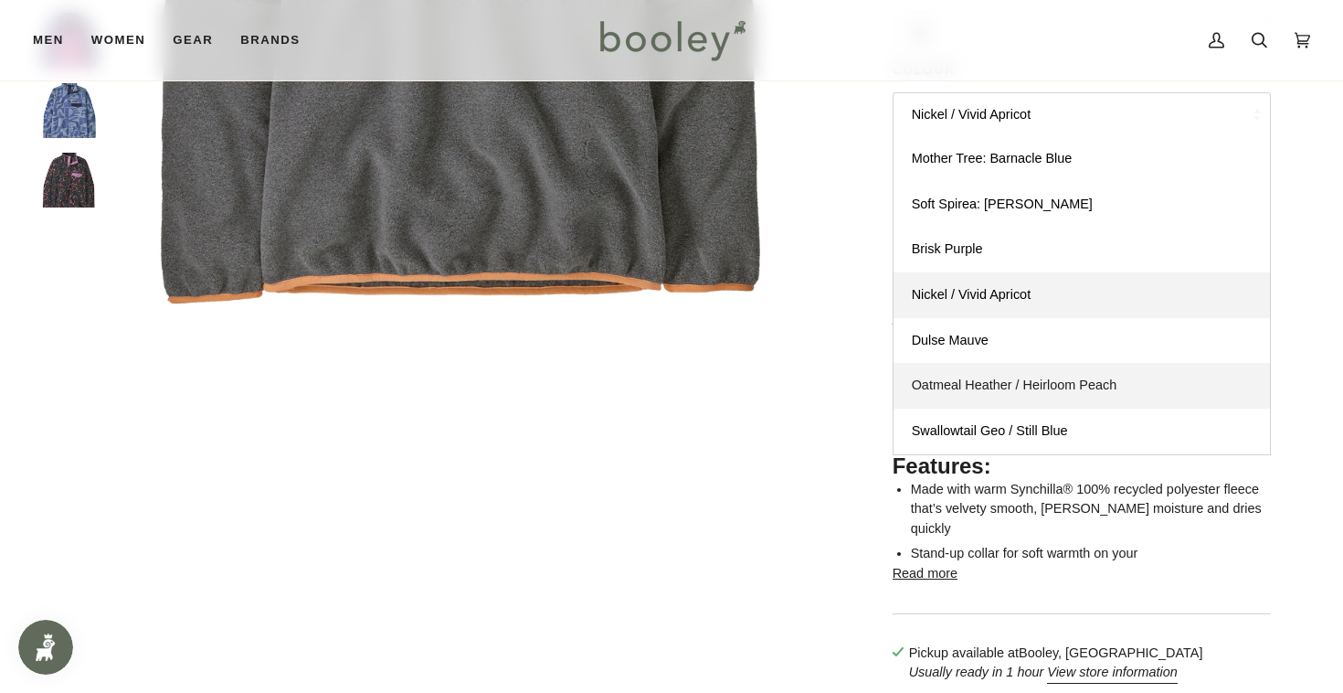
click at [964, 397] on link "Oatmeal Heather / Heirloom Peach" at bounding box center [1082, 386] width 376 height 46
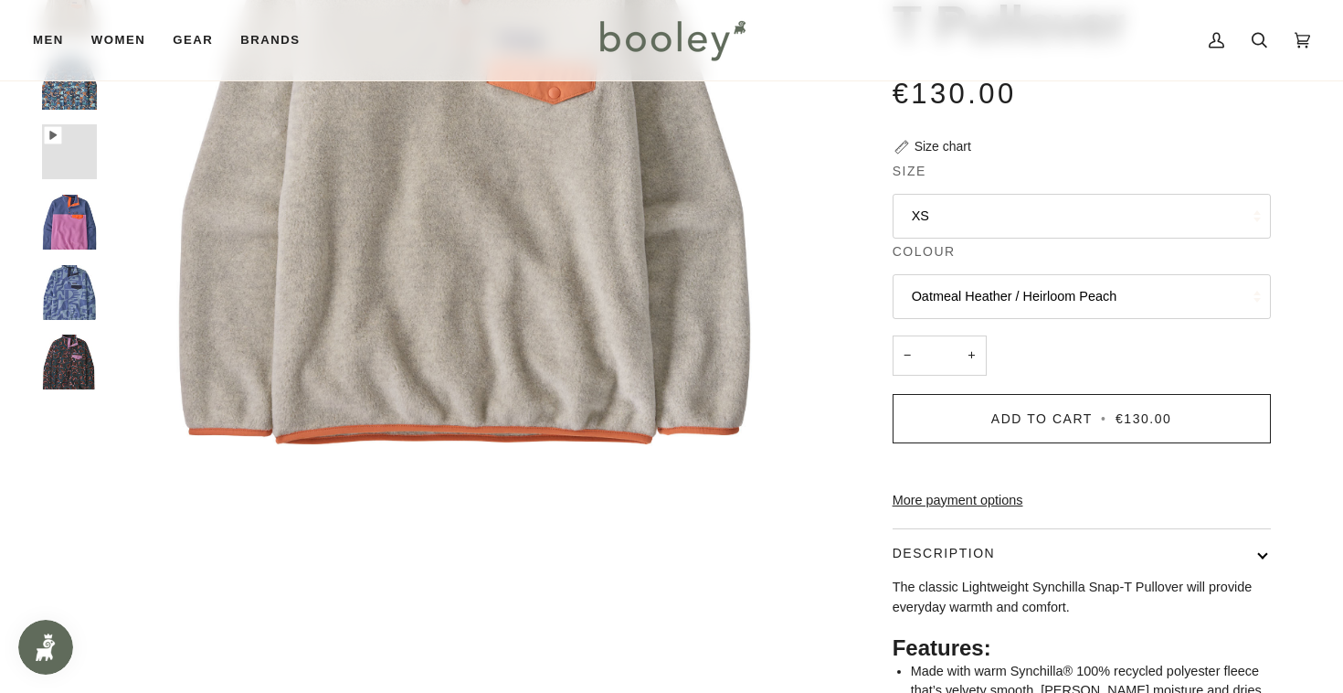
scroll to position [74, 0]
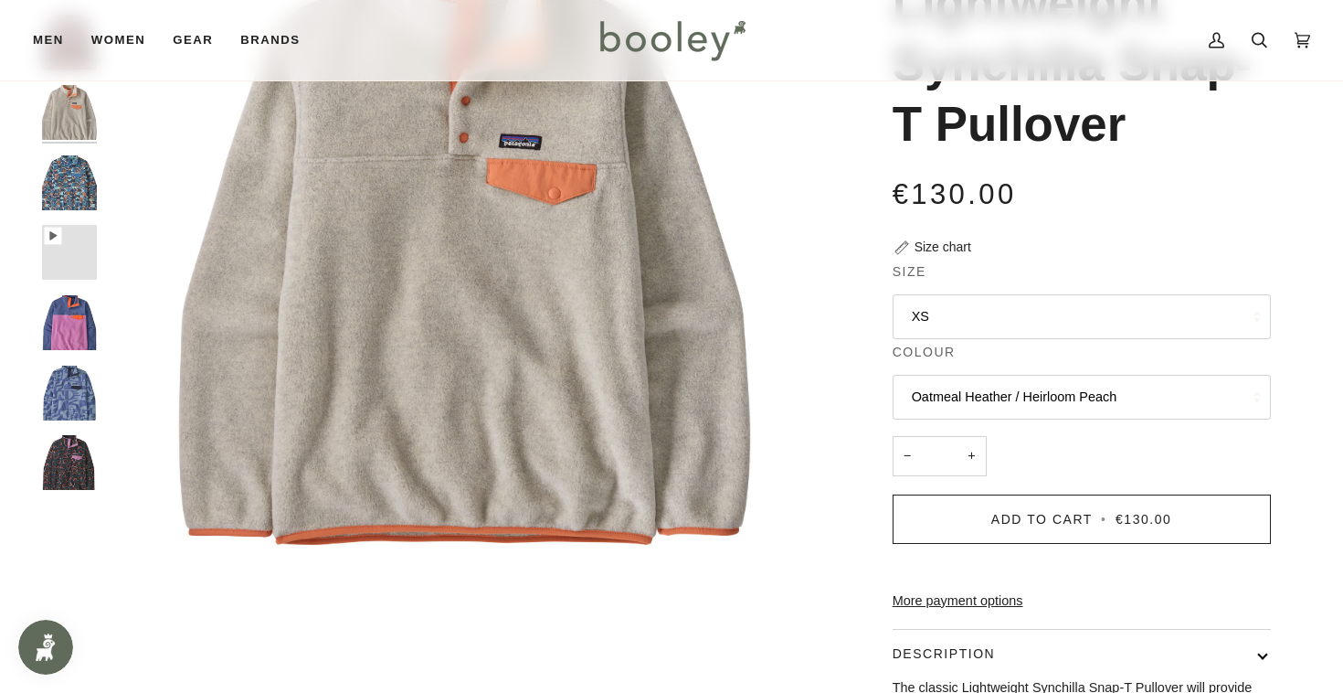
click at [1009, 391] on button "Oatmeal Heather / Heirloom Peach" at bounding box center [1082, 397] width 378 height 45
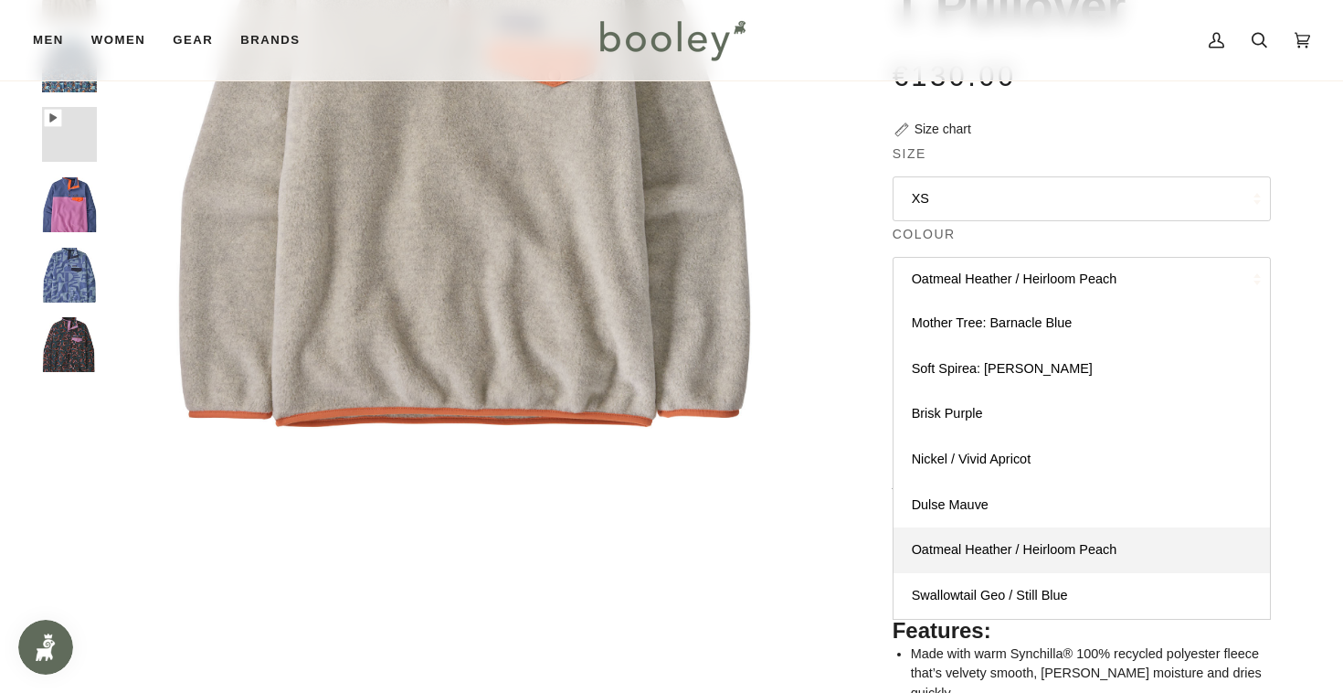
scroll to position [443, 0]
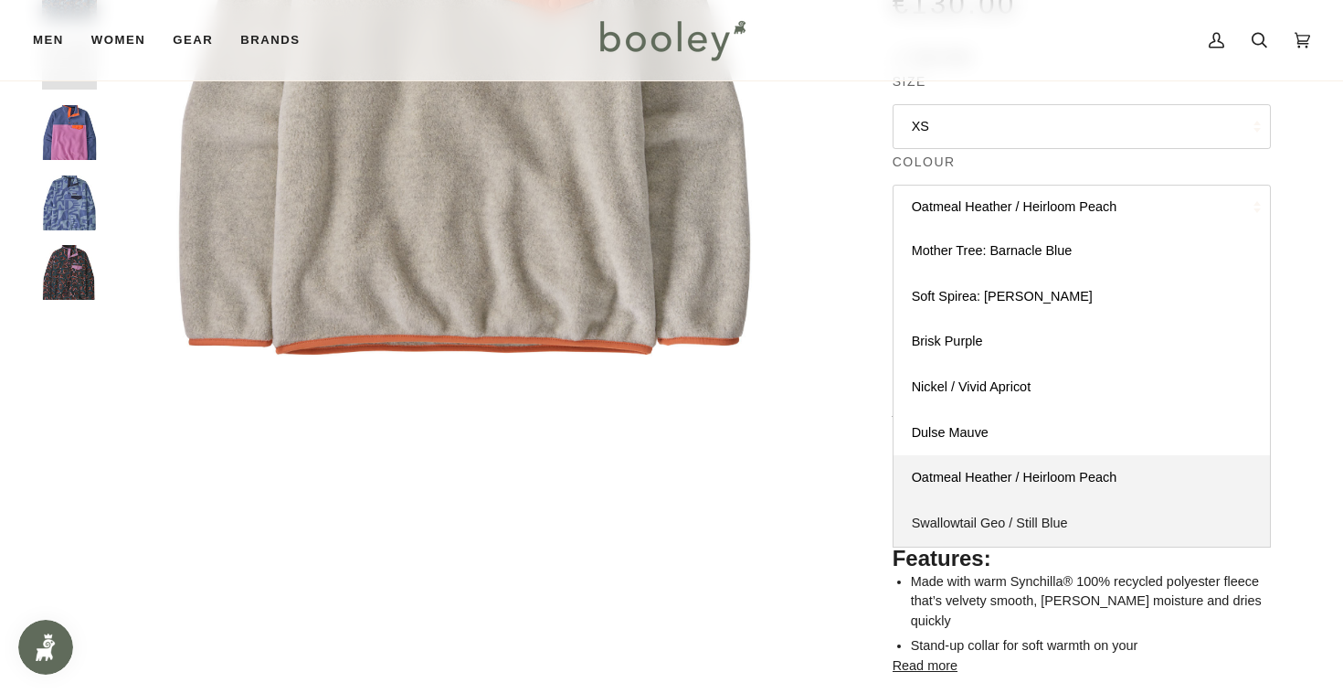
click at [987, 516] on span "Swallowtail Geo / Still Blue" at bounding box center [990, 522] width 156 height 15
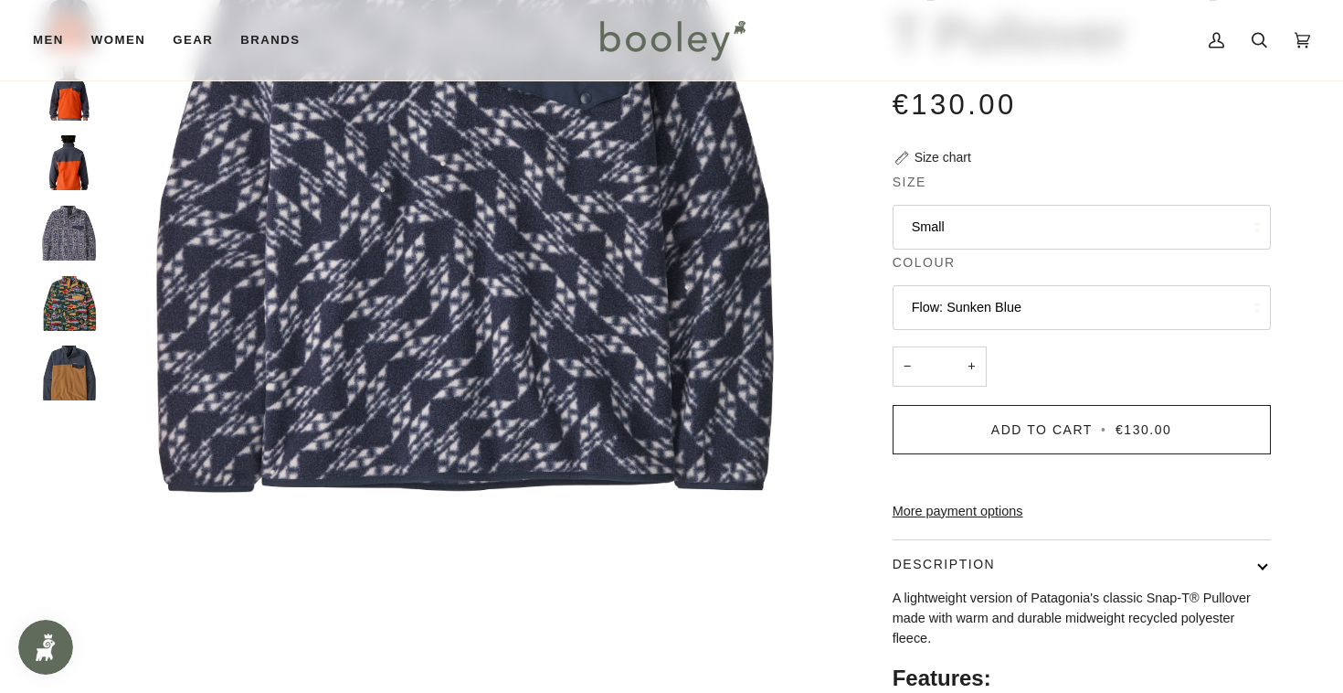
click at [1056, 310] on button "Flow: Sunken Blue" at bounding box center [1082, 307] width 378 height 45
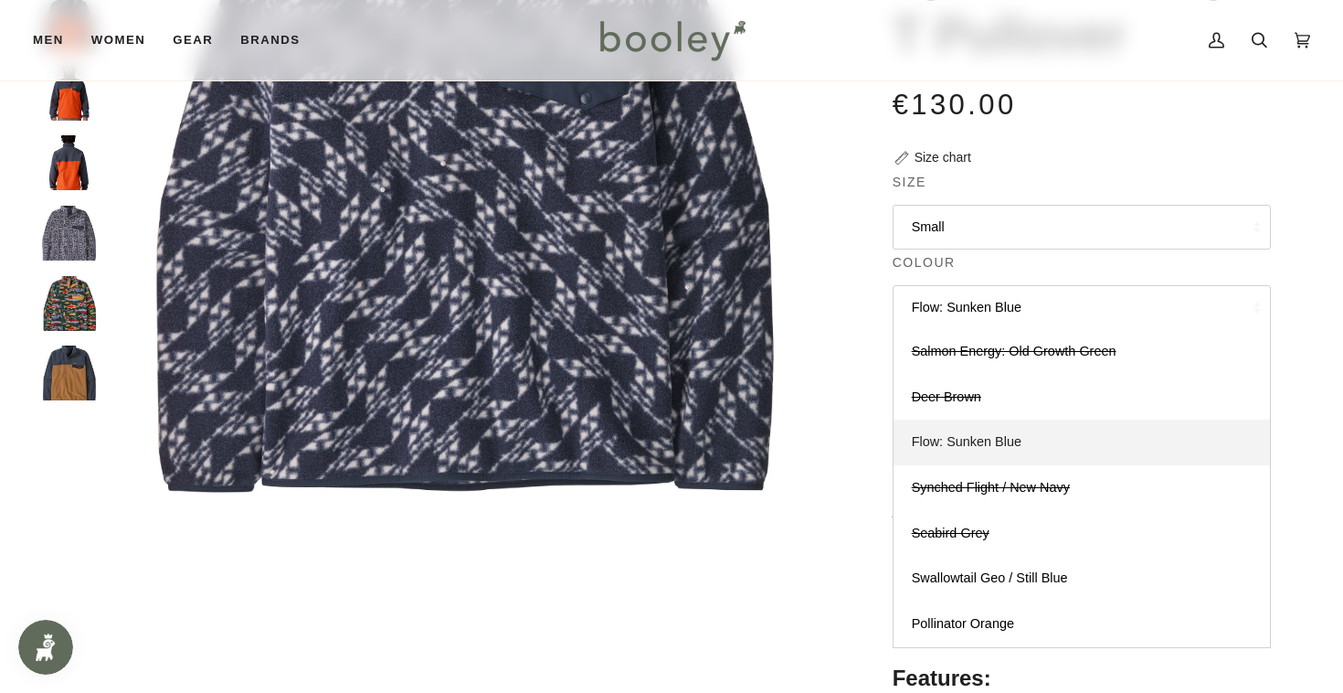
click at [1034, 426] on link "Flow: Sunken Blue" at bounding box center [1082, 442] width 376 height 46
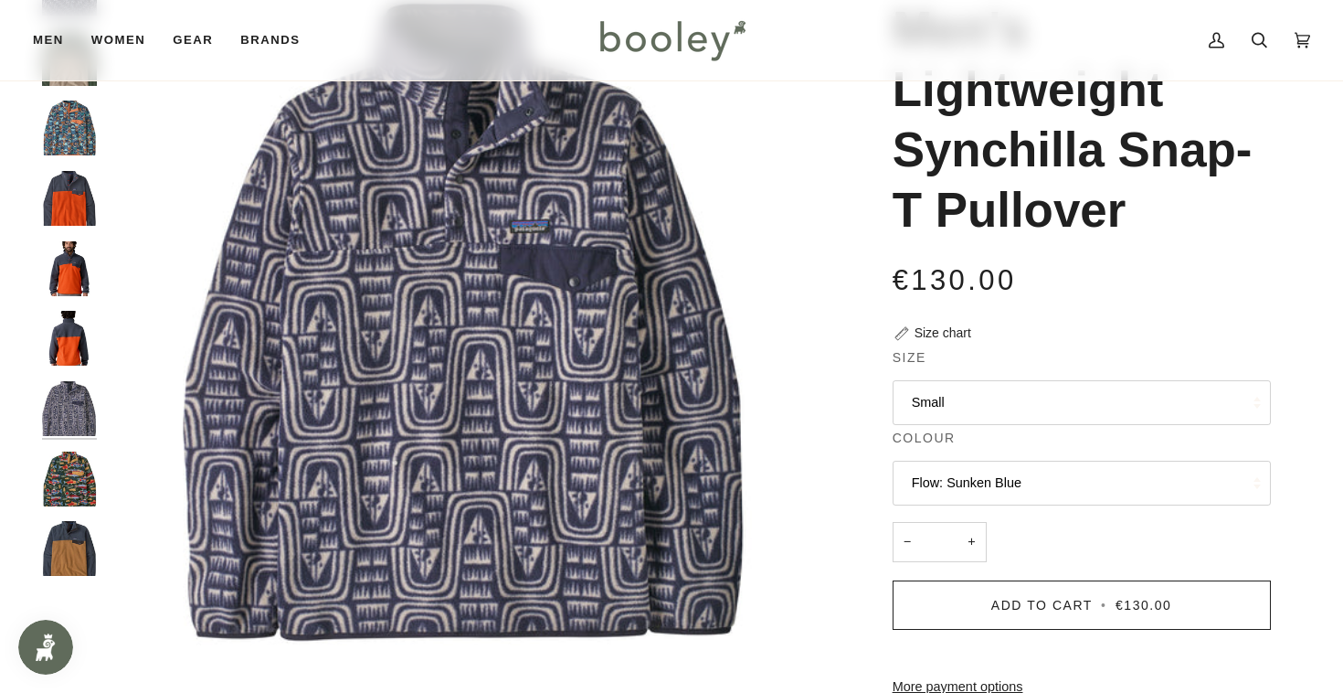
scroll to position [168, 0]
click at [1053, 491] on button "Flow: Sunken Blue" at bounding box center [1082, 482] width 378 height 45
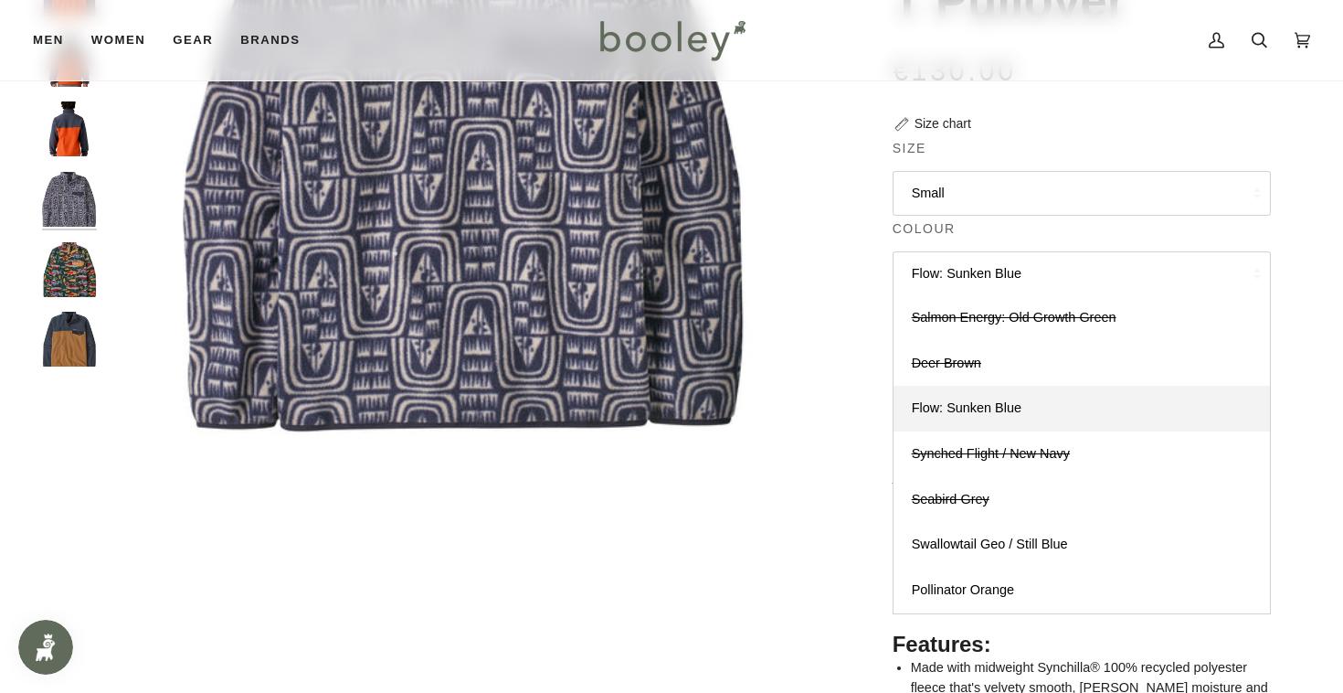
scroll to position [640, 0]
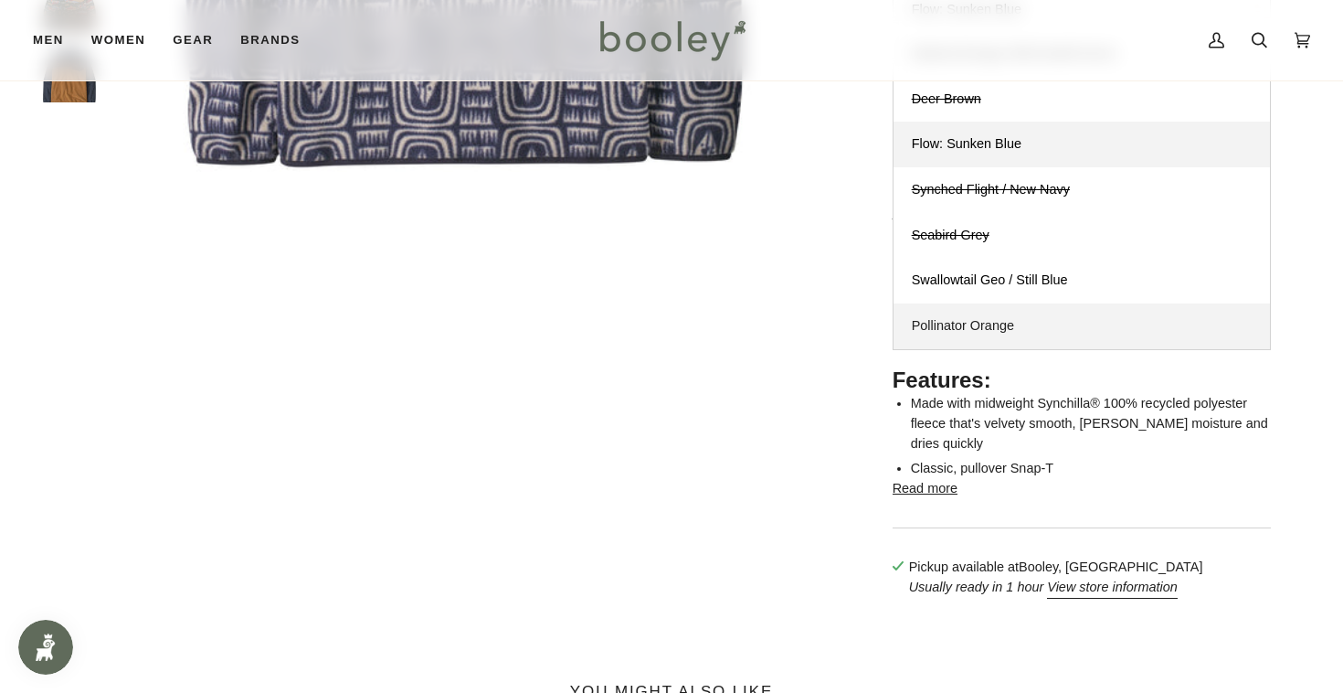
click at [983, 329] on span "Pollinator Orange" at bounding box center [963, 325] width 102 height 15
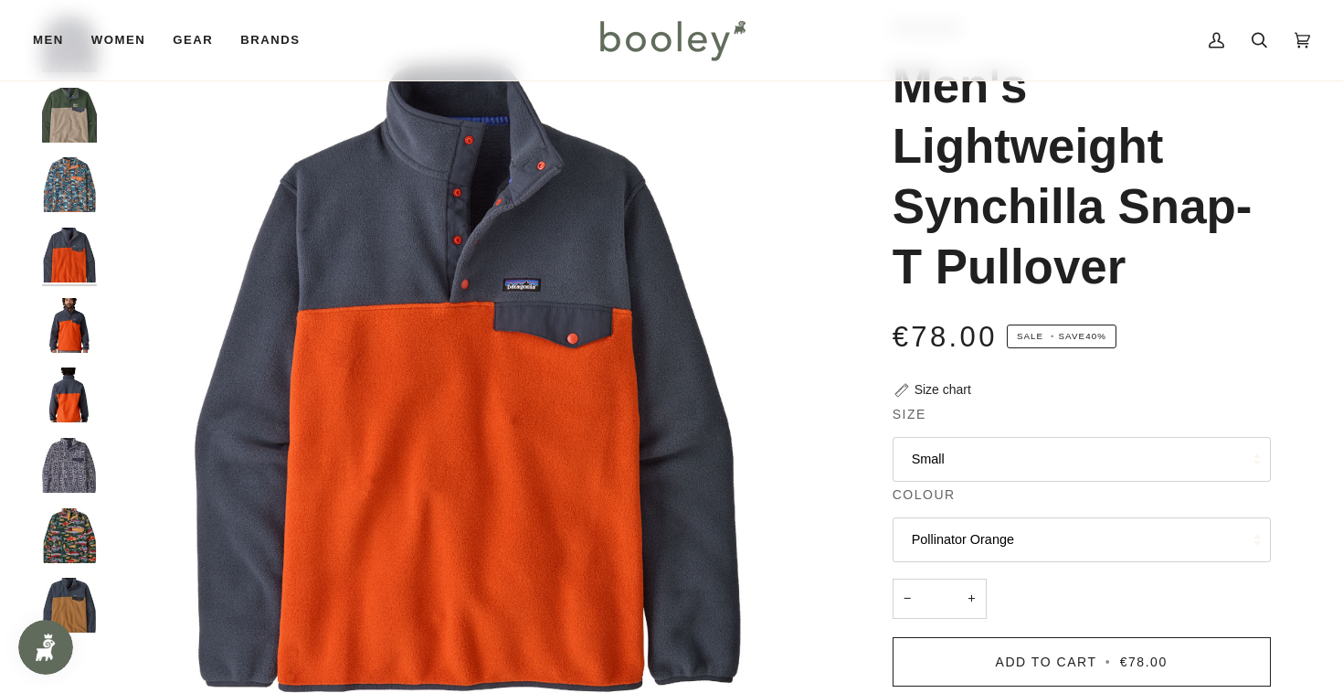
scroll to position [344, 0]
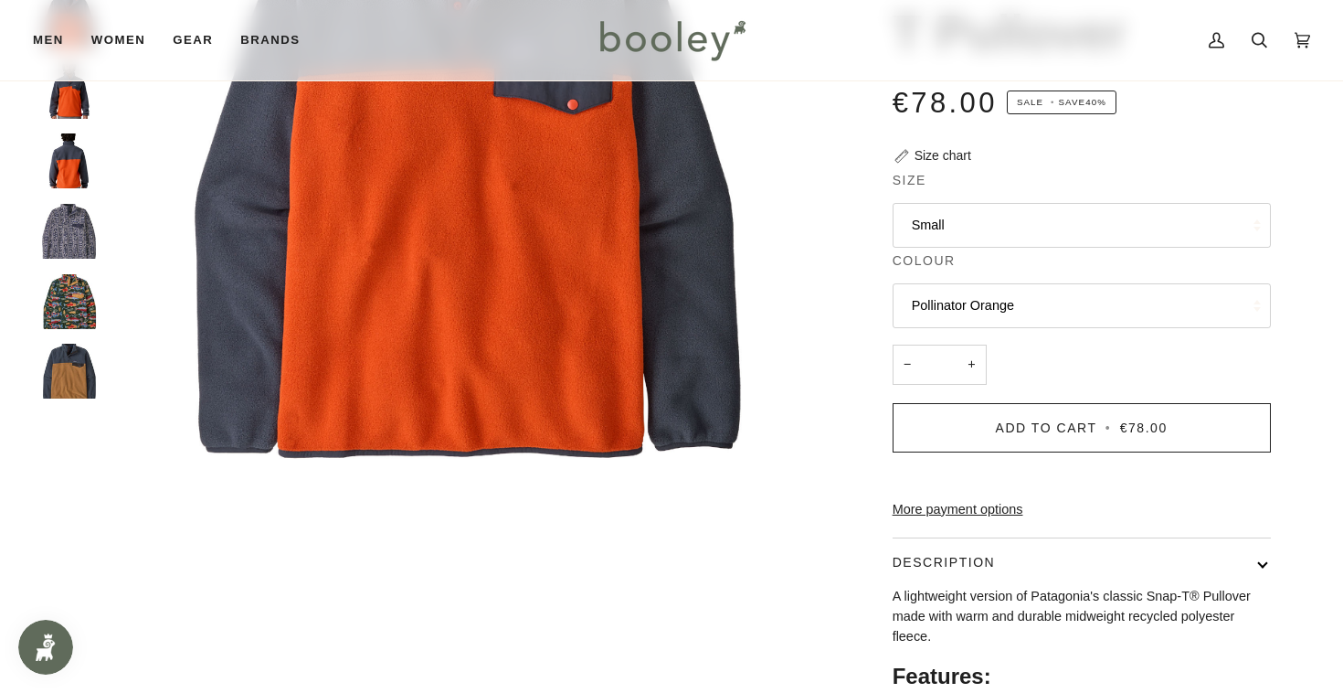
click at [994, 308] on button "Pollinator Orange" at bounding box center [1082, 305] width 378 height 45
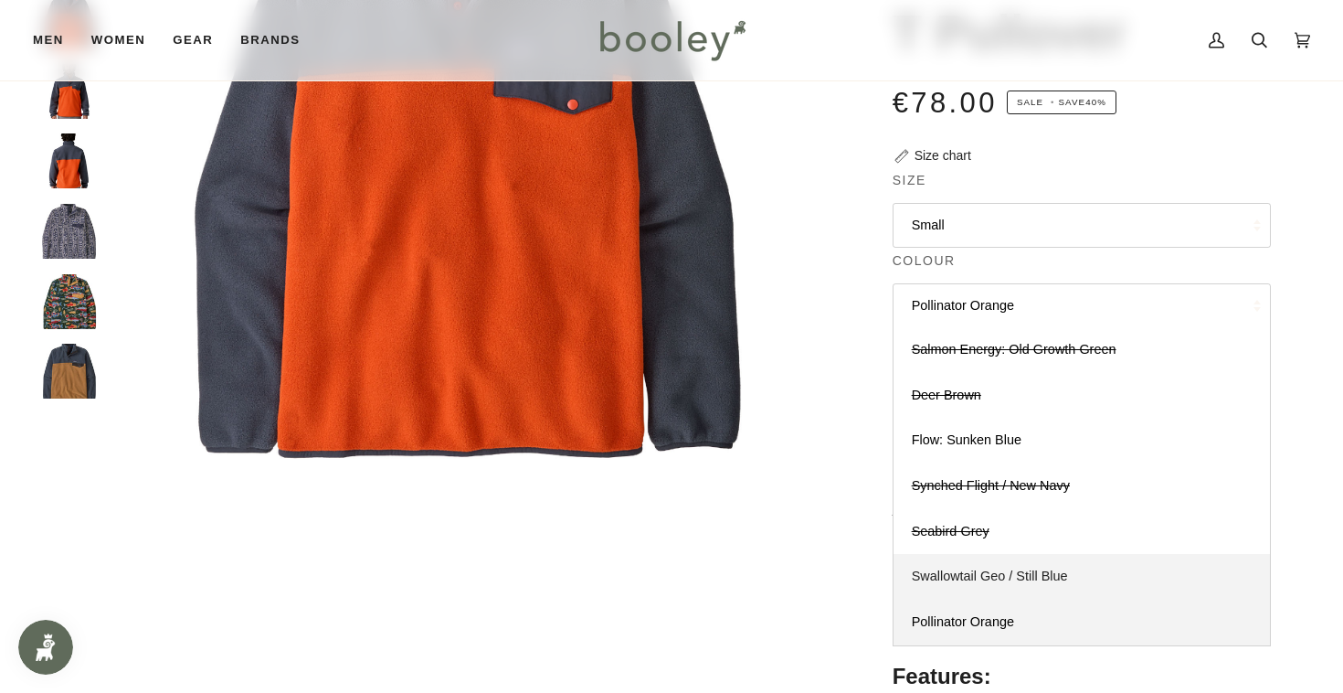
click at [1016, 577] on span "Swallowtail Geo / Still Blue" at bounding box center [990, 575] width 156 height 15
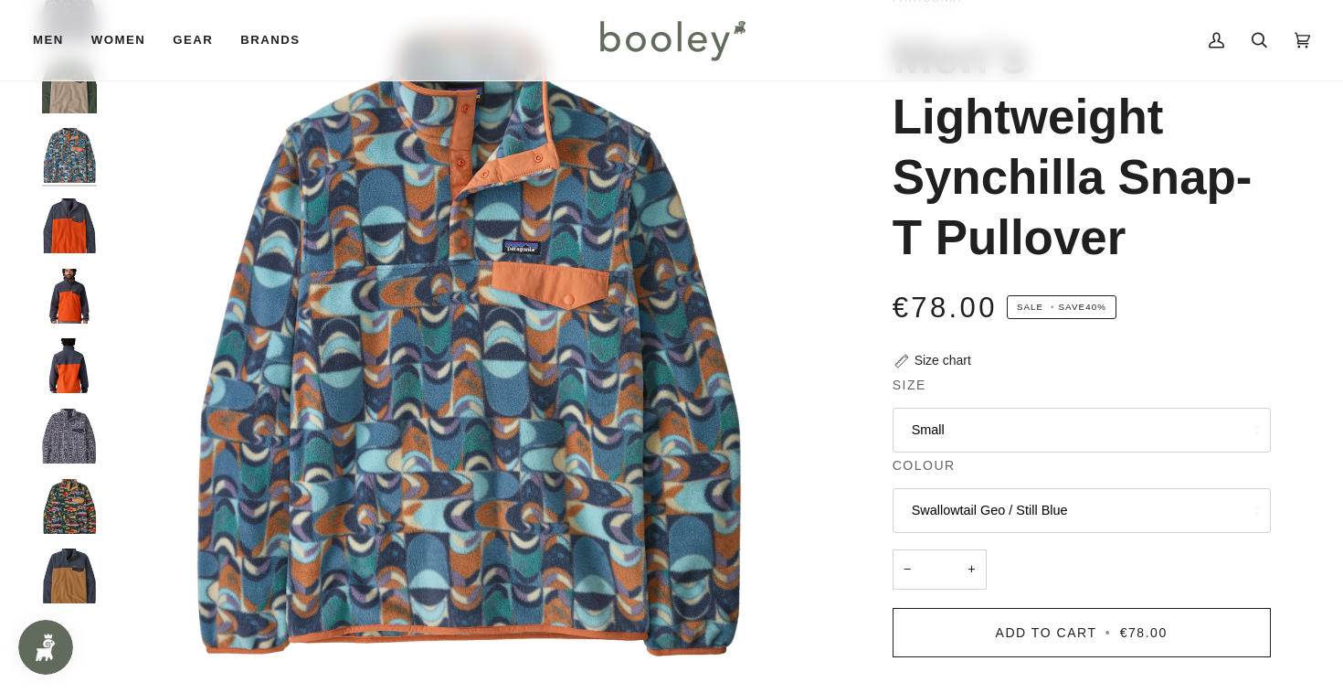
scroll to position [142, 0]
